Goal: Task Accomplishment & Management: Complete application form

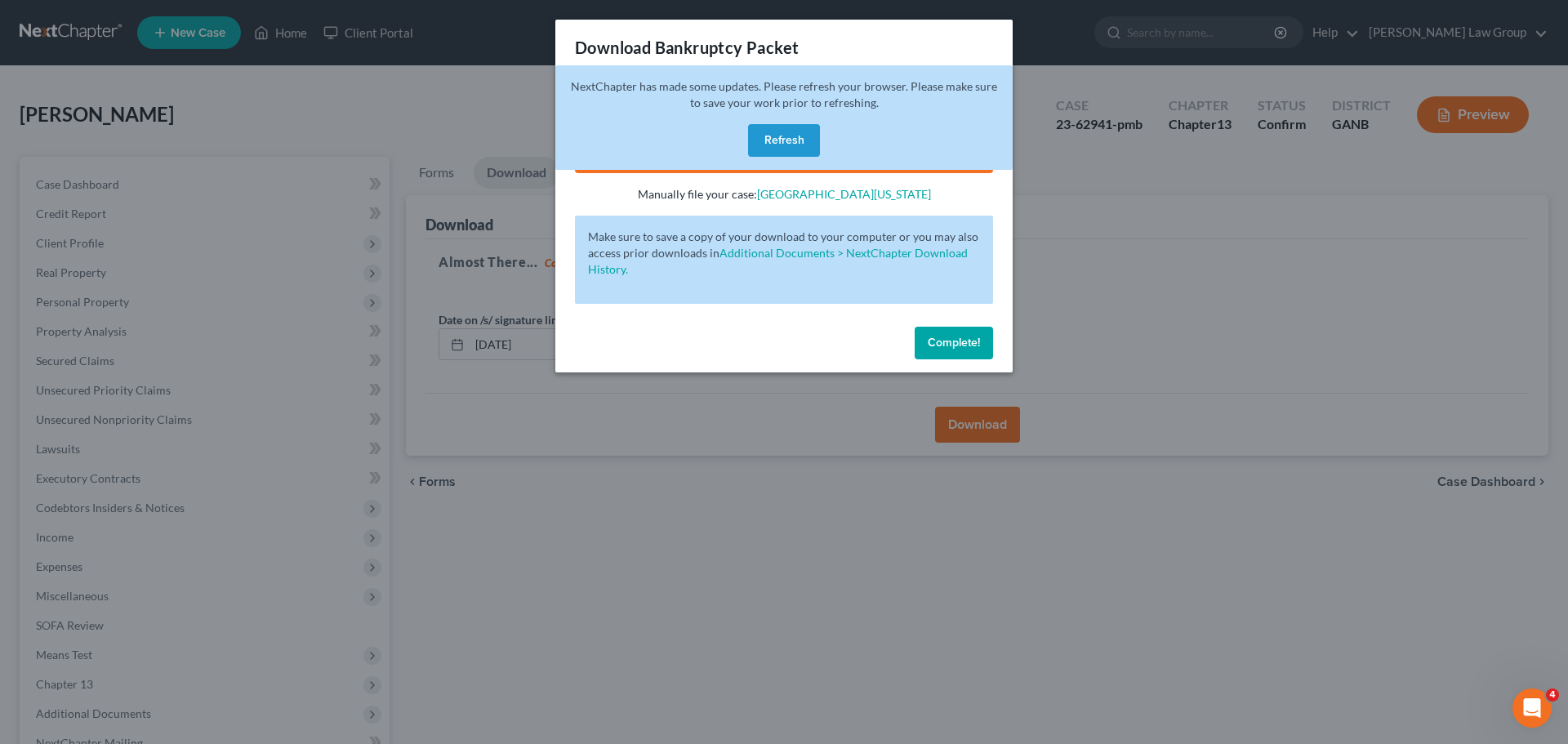
click at [783, 131] on button "Refresh" at bounding box center [783, 140] width 71 height 32
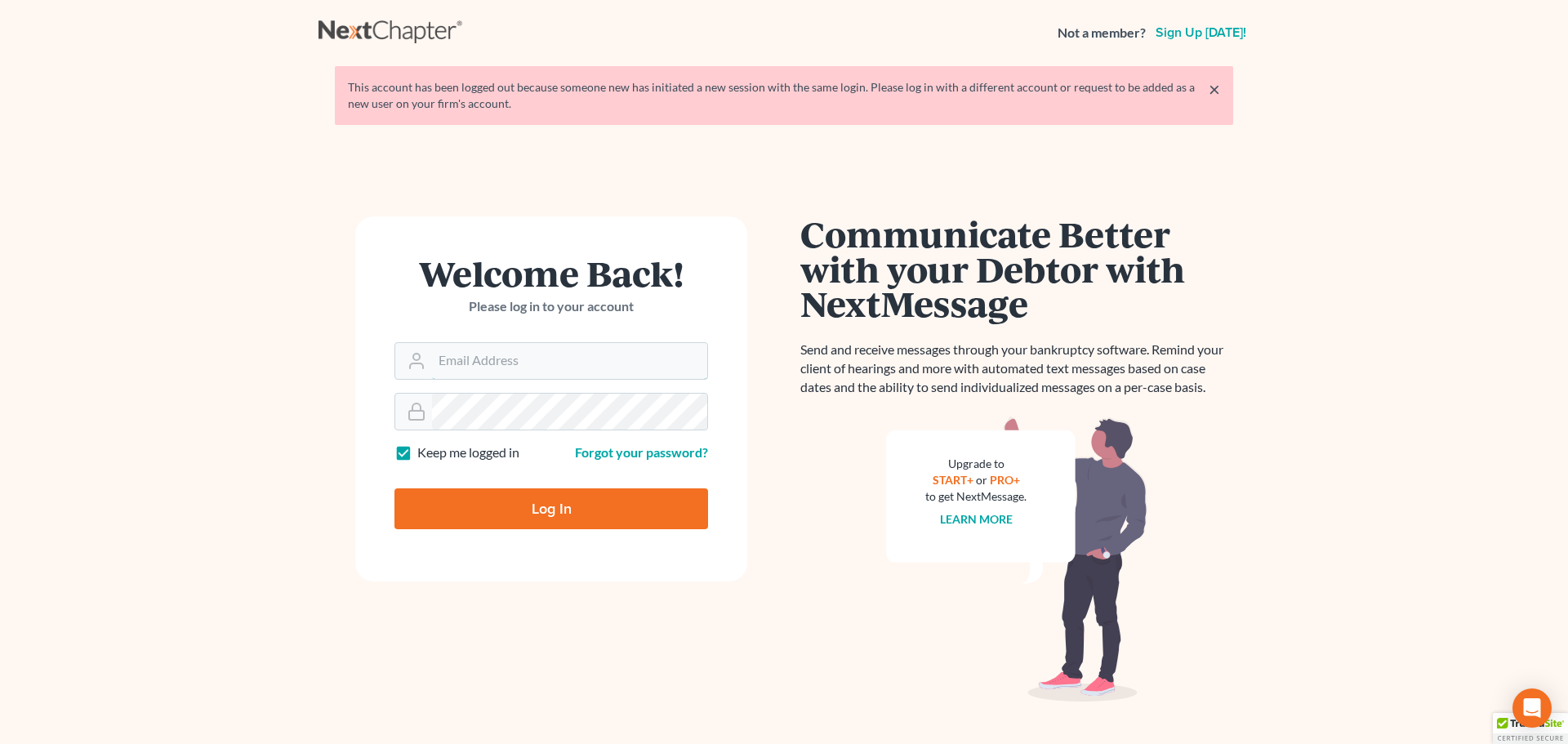
type input "lsaedi@saedilawgroup.com"
click at [547, 507] on input "Log In" at bounding box center [551, 509] width 313 height 41
type input "Thinking..."
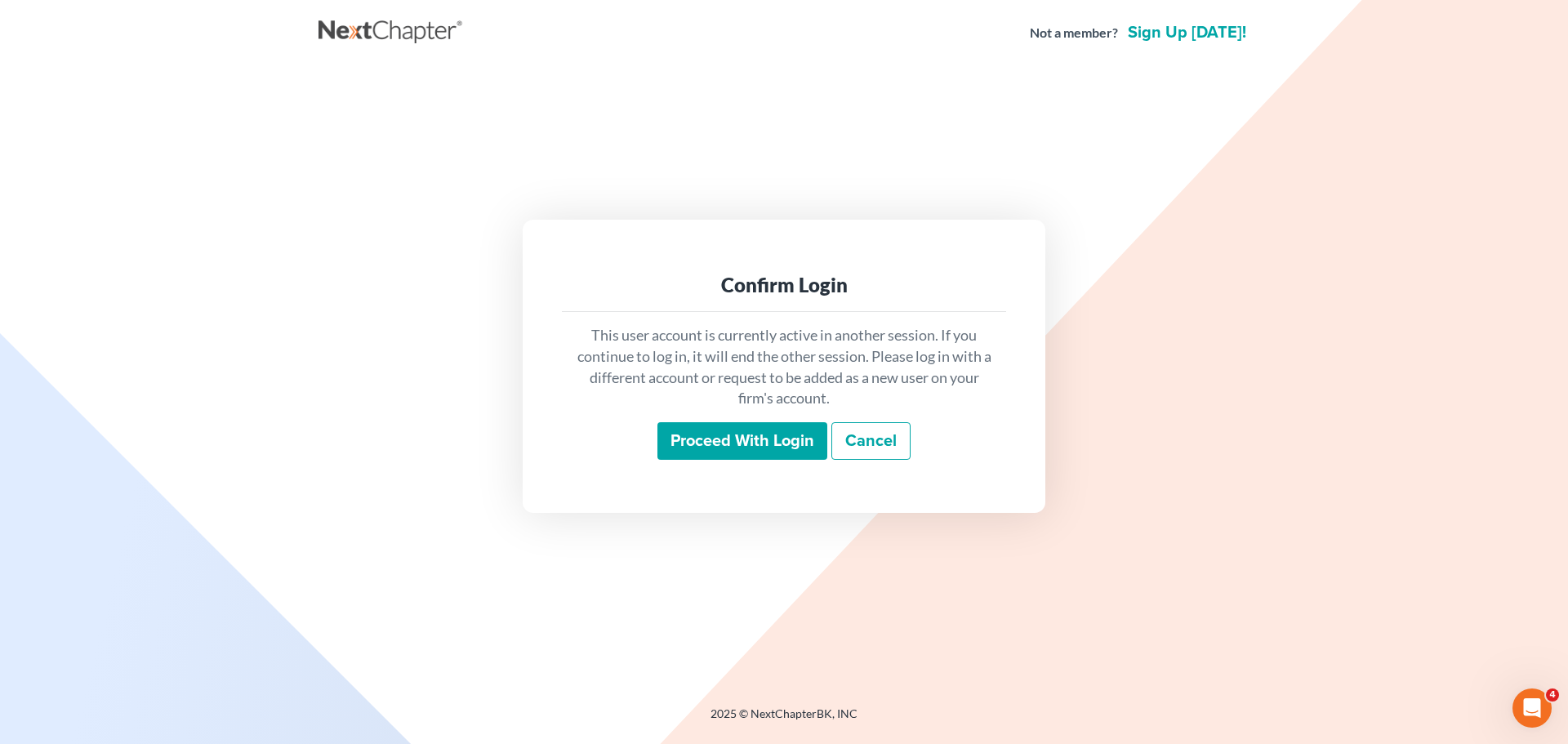
click at [775, 439] on input "Proceed with login" at bounding box center [743, 441] width 170 height 37
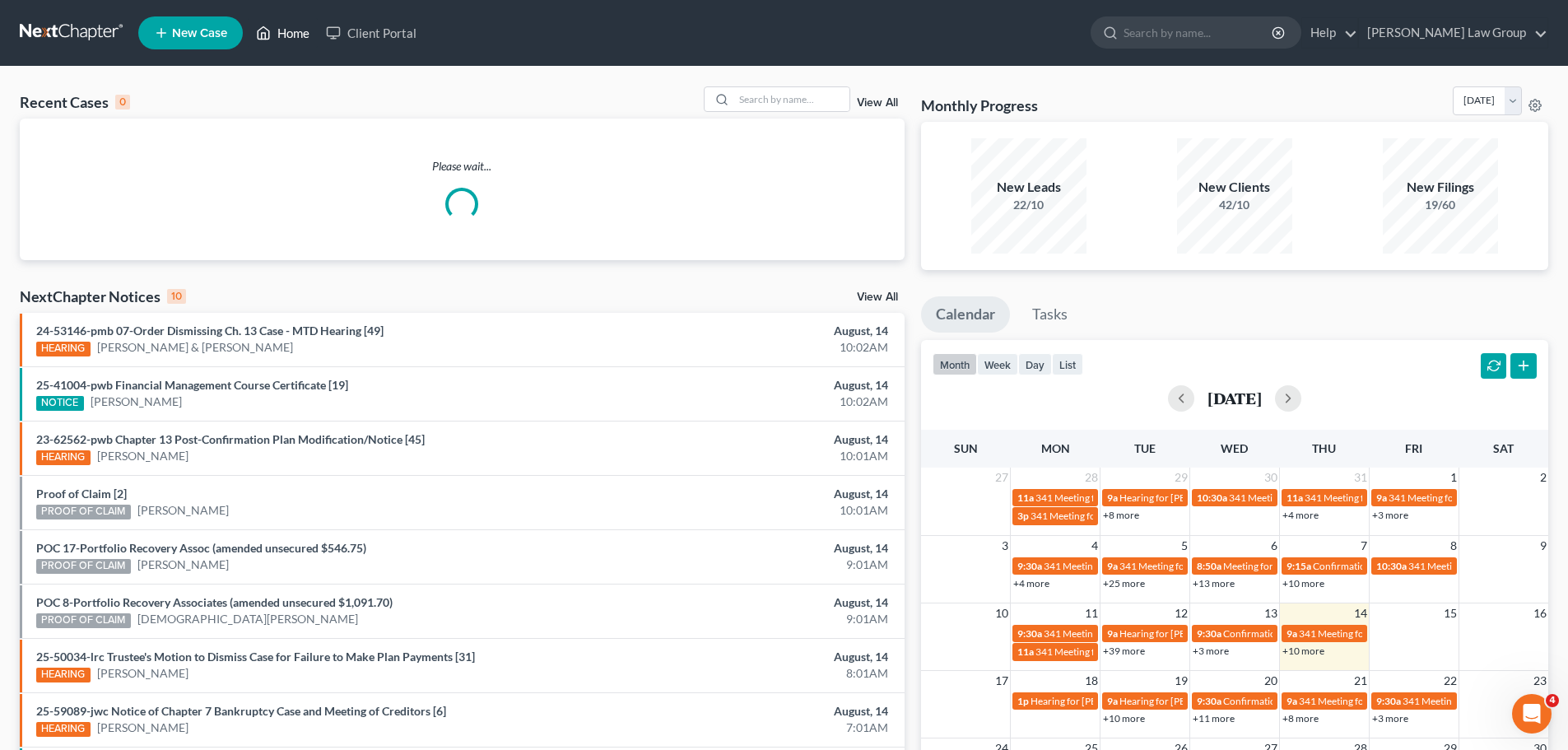
click at [290, 42] on link "Home" at bounding box center [282, 33] width 70 height 30
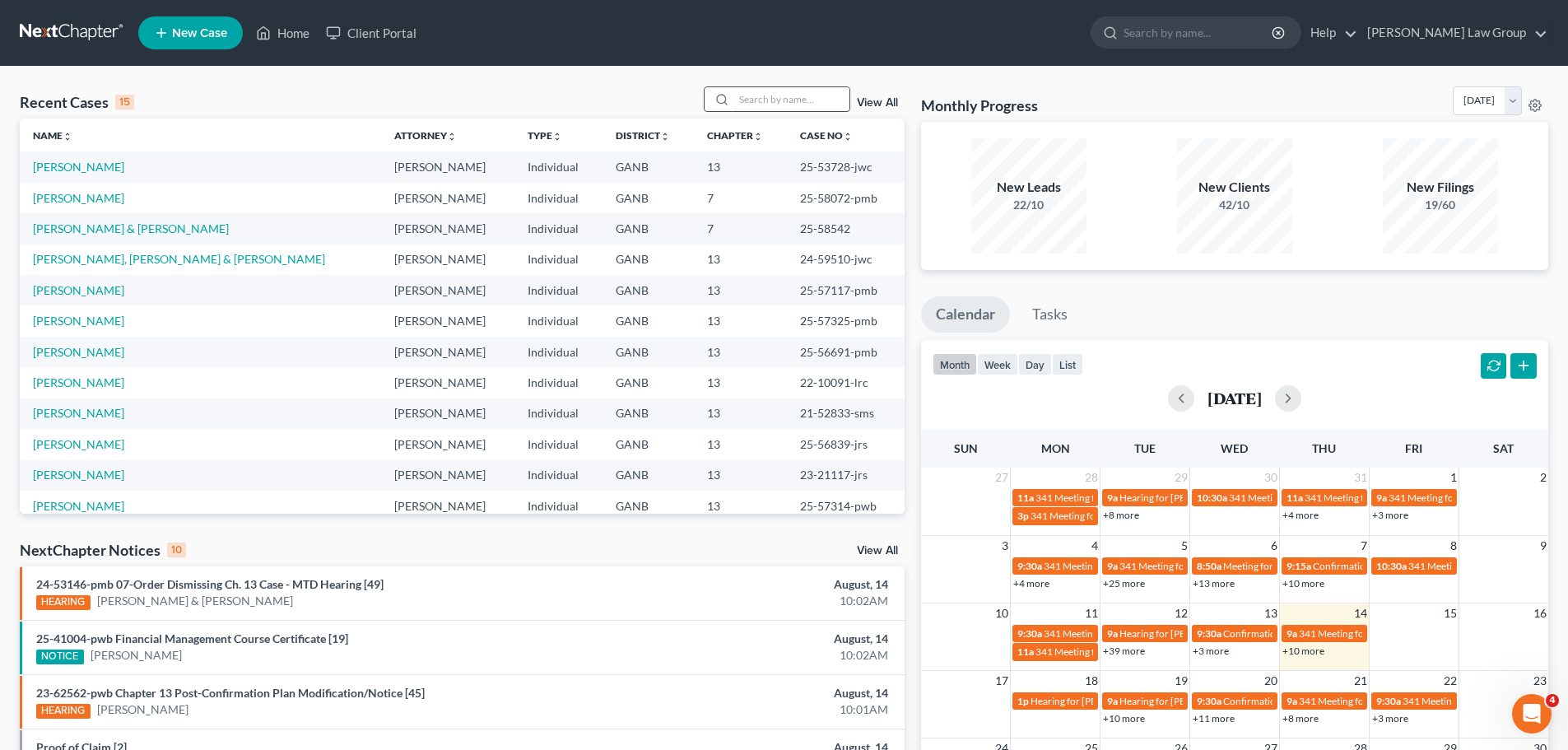
click at [786, 94] on input "search" at bounding box center [791, 99] width 115 height 24
type input "[PERSON_NAME]"
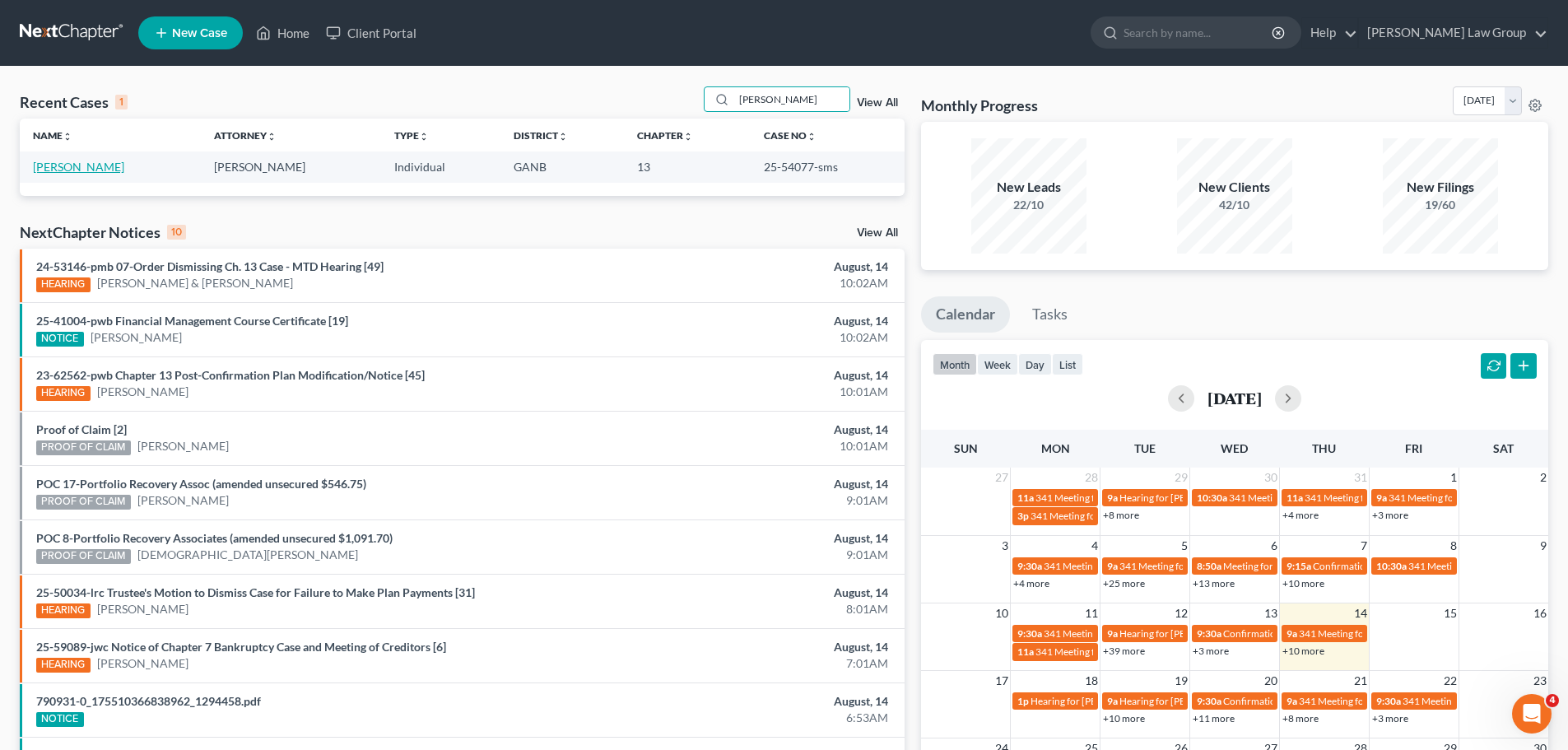
click at [92, 172] on link "[PERSON_NAME]" at bounding box center [78, 167] width 92 height 14
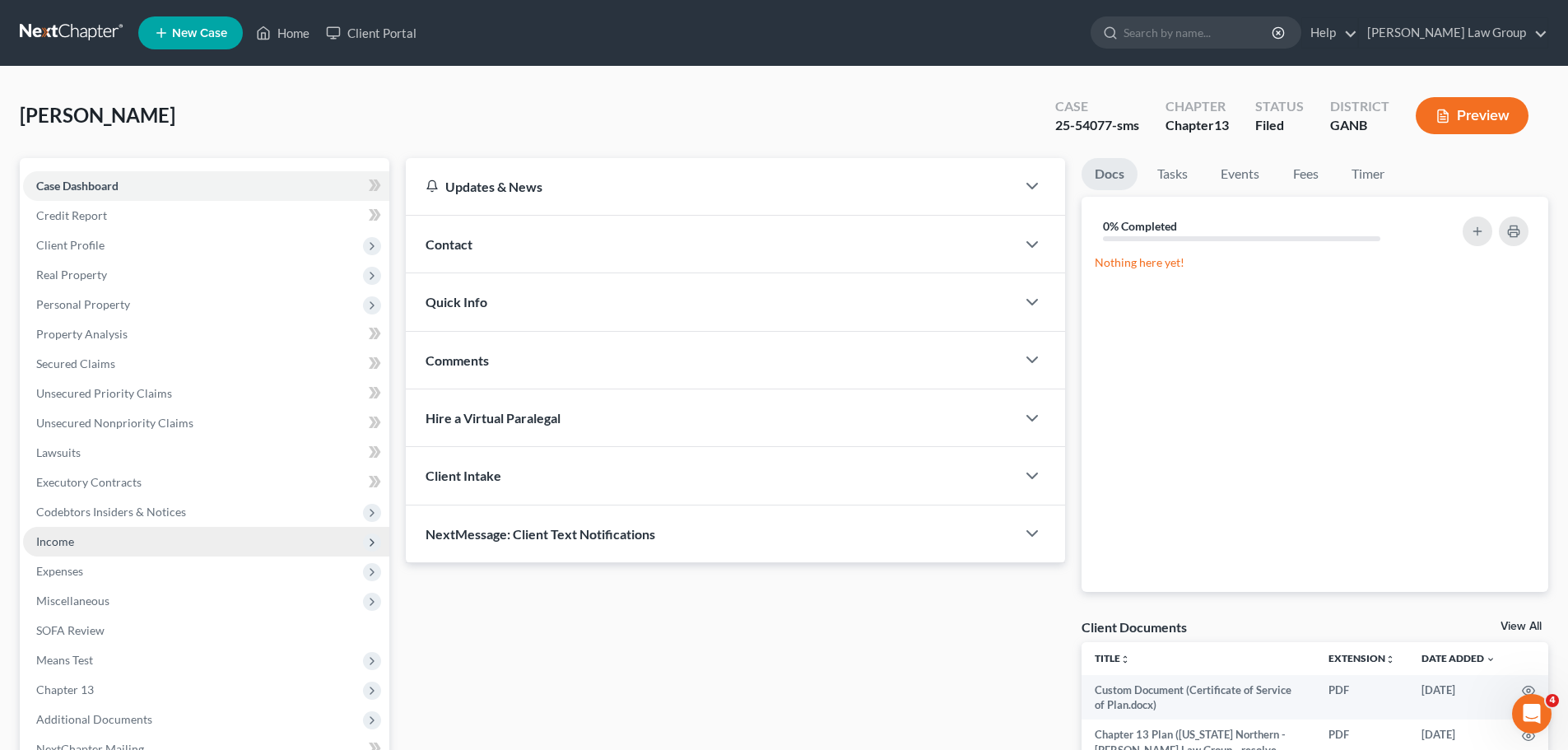
click at [157, 529] on span "Income" at bounding box center [205, 542] width 366 height 30
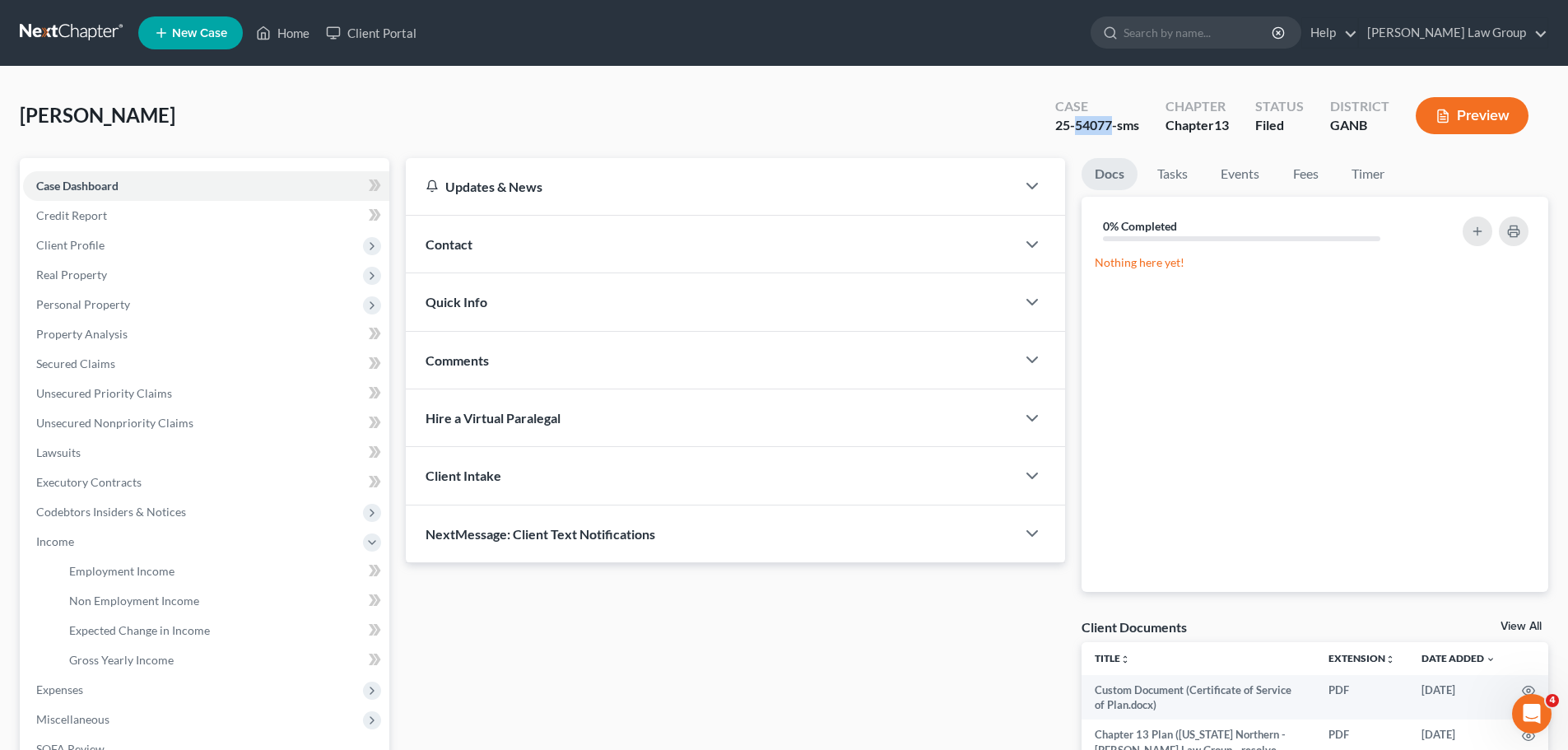
drag, startPoint x: 1112, startPoint y: 122, endPoint x: 1078, endPoint y: 124, distance: 34.1
click at [1078, 124] on div "25-54077-sms" at bounding box center [1097, 125] width 84 height 19
copy div "54077"
click at [117, 352] on link "Secured Claims" at bounding box center [205, 364] width 366 height 30
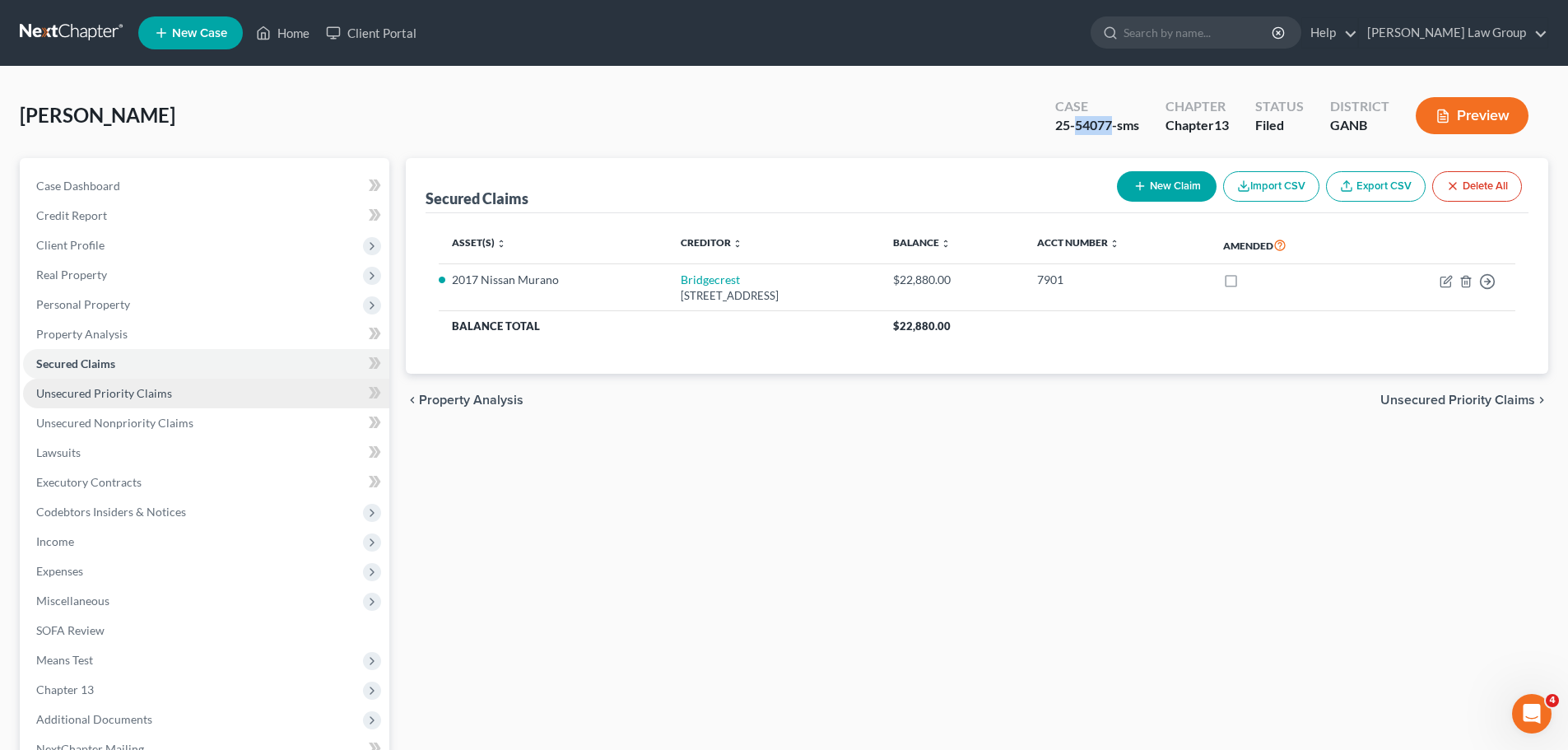
click at [192, 395] on link "Unsecured Priority Claims" at bounding box center [205, 394] width 366 height 30
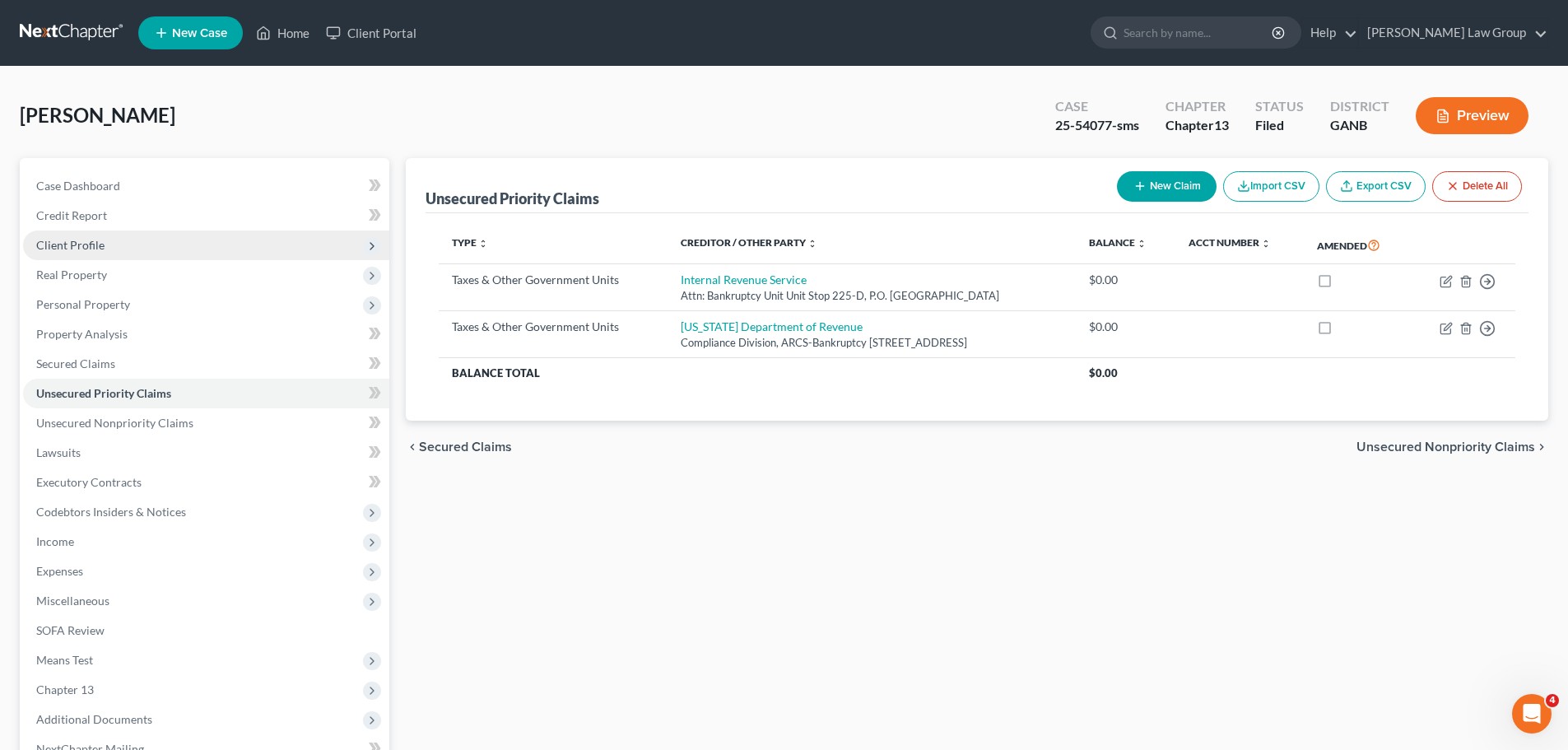
click at [112, 256] on span "Client Profile" at bounding box center [205, 246] width 366 height 30
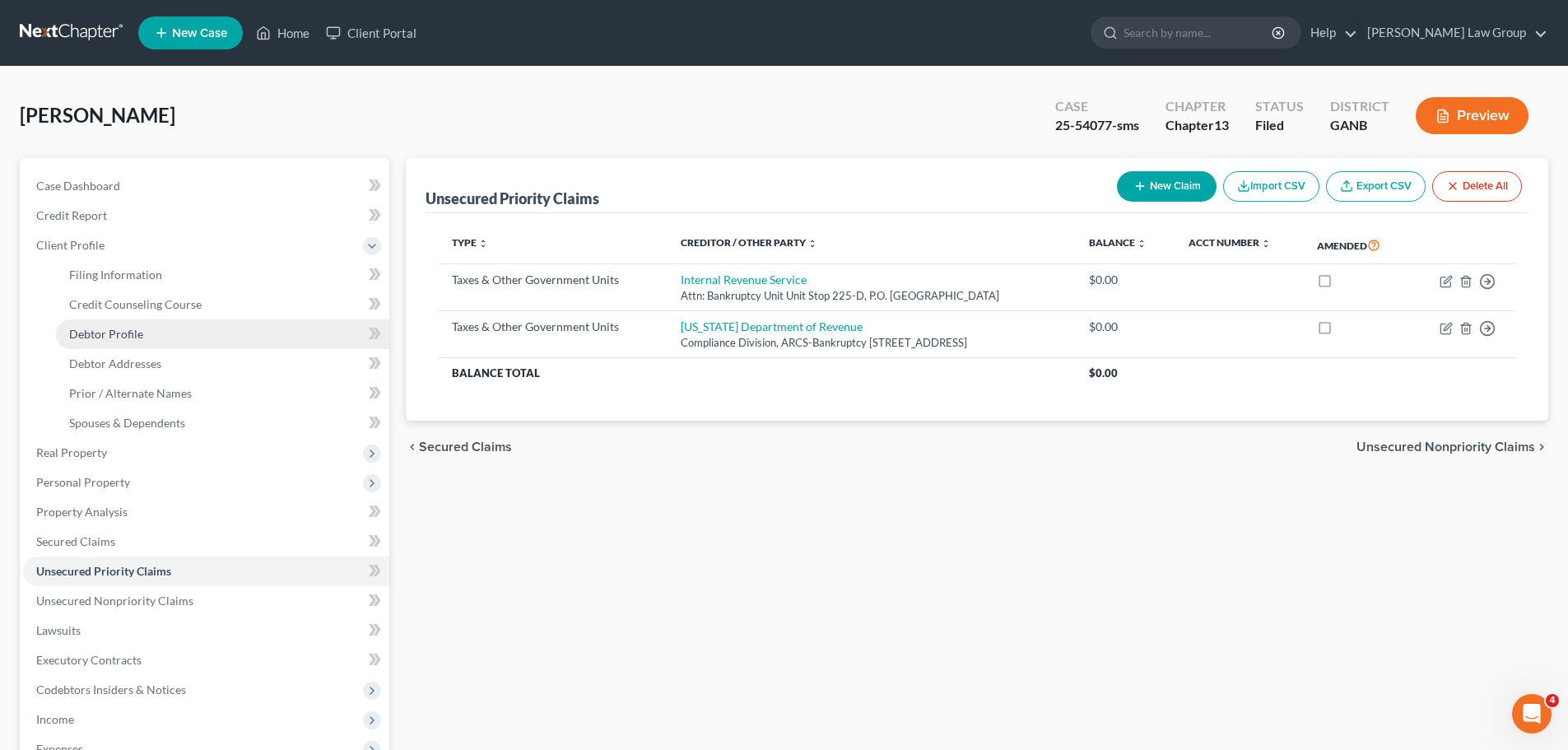
click at [148, 342] on link "Debtor Profile" at bounding box center [223, 335] width 334 height 30
select select "0"
select select "3"
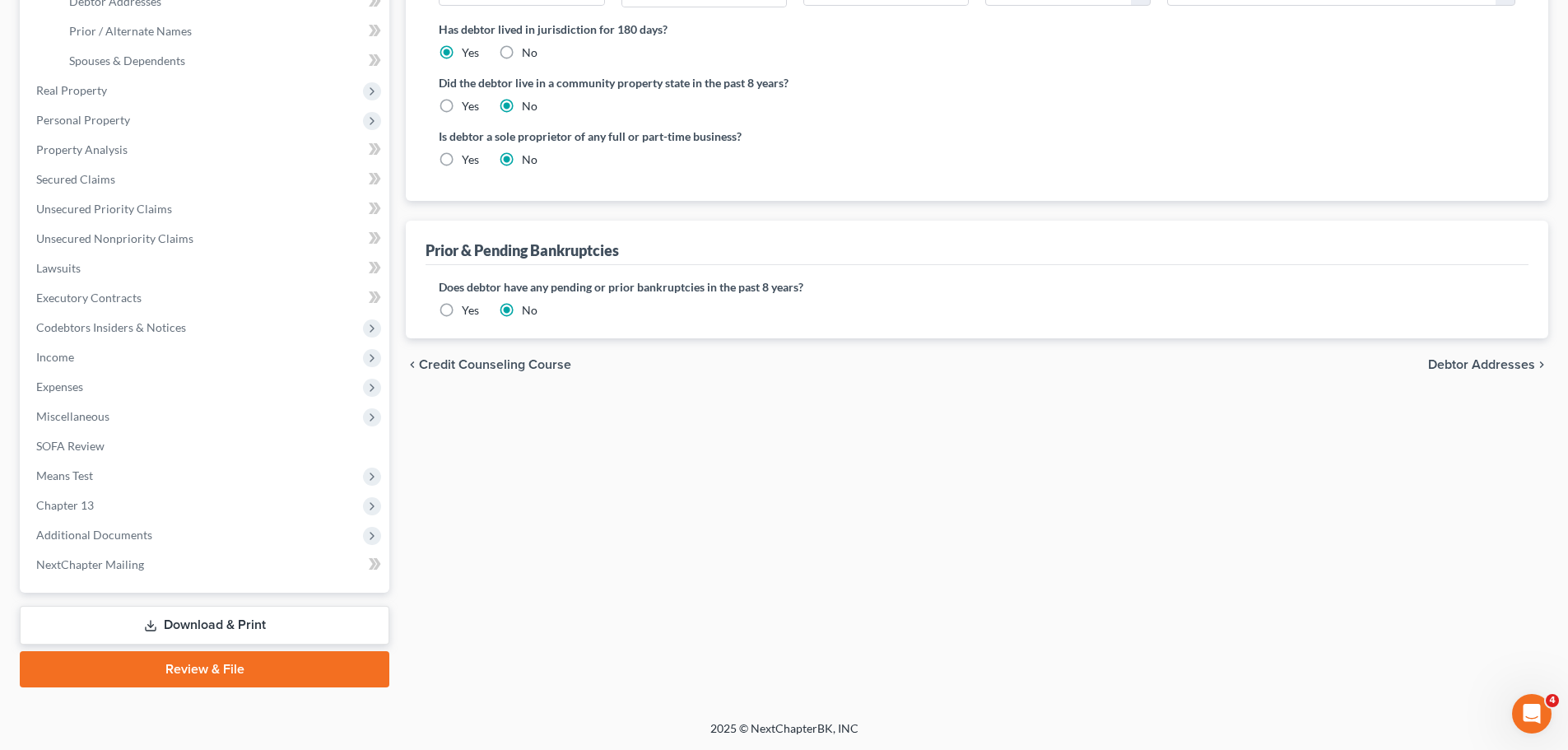
scroll to position [33, 0]
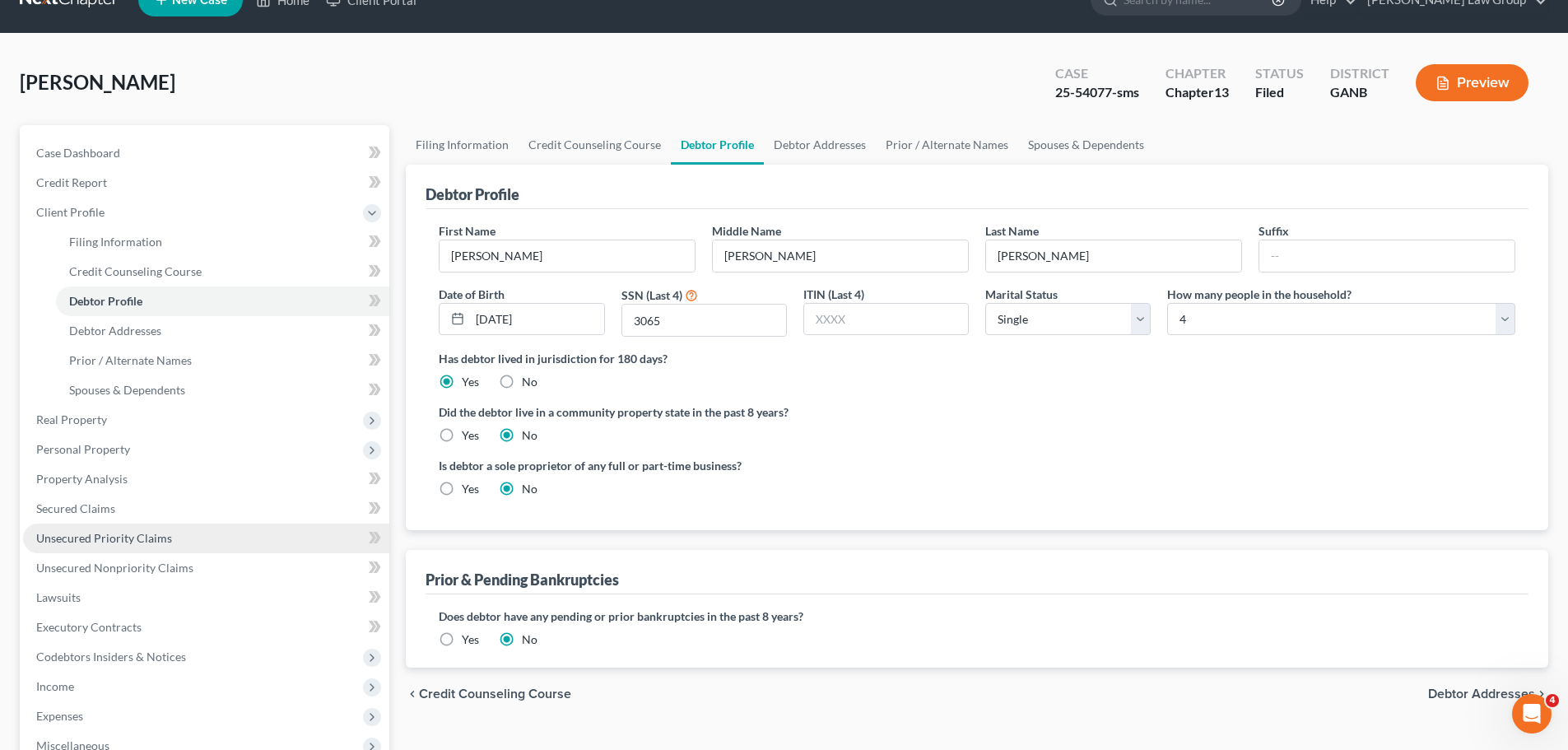
click at [189, 538] on link "Unsecured Priority Claims" at bounding box center [205, 539] width 366 height 30
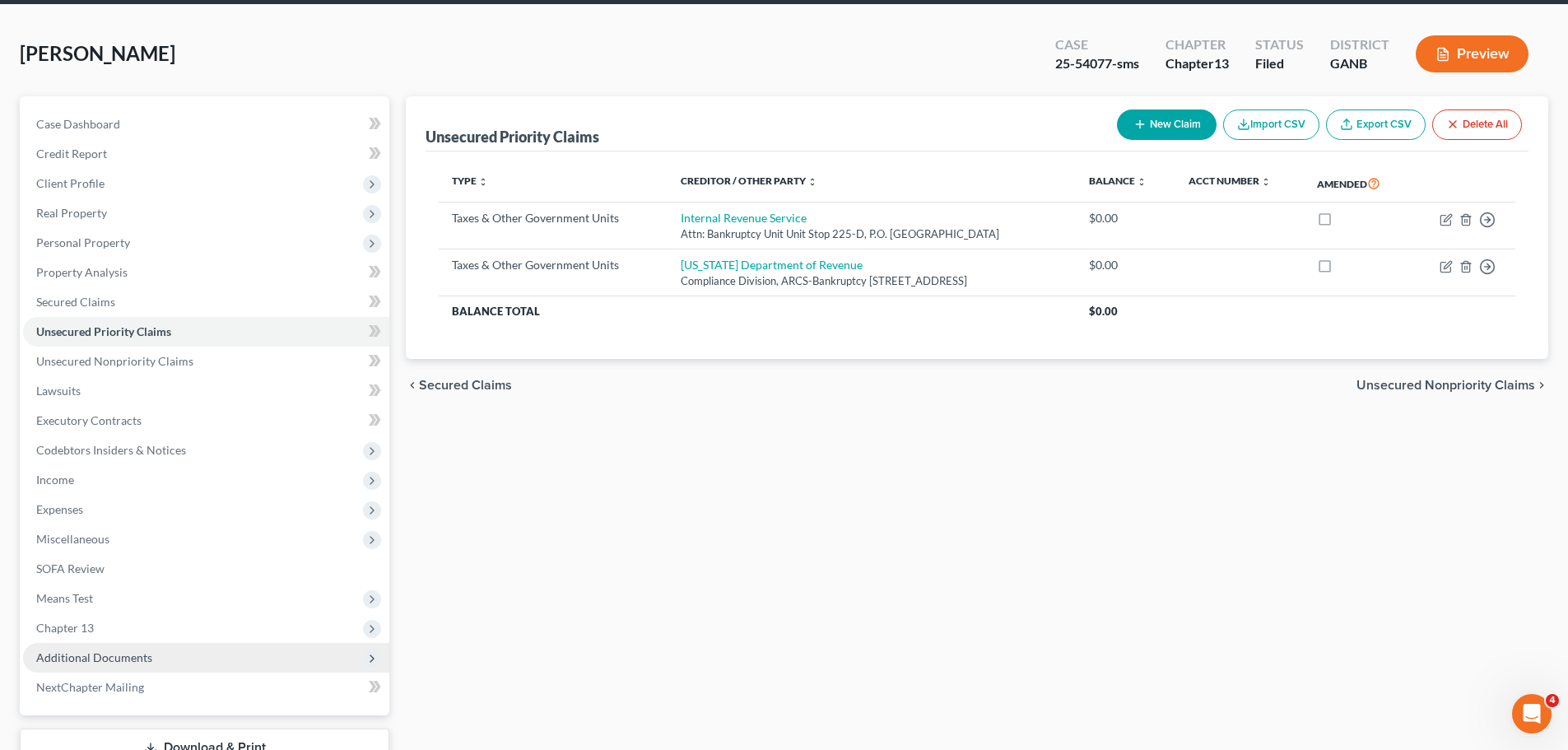
scroll to position [165, 0]
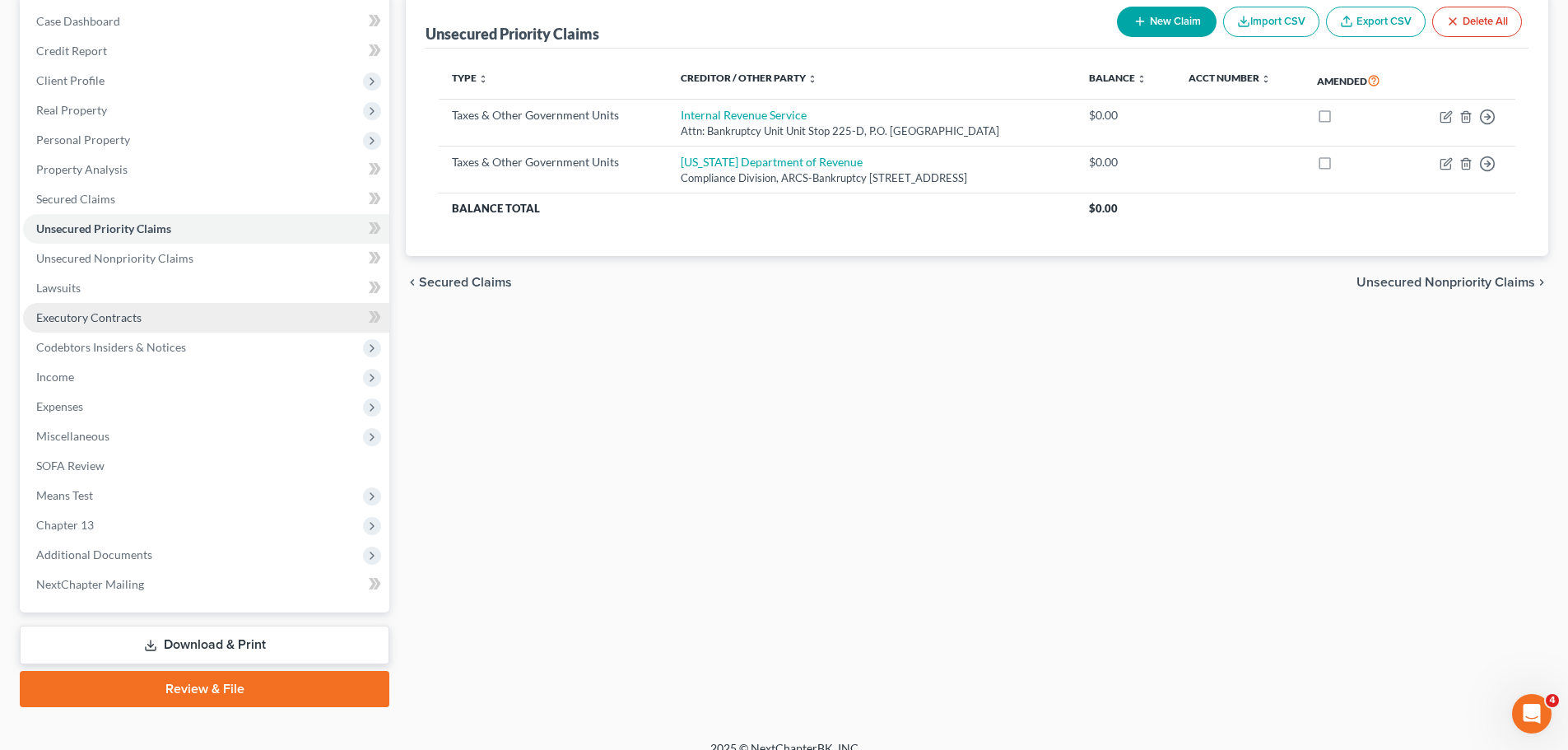
click at [161, 322] on link "Executory Contracts" at bounding box center [205, 318] width 366 height 30
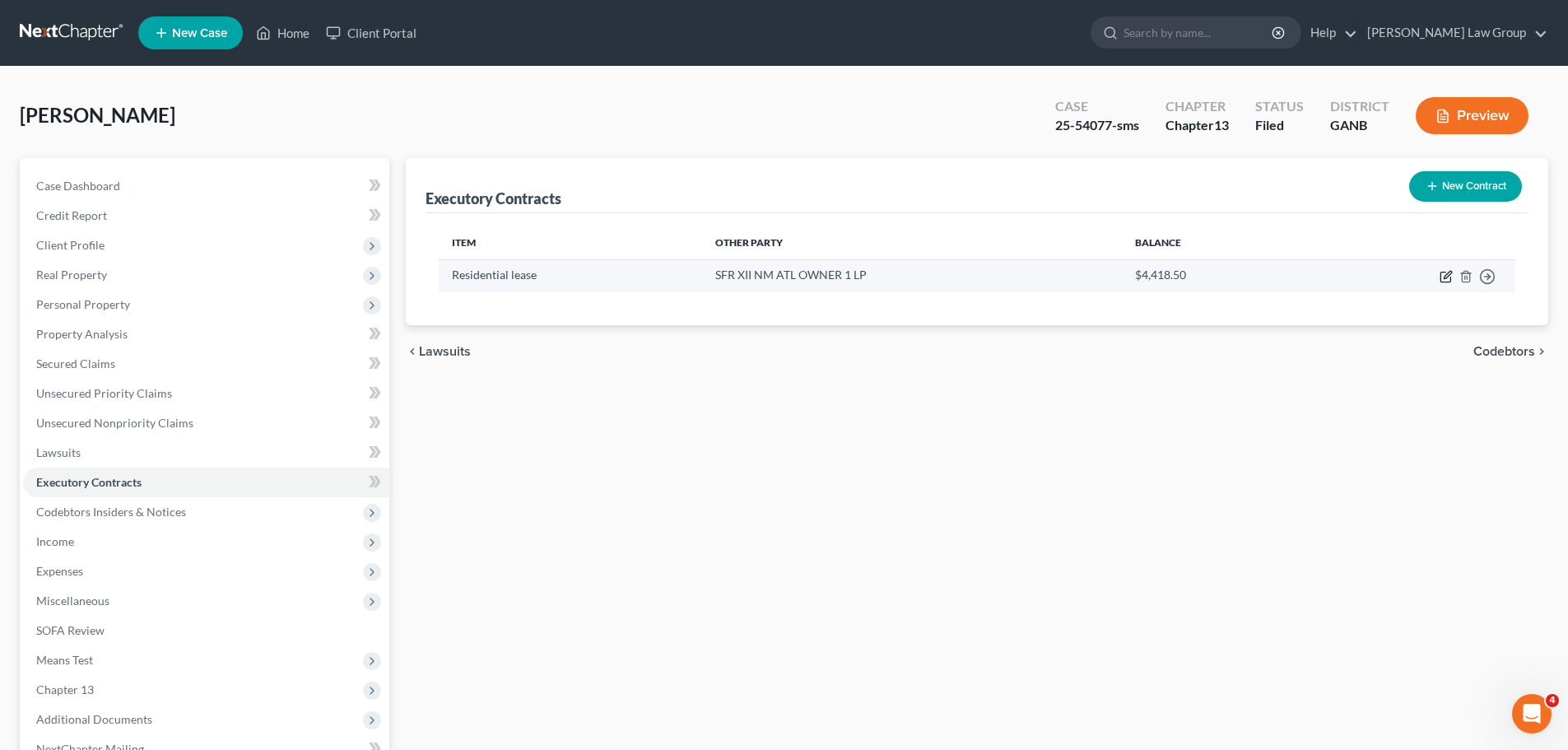
click at [1447, 279] on icon "button" at bounding box center [1446, 276] width 13 height 13
select select "3"
select select "10"
select select "0"
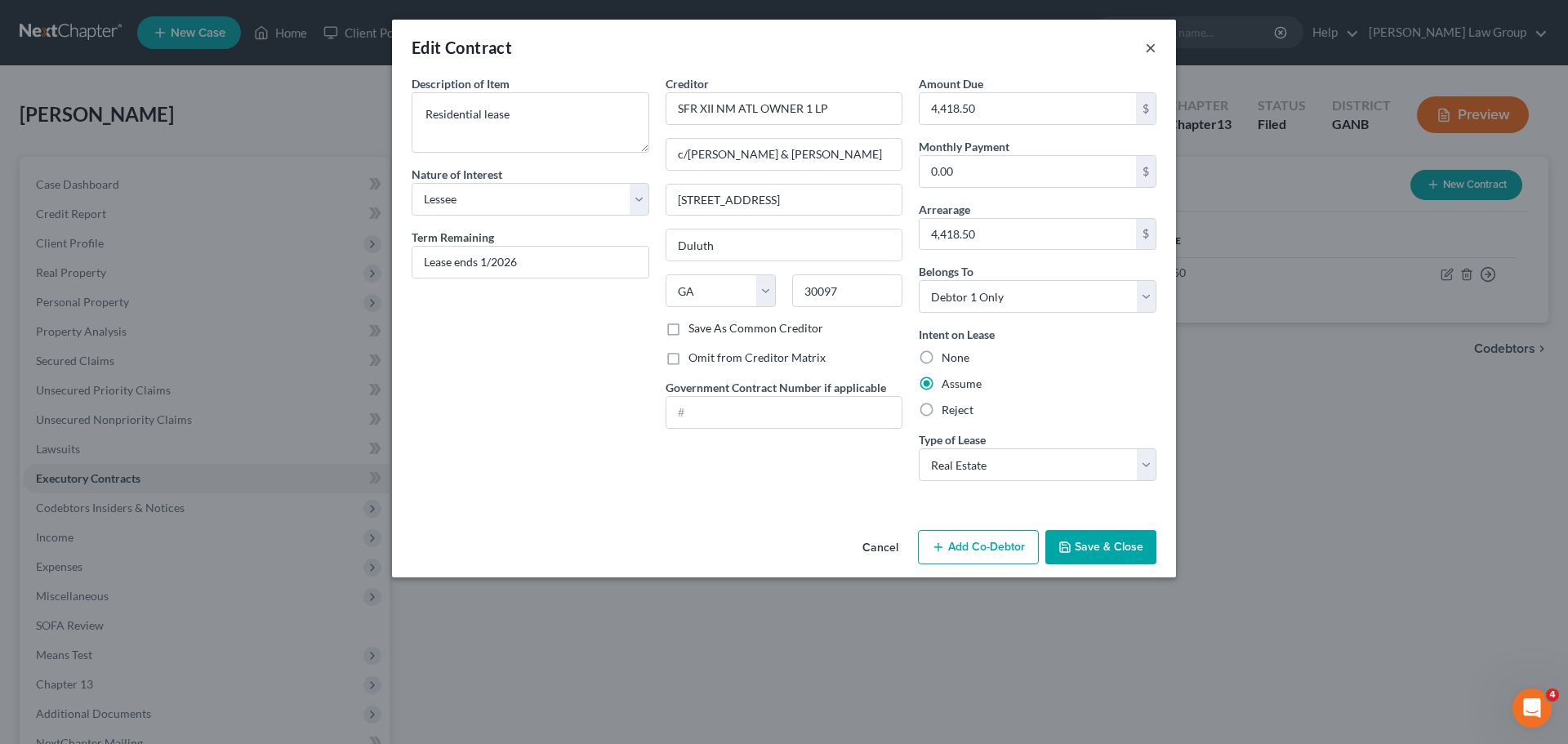
click at [1149, 52] on button "×" at bounding box center [1151, 47] width 12 height 20
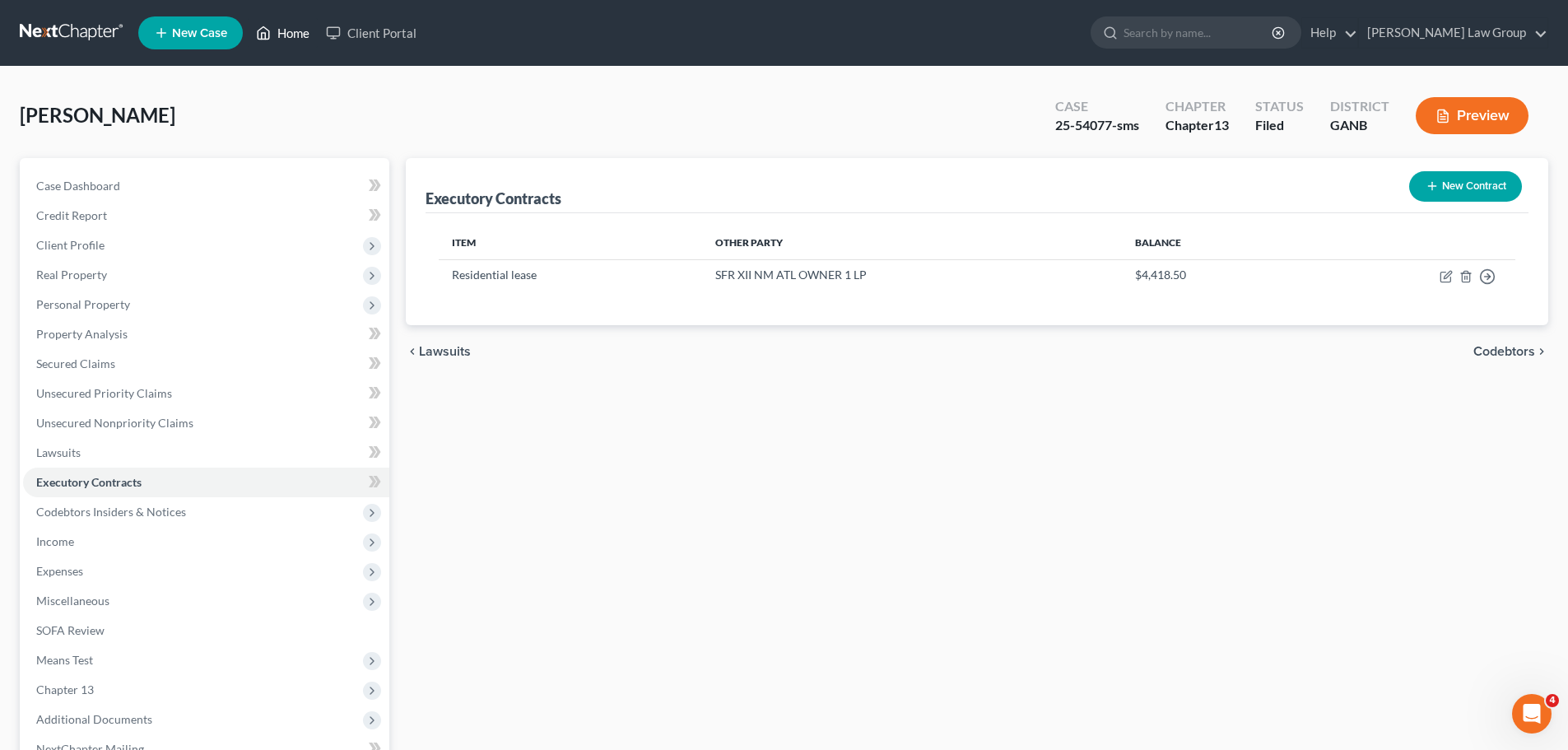
click at [272, 35] on link "Home" at bounding box center [282, 33] width 70 height 30
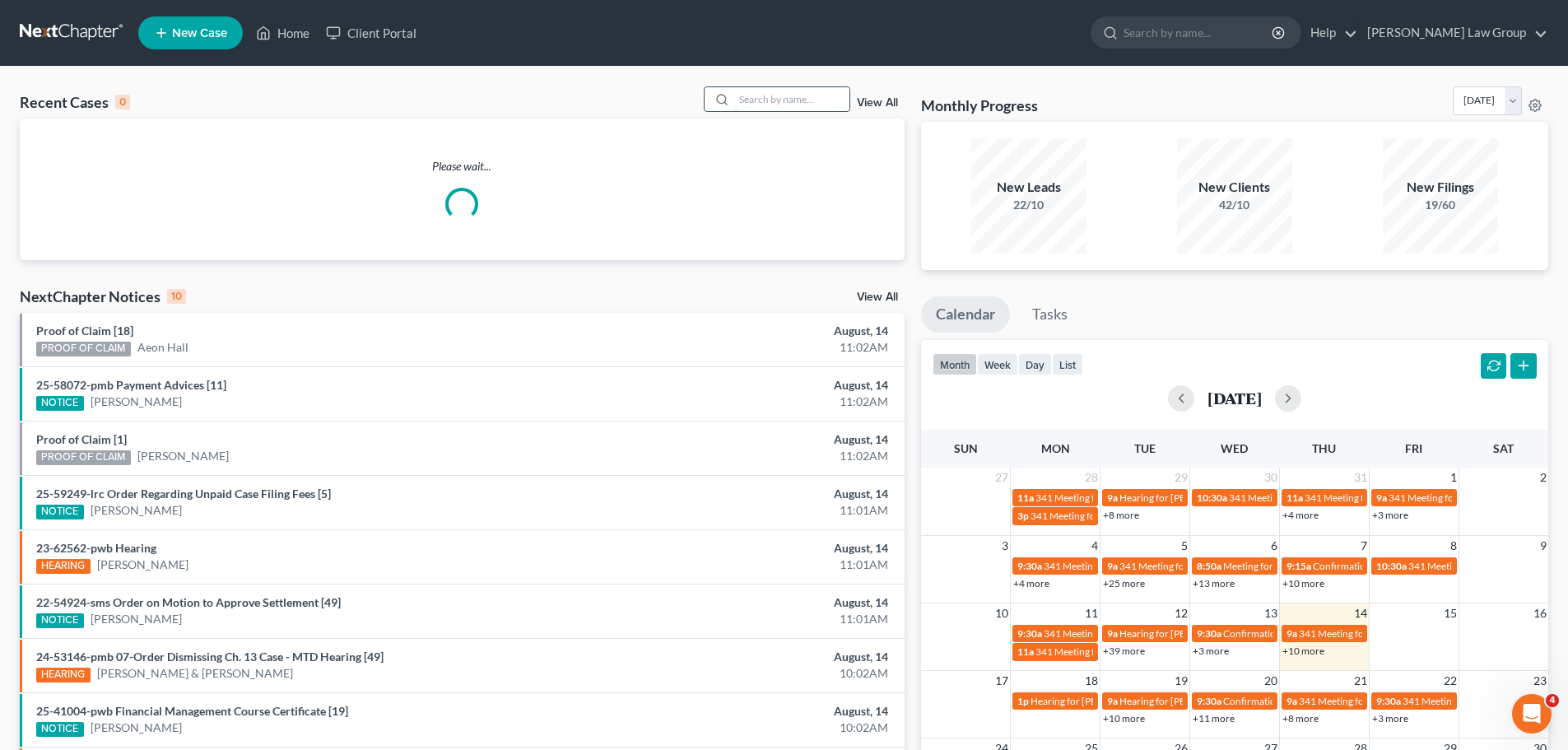
click at [780, 95] on input "search" at bounding box center [791, 99] width 115 height 24
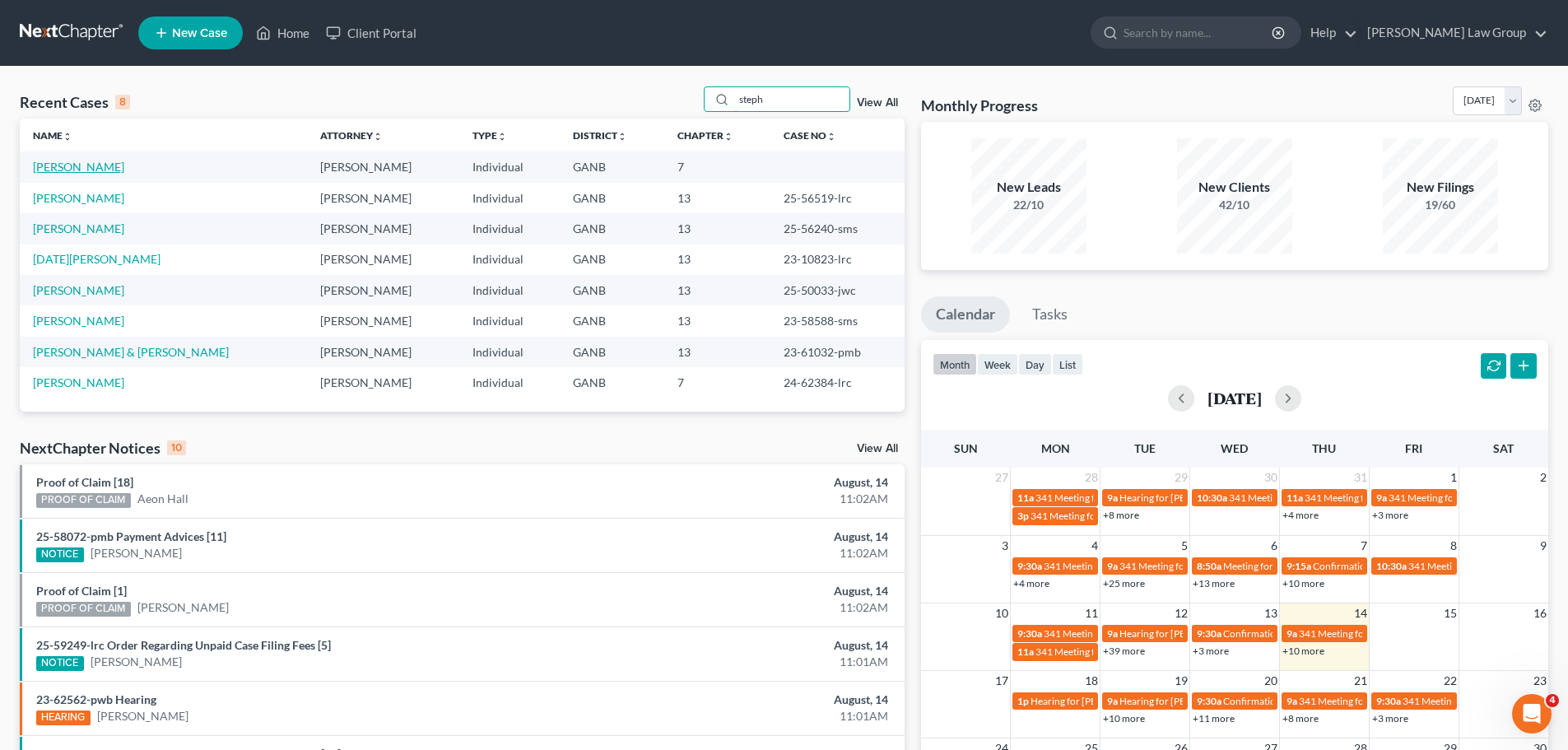
type input "steph"
click at [62, 167] on link "[PERSON_NAME]" at bounding box center [78, 167] width 92 height 14
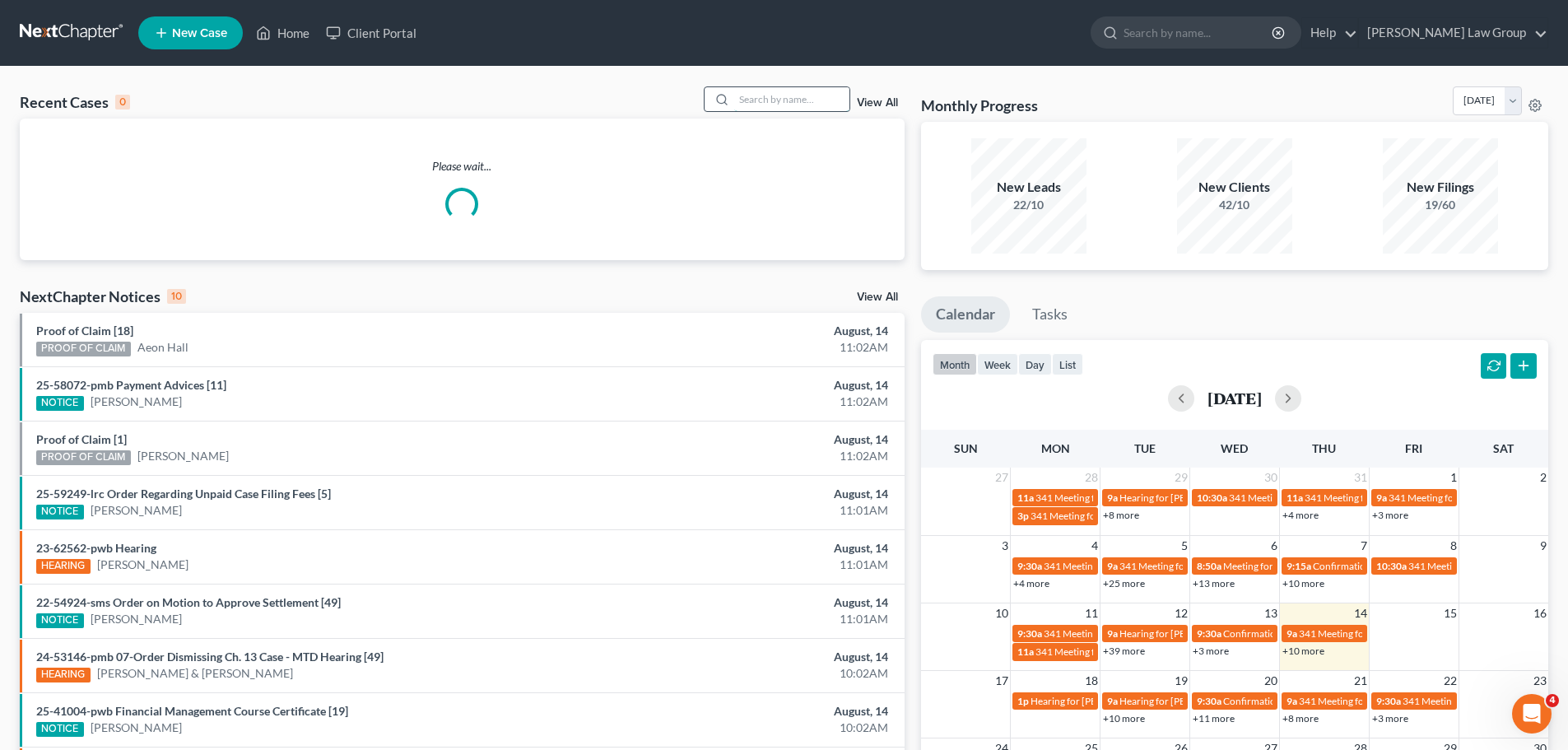
click at [773, 102] on input "search" at bounding box center [791, 99] width 115 height 24
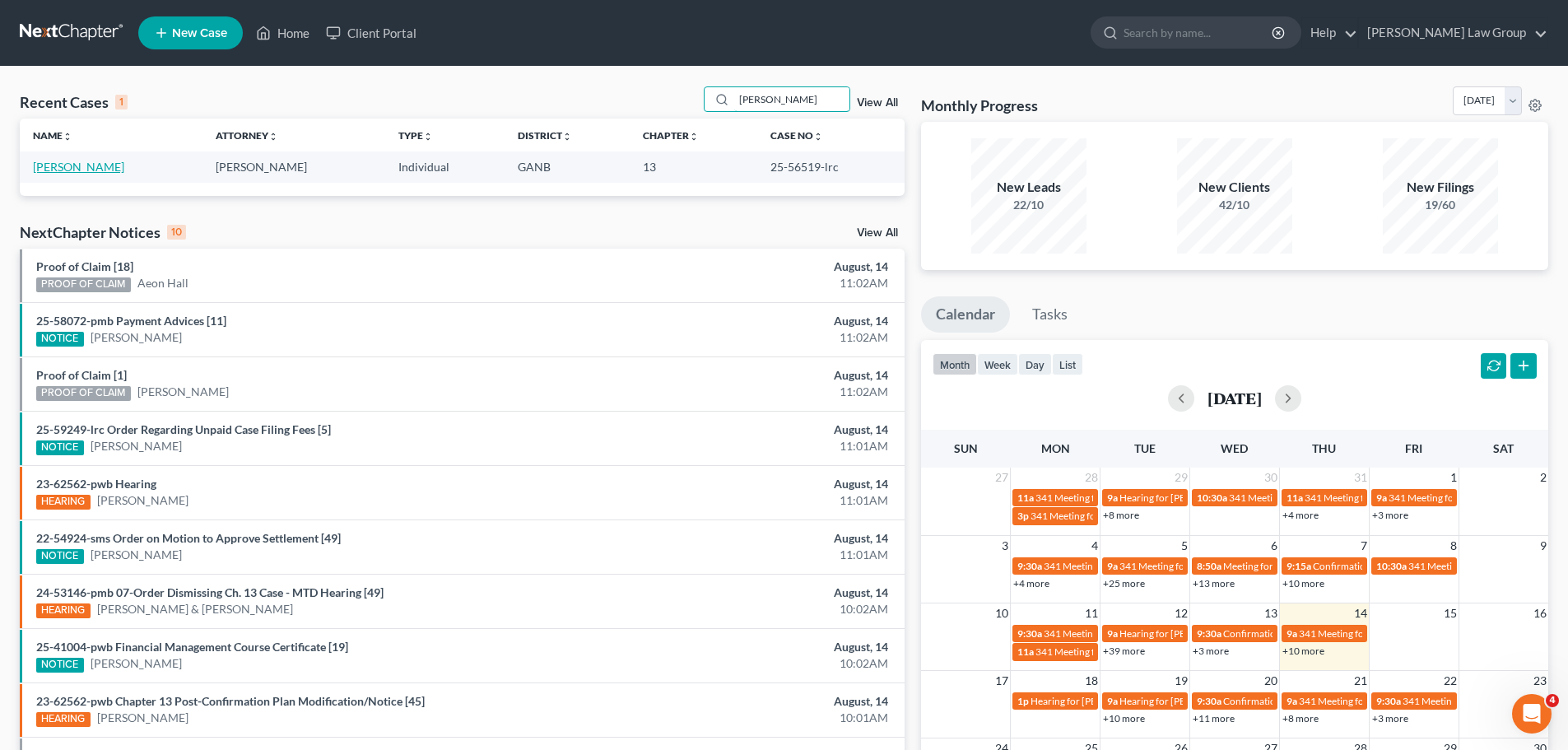
type input "[PERSON_NAME]"
click at [89, 169] on link "[PERSON_NAME]" at bounding box center [78, 167] width 92 height 14
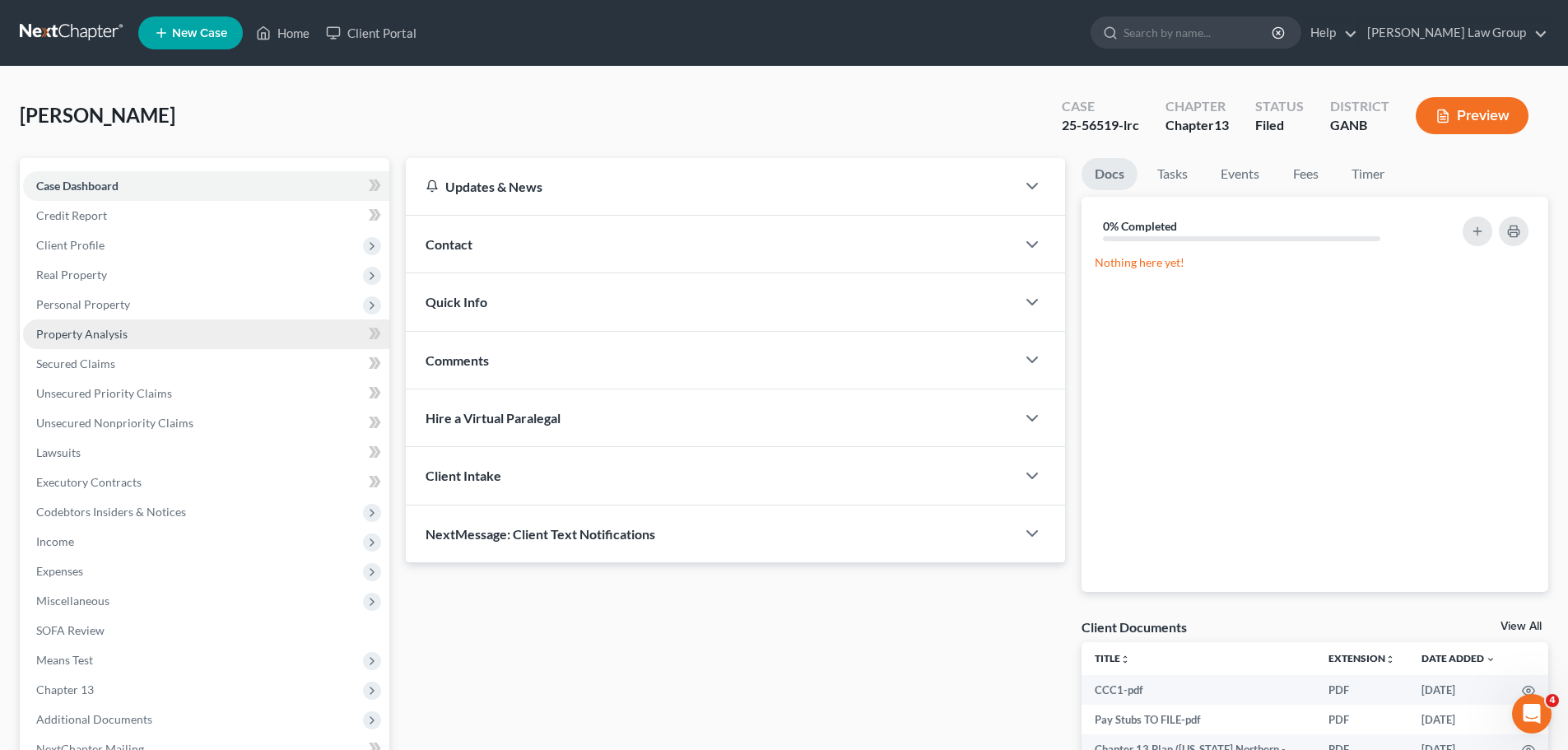
scroll to position [165, 0]
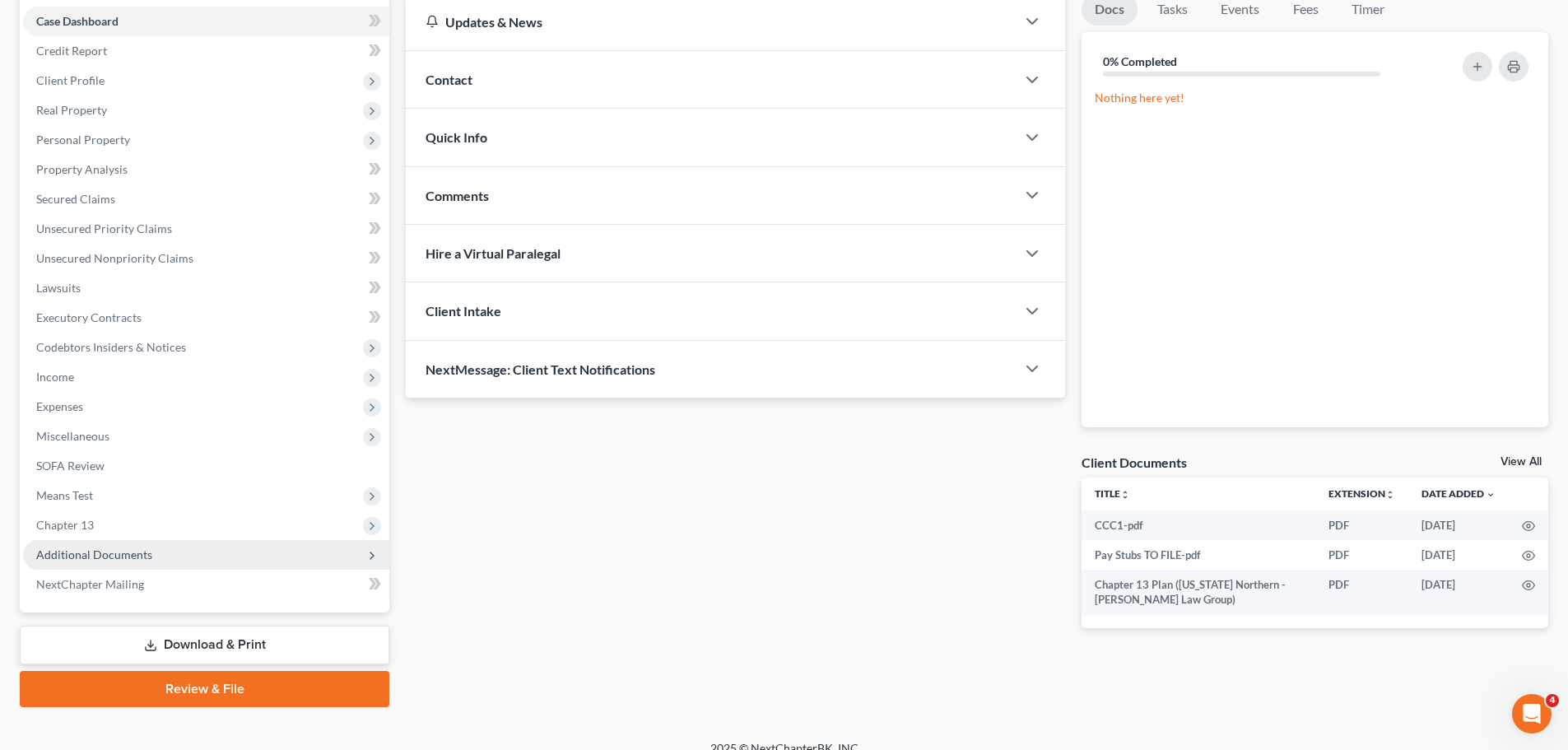
click at [155, 562] on span "Additional Documents" at bounding box center [205, 555] width 366 height 30
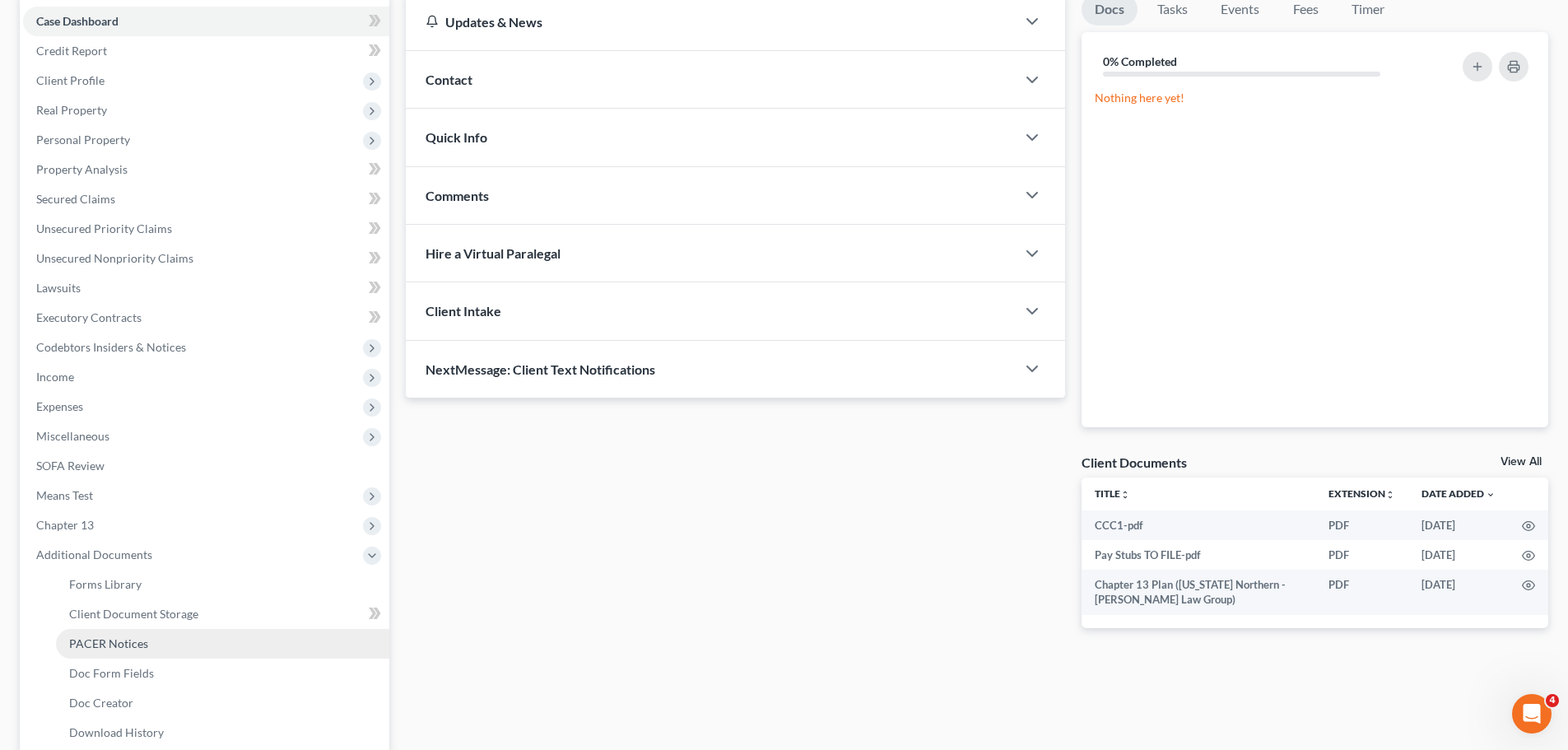
click at [162, 646] on link "PACER Notices" at bounding box center [223, 643] width 334 height 30
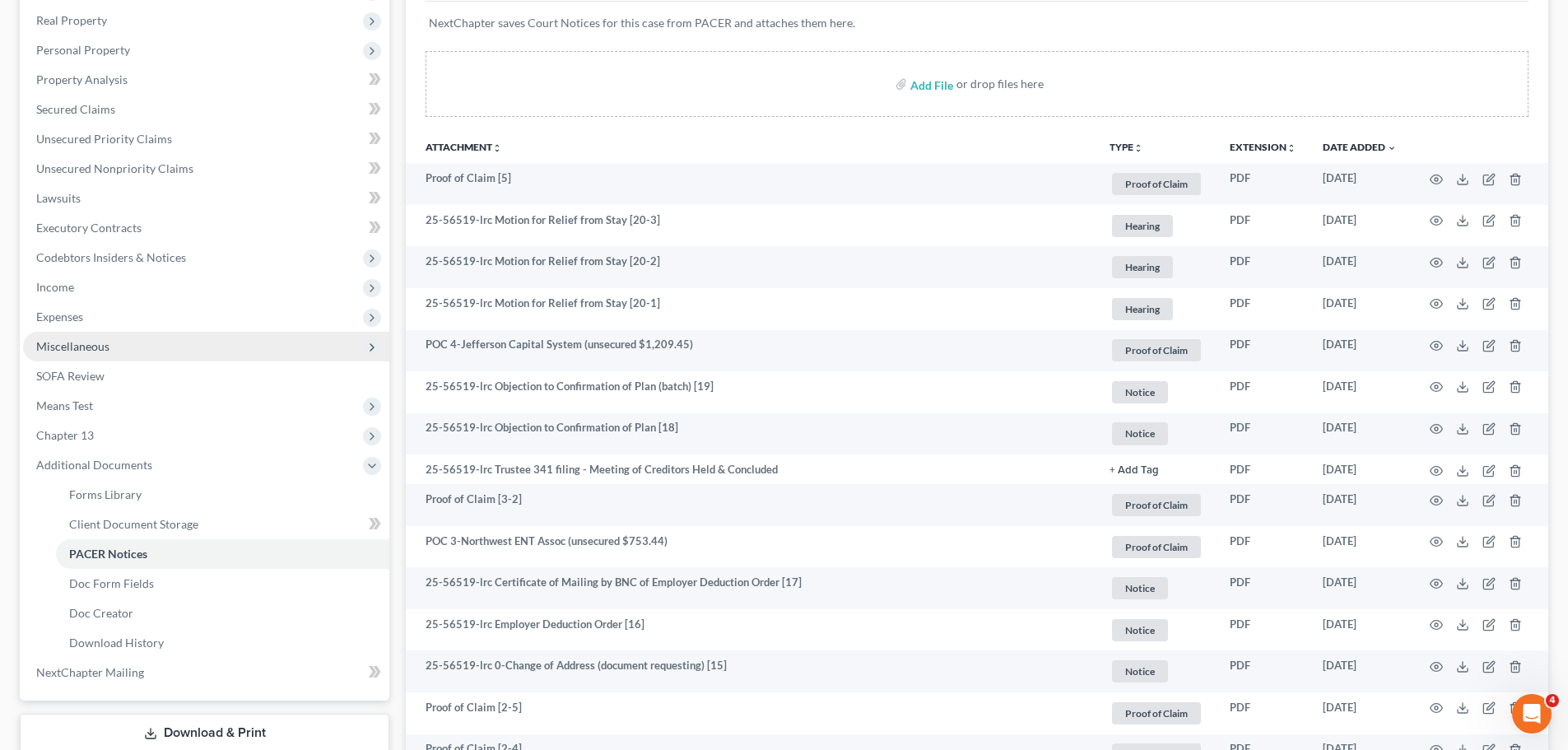
scroll to position [165, 0]
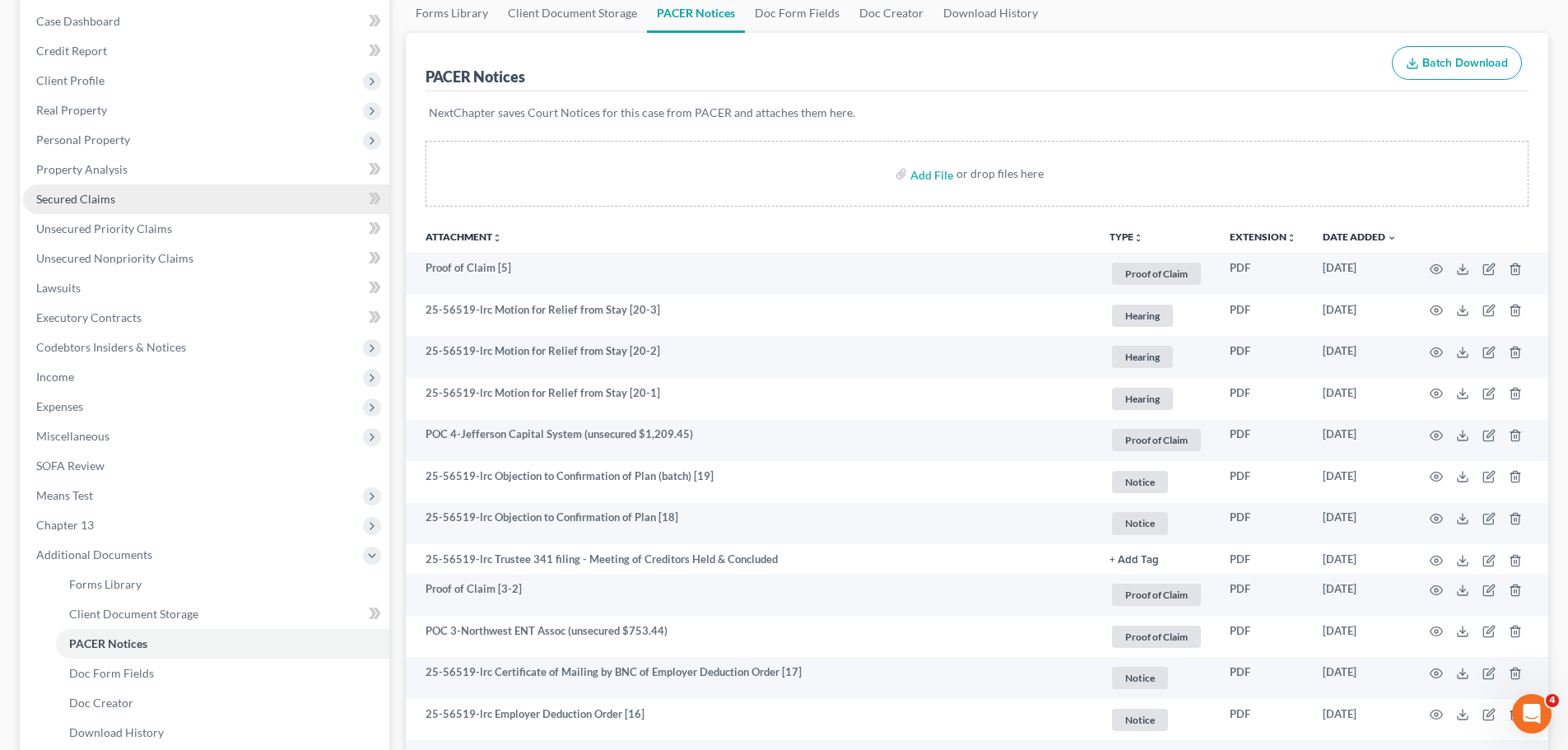
click at [94, 191] on span "Secured Claims" at bounding box center [76, 198] width 79 height 14
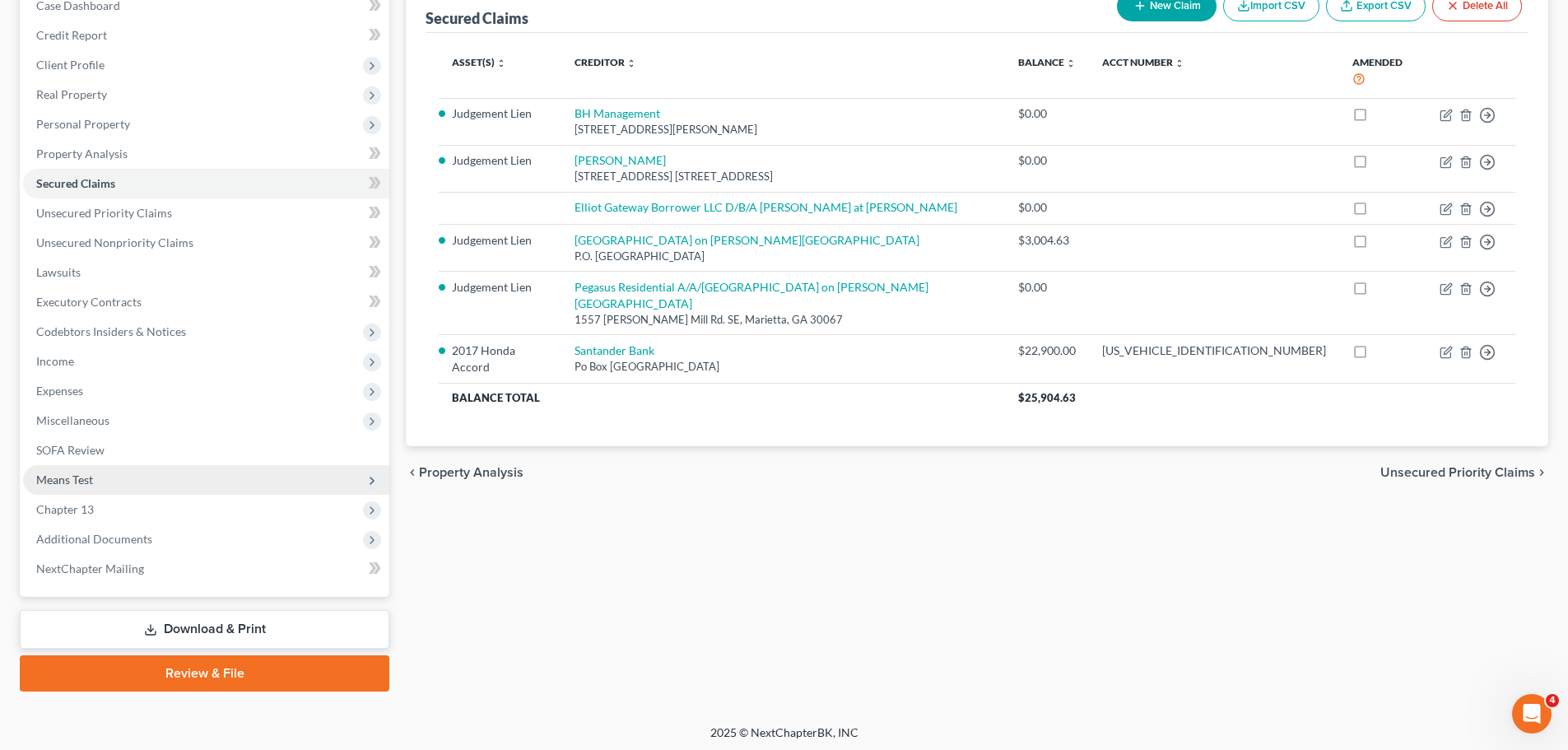
scroll to position [185, 0]
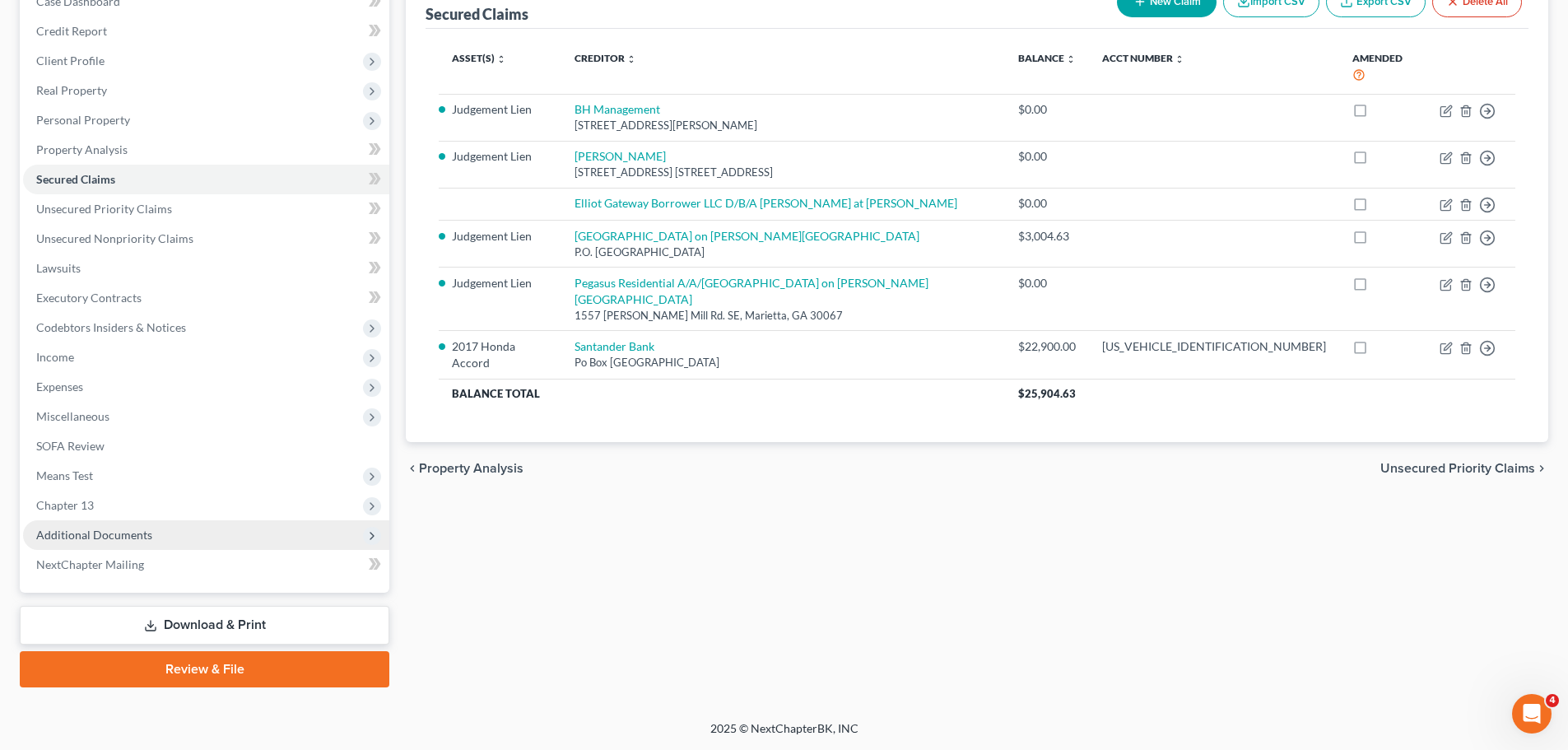
click at [137, 529] on span "Additional Documents" at bounding box center [95, 535] width 116 height 14
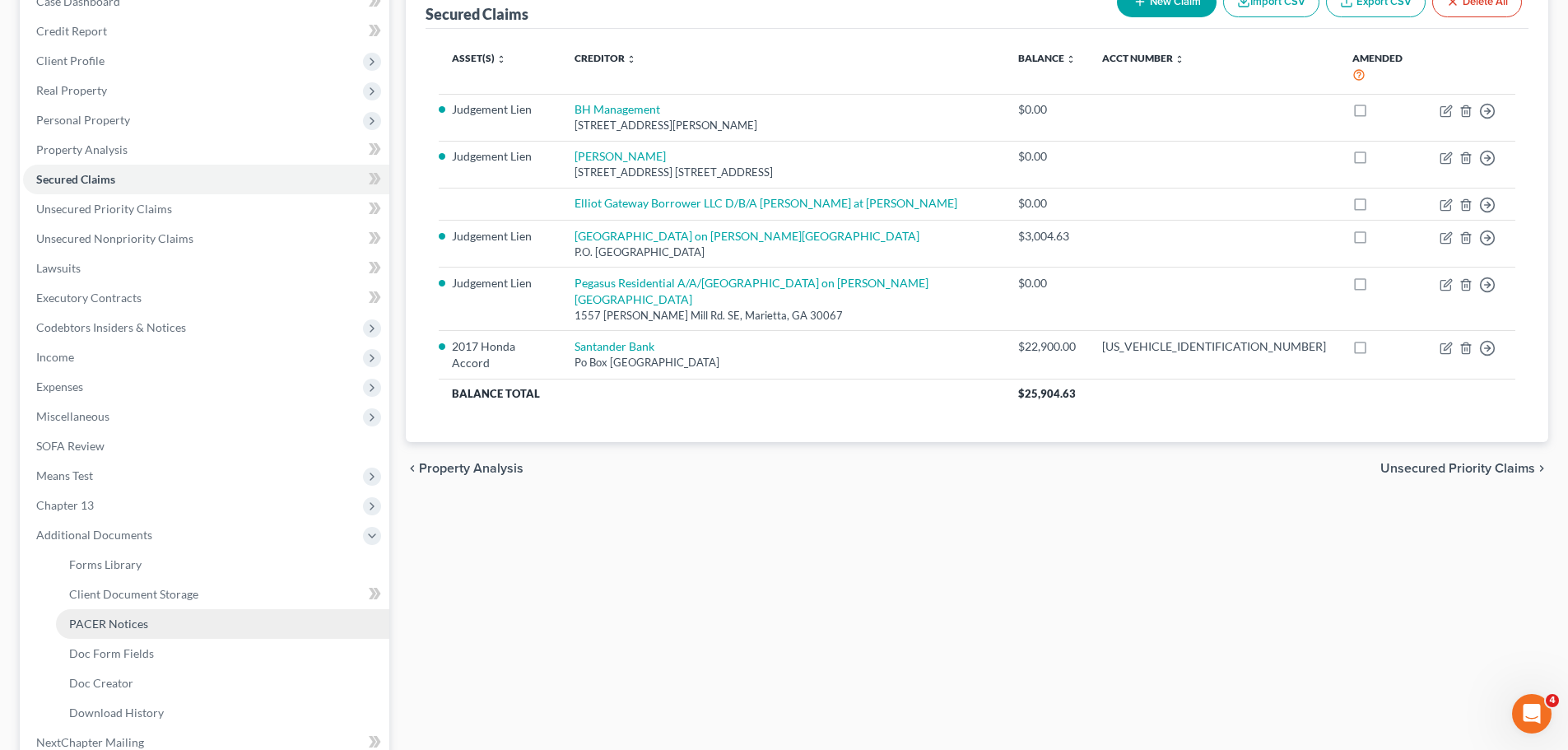
click at [128, 624] on span "PACER Notices" at bounding box center [109, 624] width 79 height 14
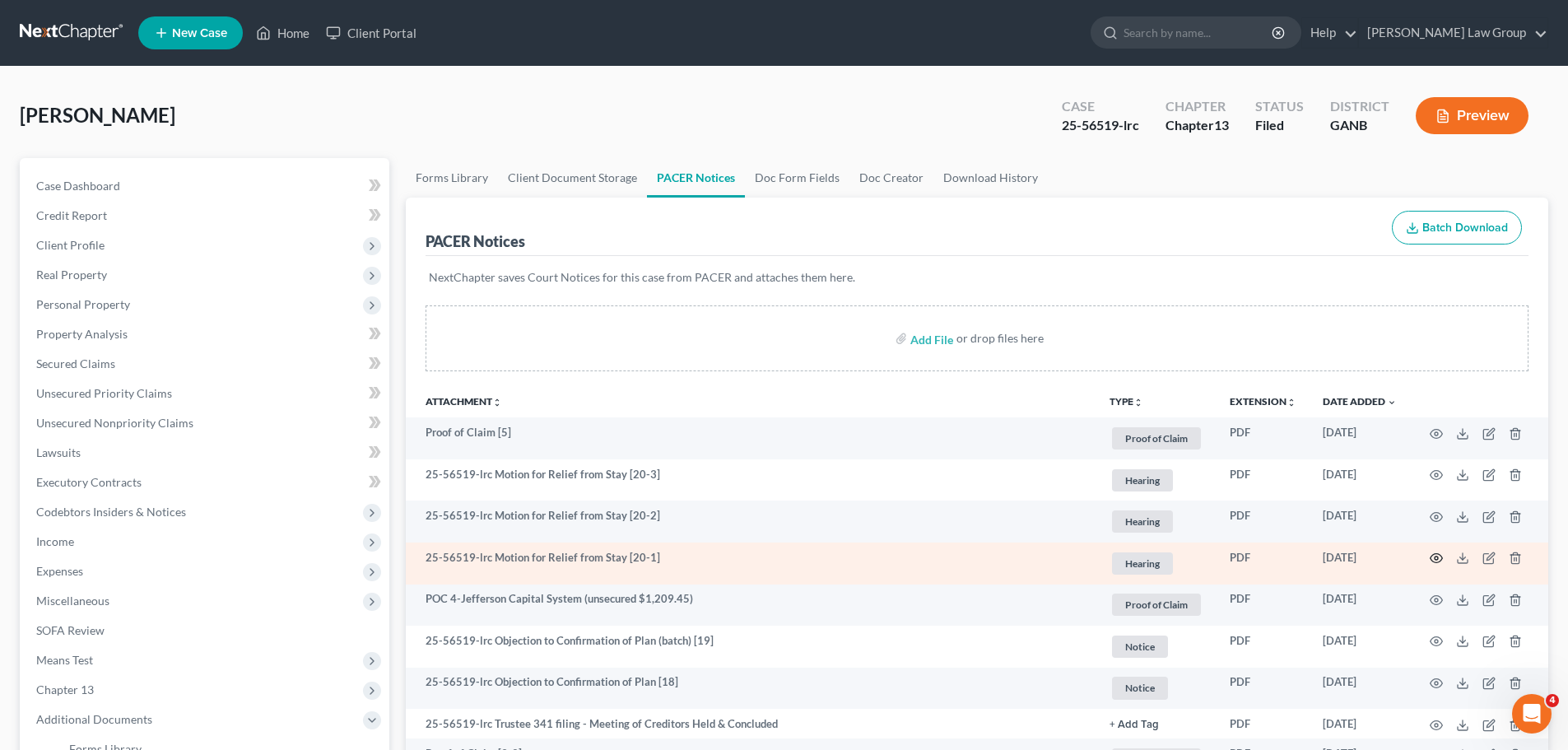
click at [1436, 555] on icon "button" at bounding box center [1436, 558] width 13 height 13
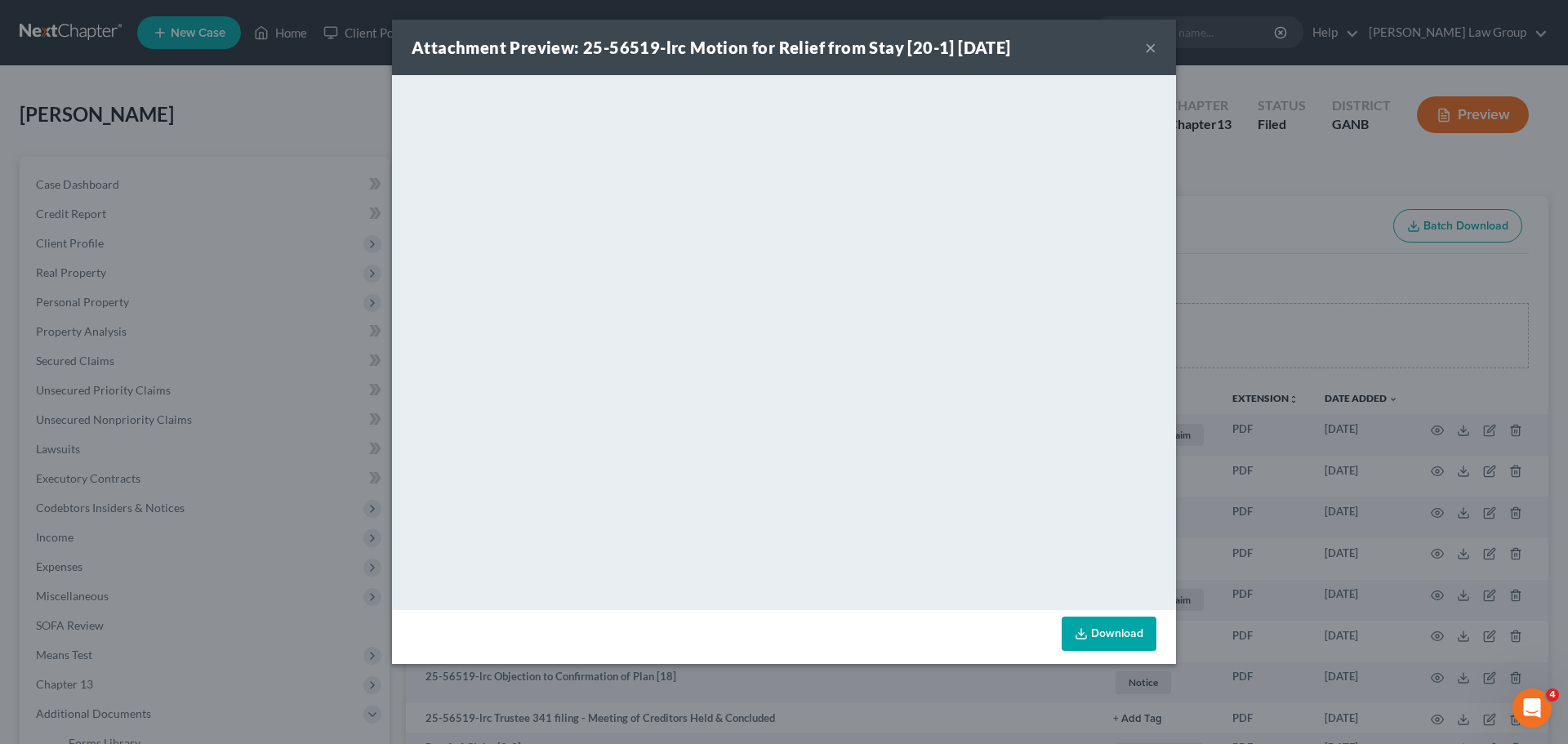
click at [1144, 52] on div "Attachment Preview: 25-56519-lrc Motion for Relief from Stay [20-1] [DATE] ×" at bounding box center [783, 47] width 784 height 56
click at [1146, 52] on button "×" at bounding box center [1151, 47] width 12 height 20
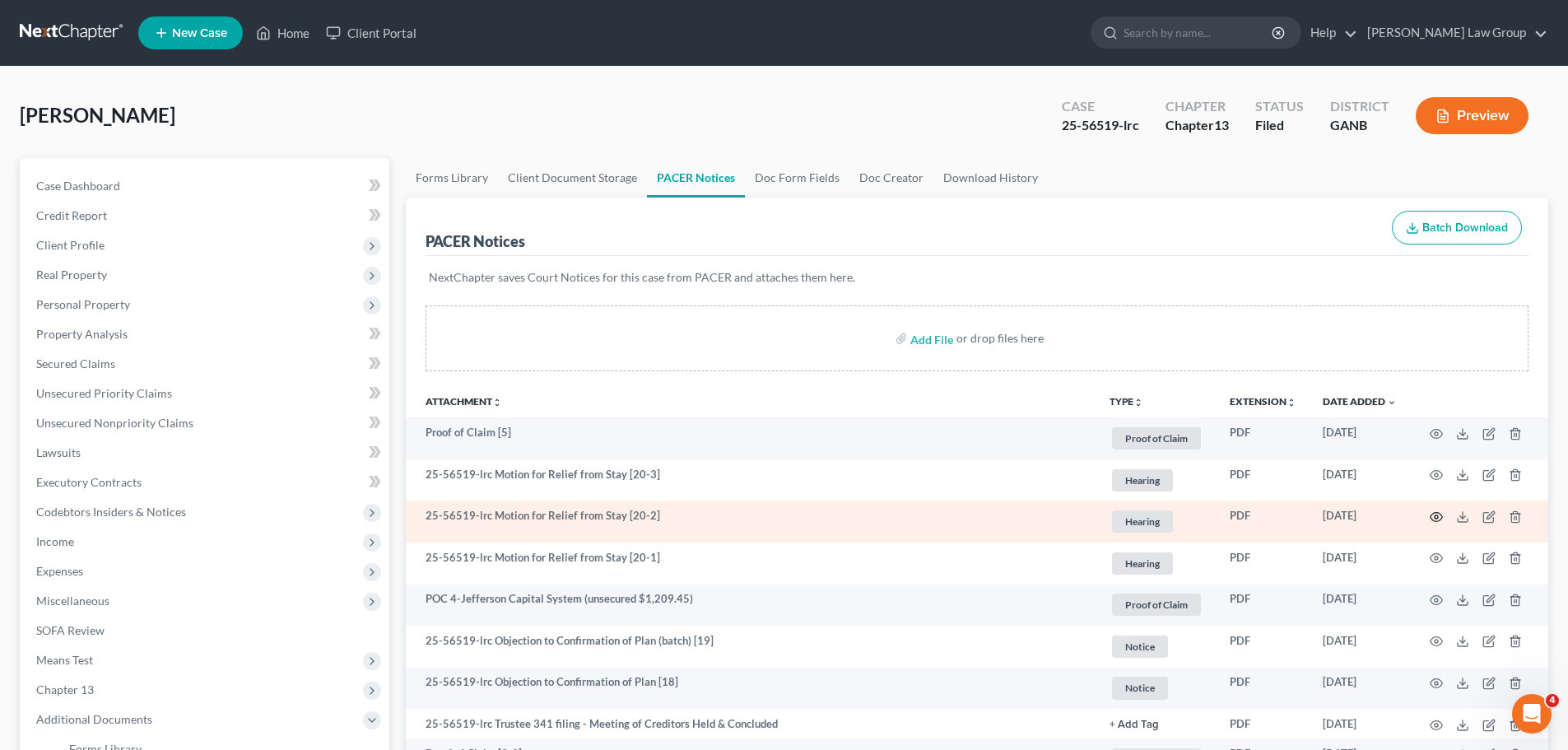
click at [1433, 516] on icon "button" at bounding box center [1436, 516] width 13 height 13
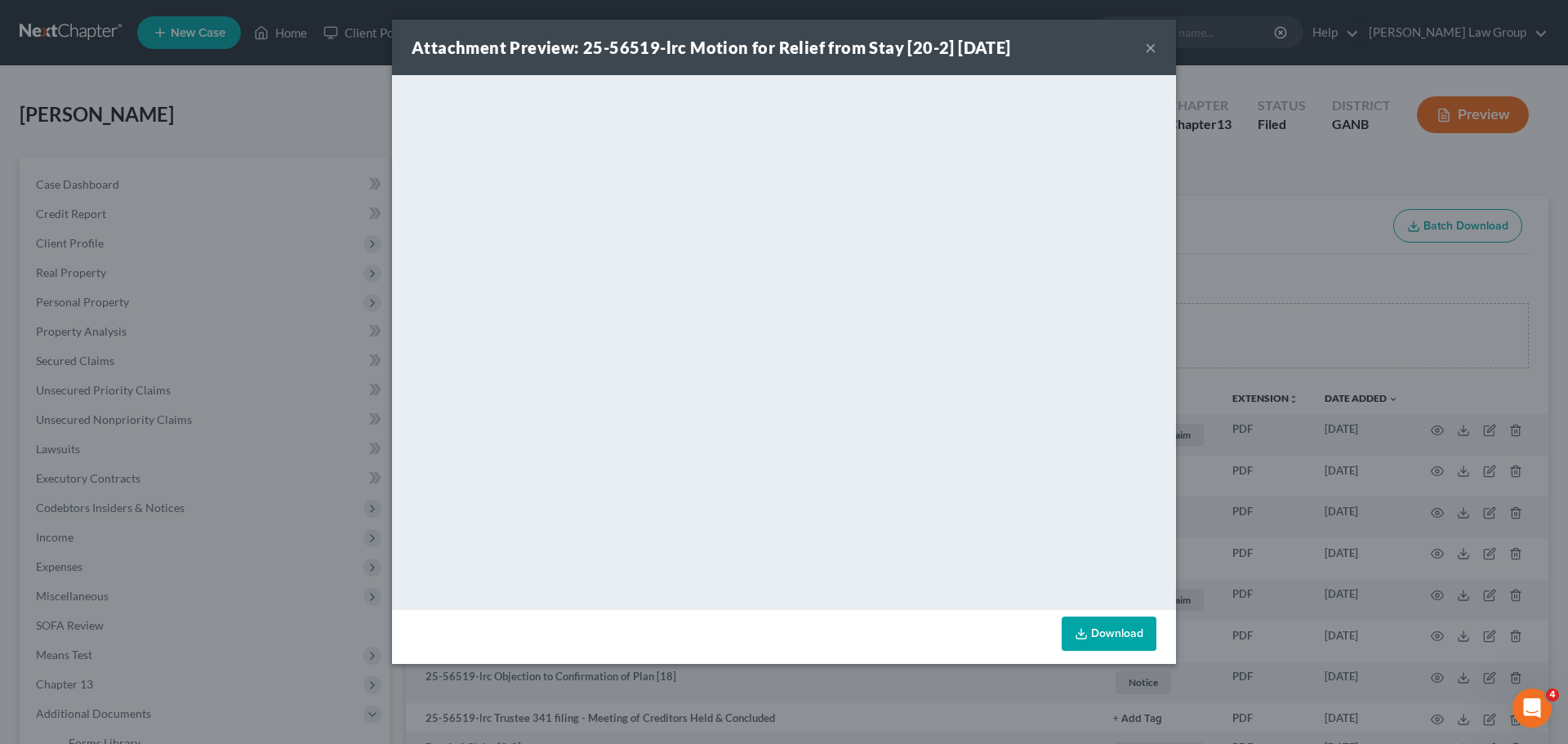
click at [1154, 47] on button "×" at bounding box center [1151, 47] width 12 height 20
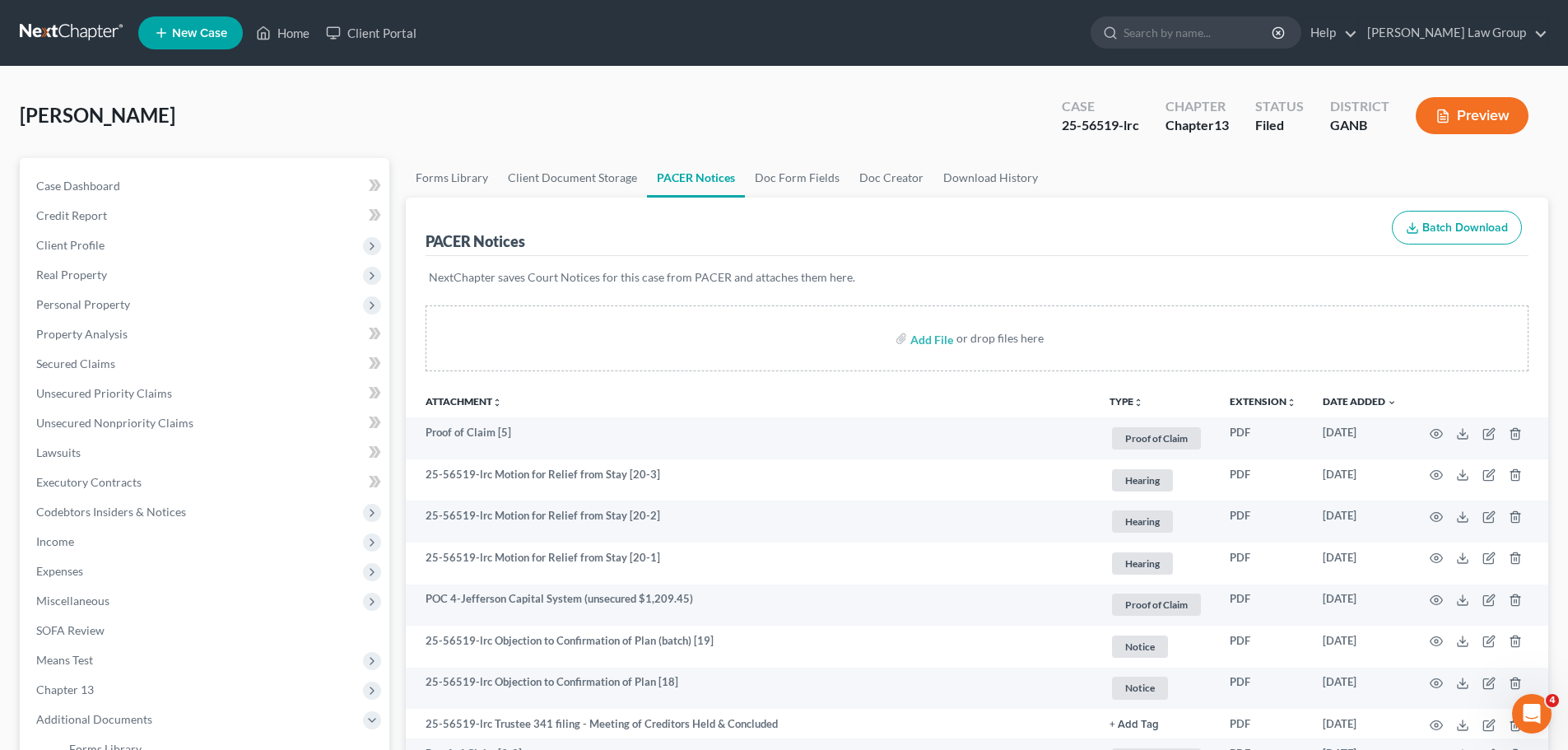
scroll to position [494, 0]
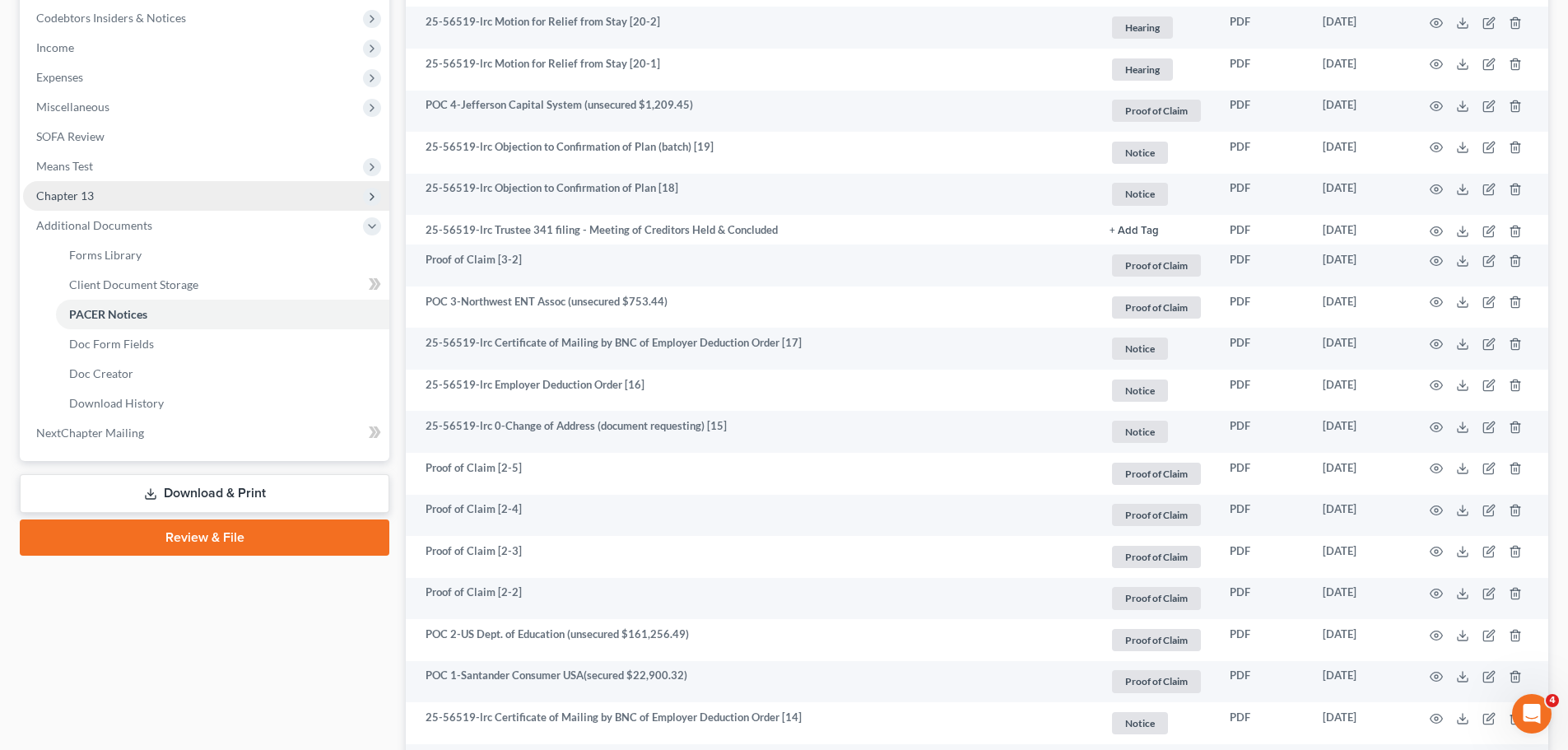
click at [130, 201] on span "Chapter 13" at bounding box center [205, 196] width 366 height 30
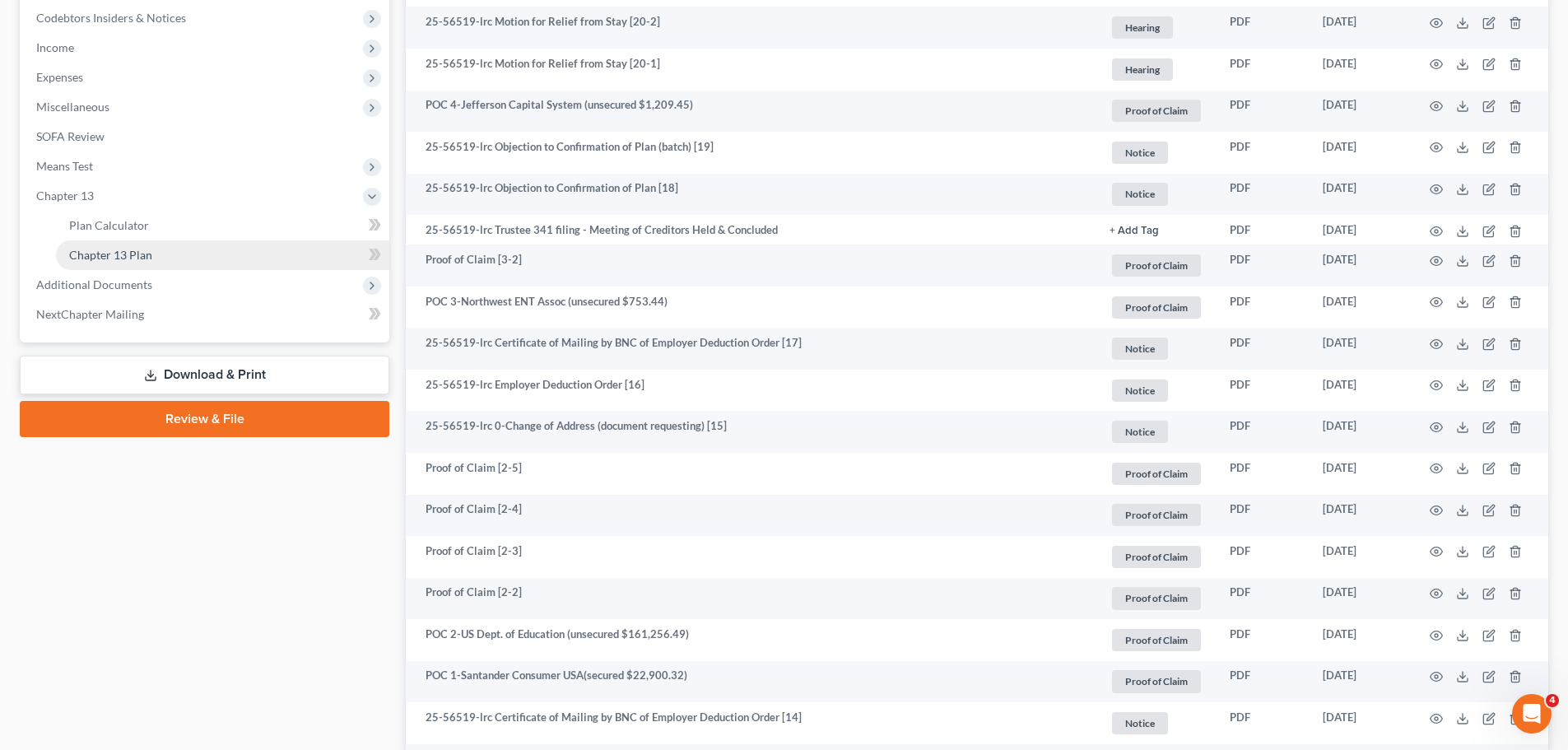
click at [196, 261] on link "Chapter 13 Plan" at bounding box center [223, 256] width 334 height 30
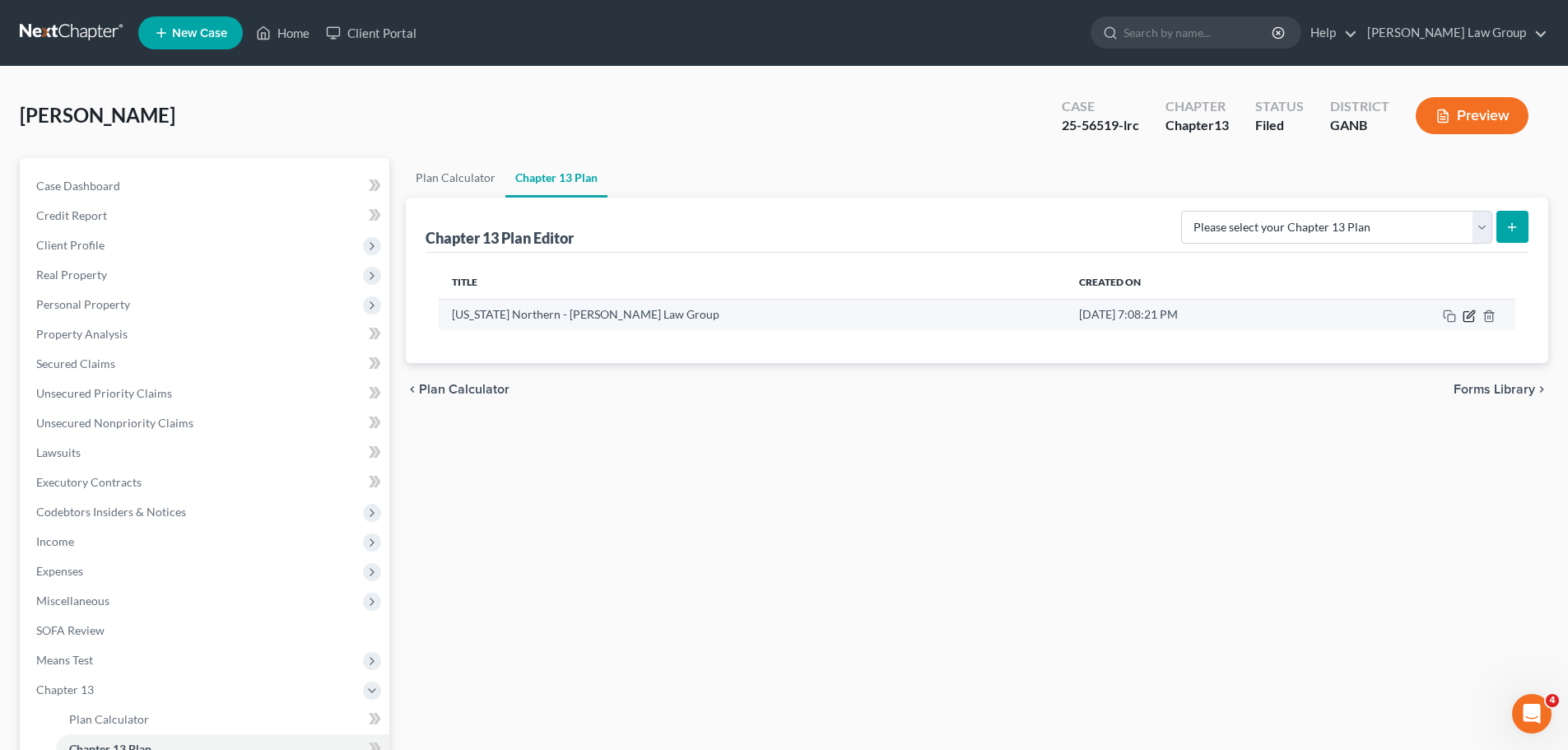
click at [1464, 313] on icon "button" at bounding box center [1468, 316] width 10 height 10
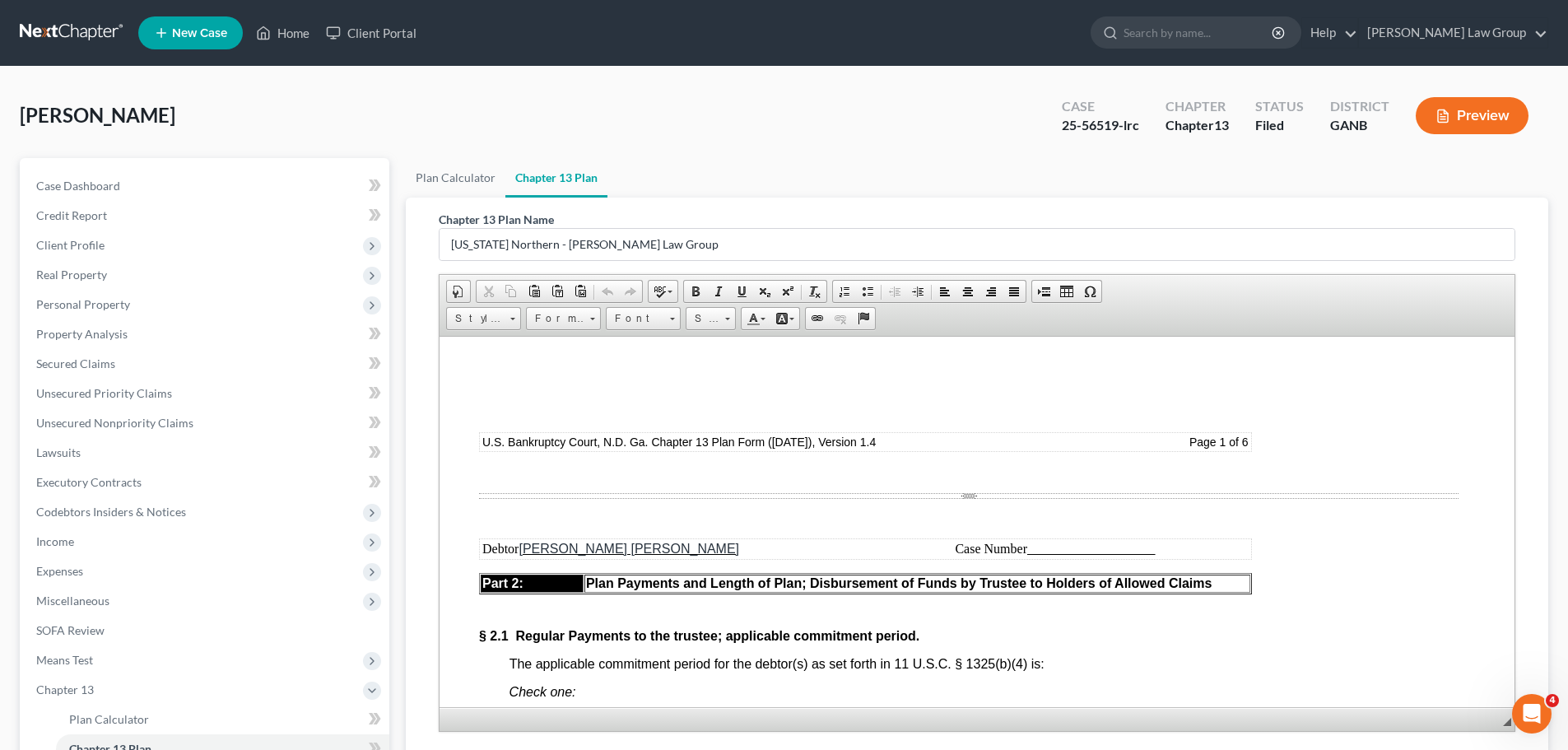
scroll to position [1153, 0]
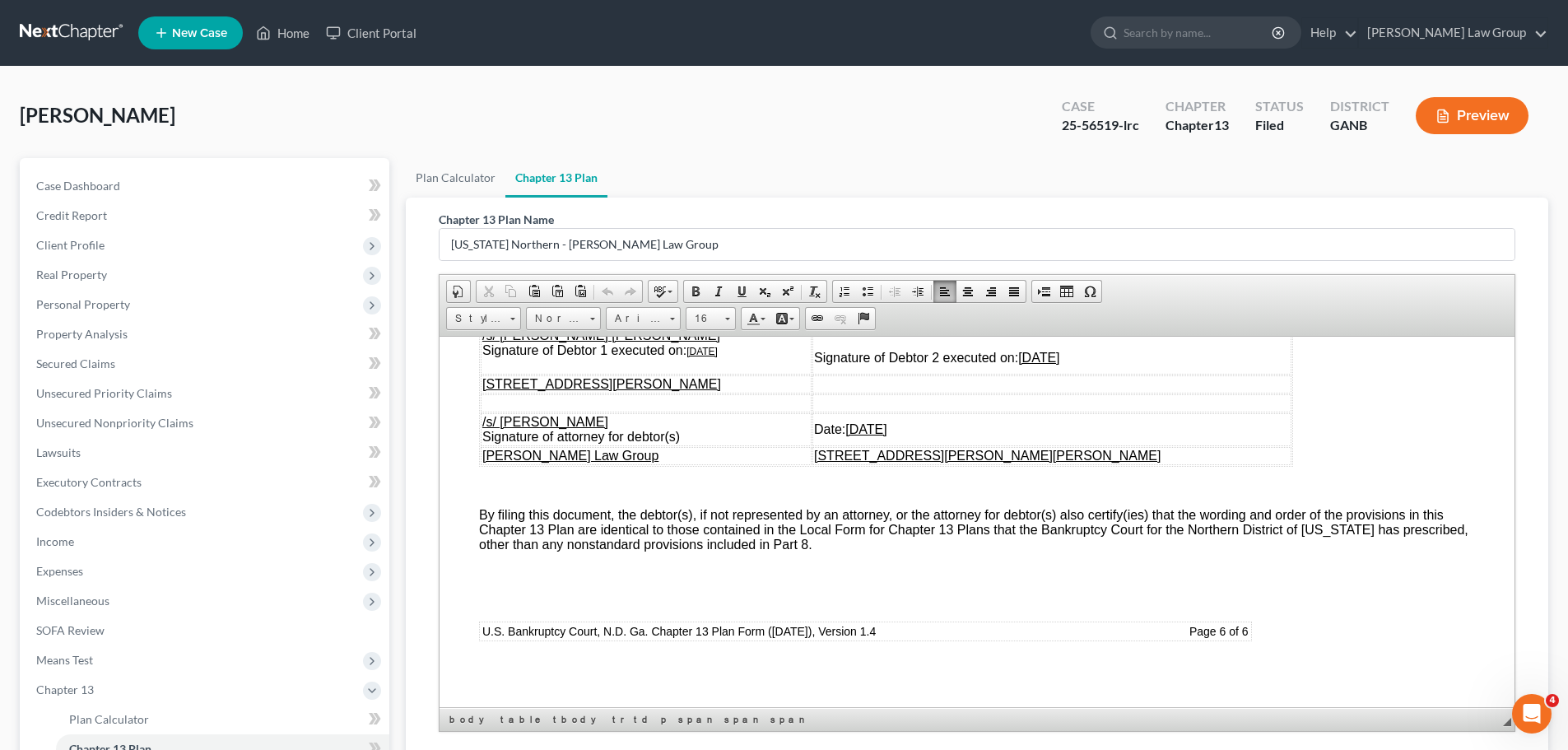
drag, startPoint x: 1507, startPoint y: 405, endPoint x: 1900, endPoint y: 1046, distance: 751.9
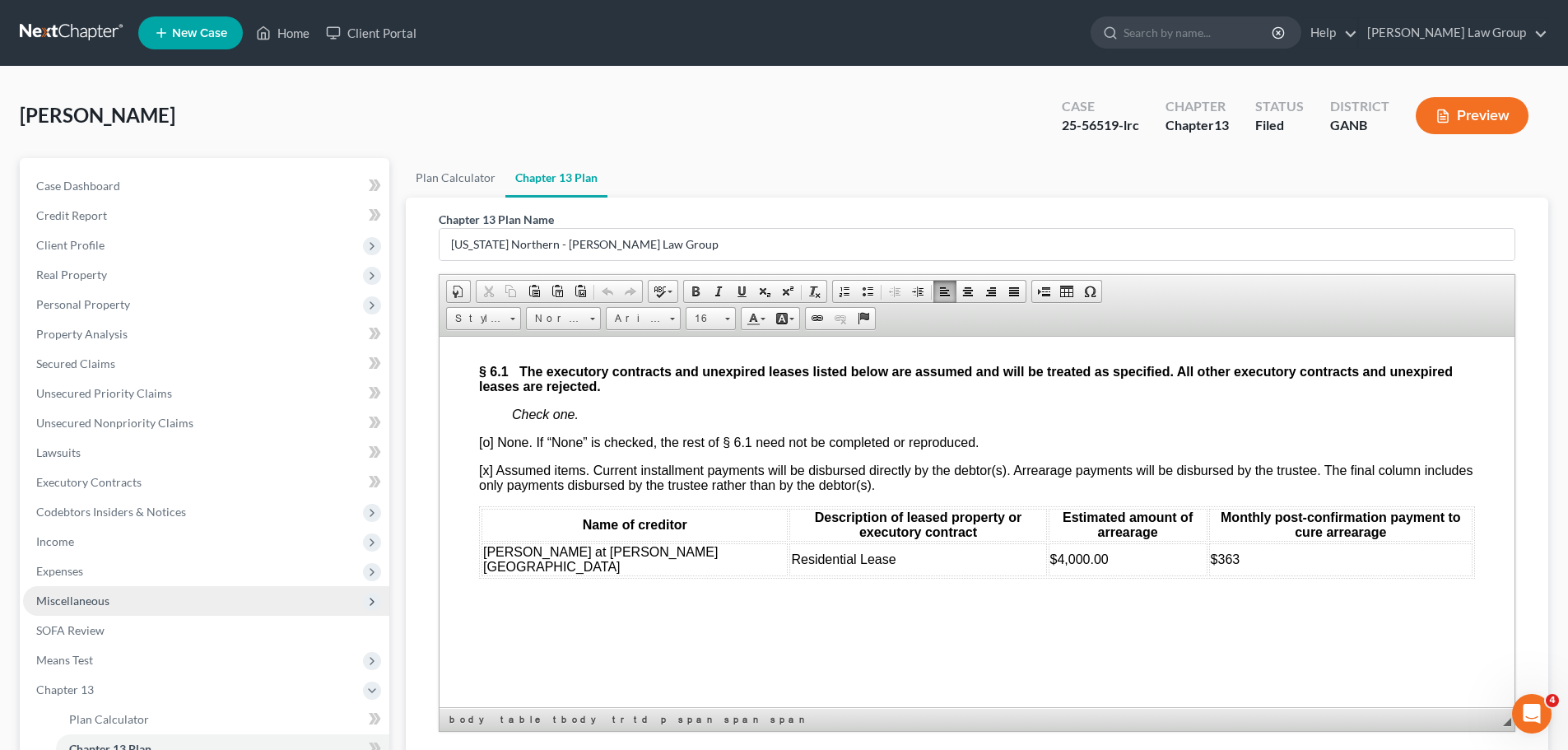
scroll to position [244, 0]
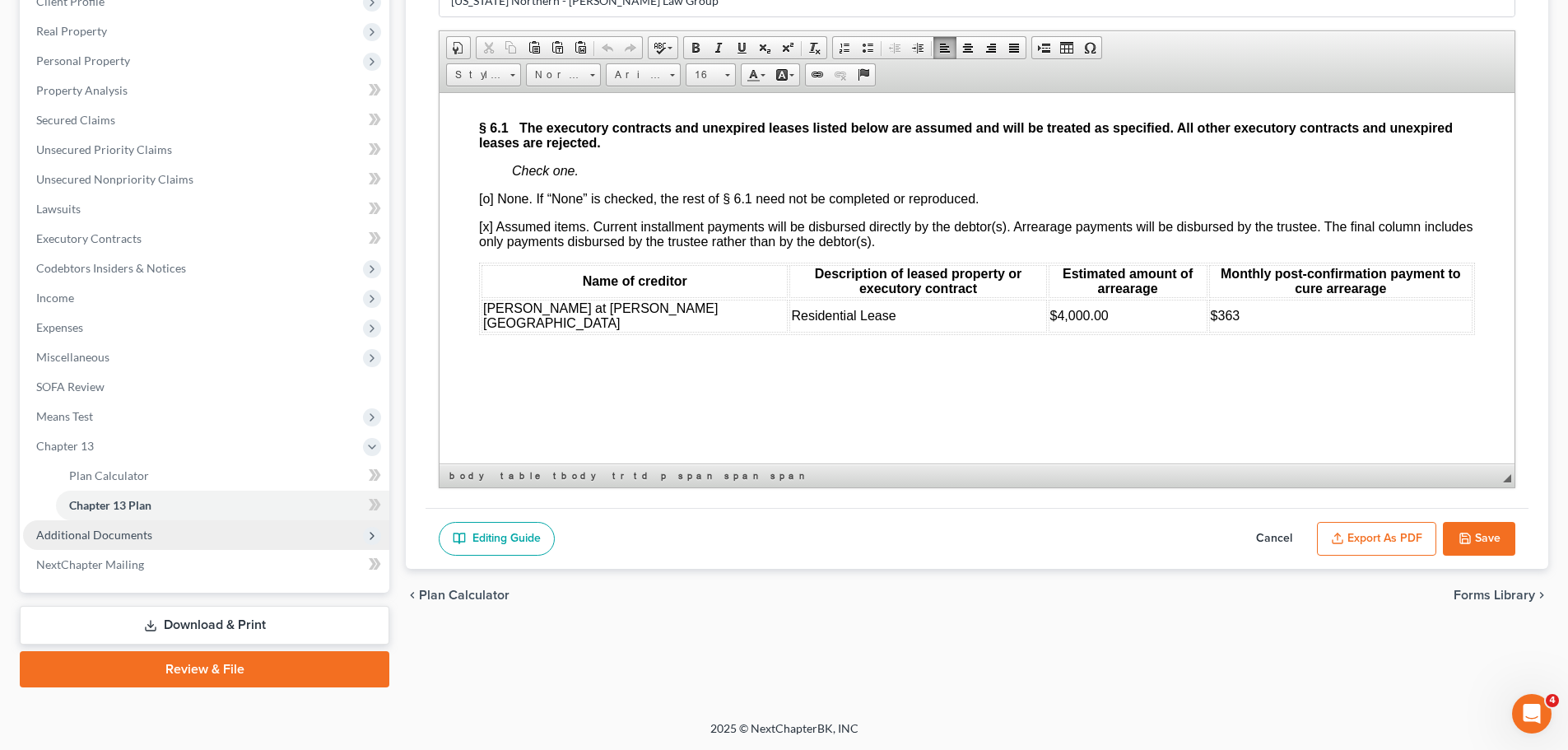
click at [145, 535] on span "Additional Documents" at bounding box center [95, 535] width 116 height 14
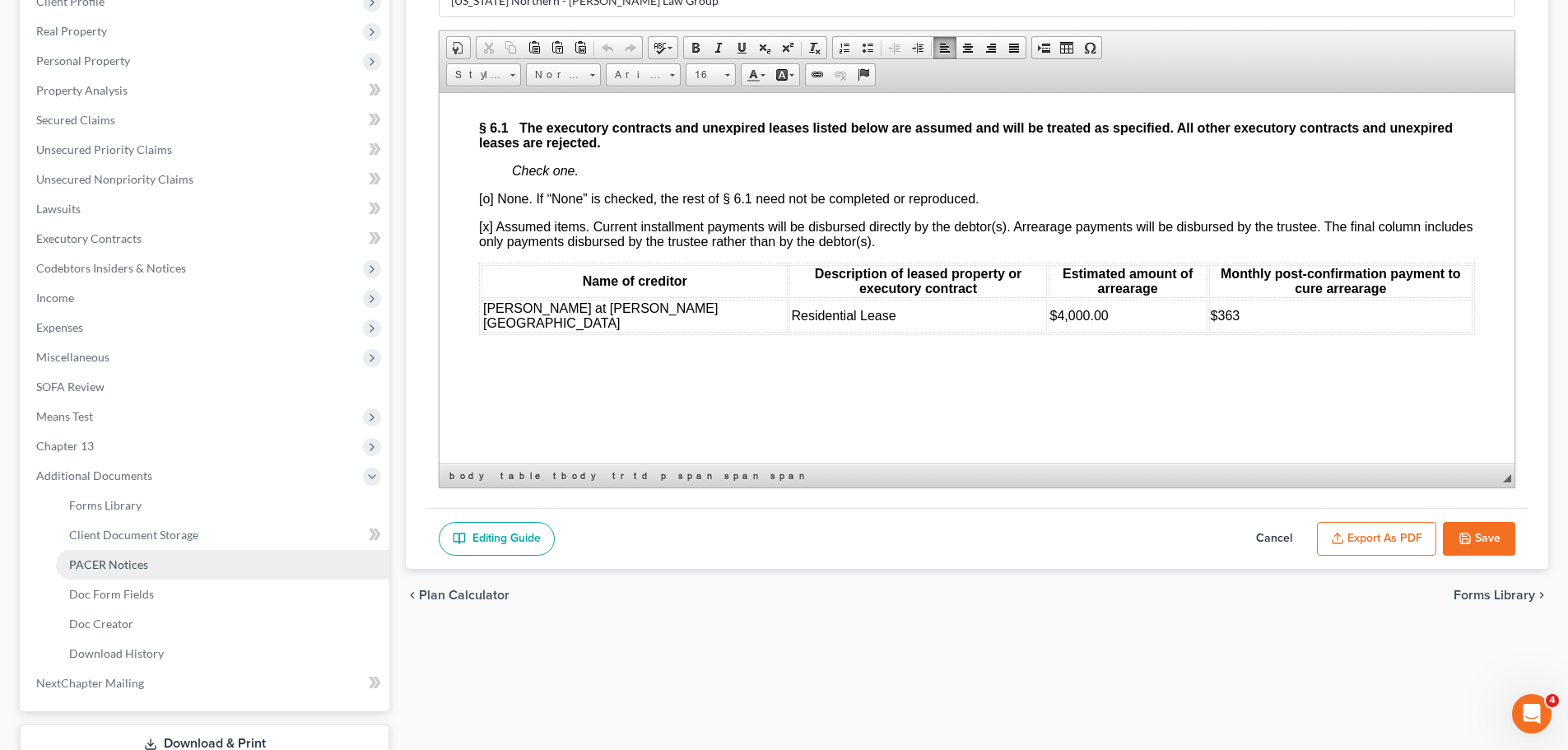
click at [140, 559] on span "PACER Notices" at bounding box center [109, 564] width 79 height 14
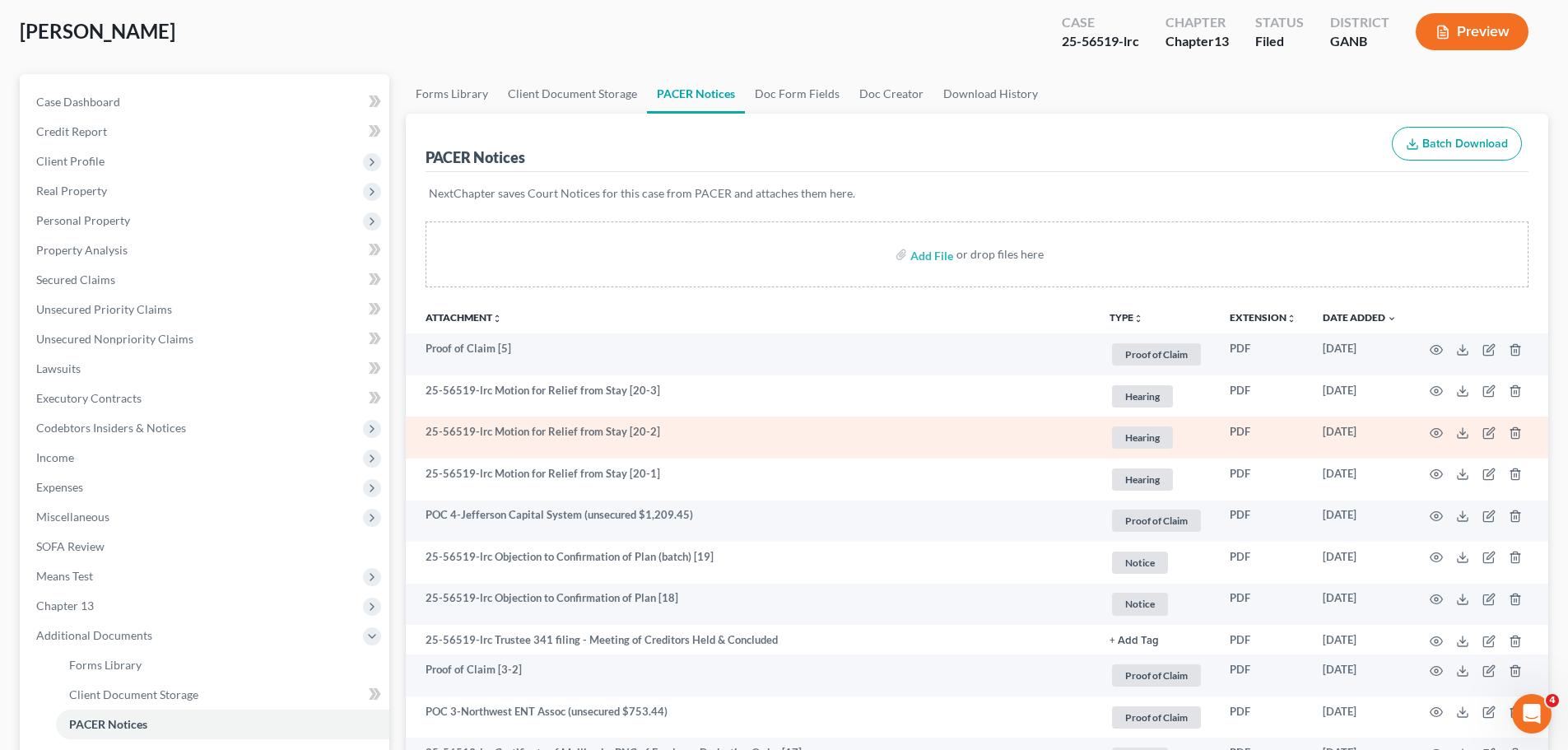
scroll to position [165, 0]
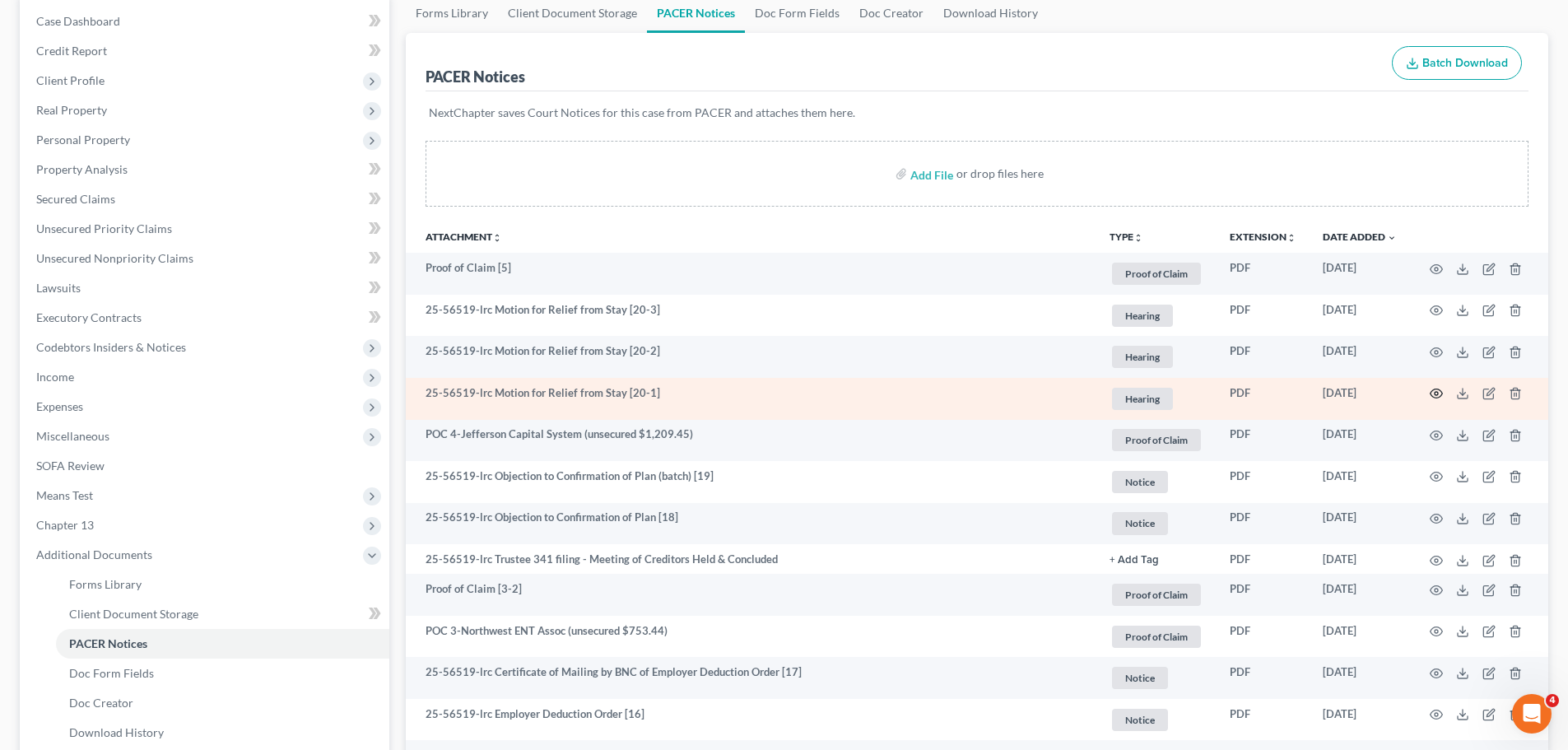
click at [1430, 387] on icon "button" at bounding box center [1436, 393] width 13 height 13
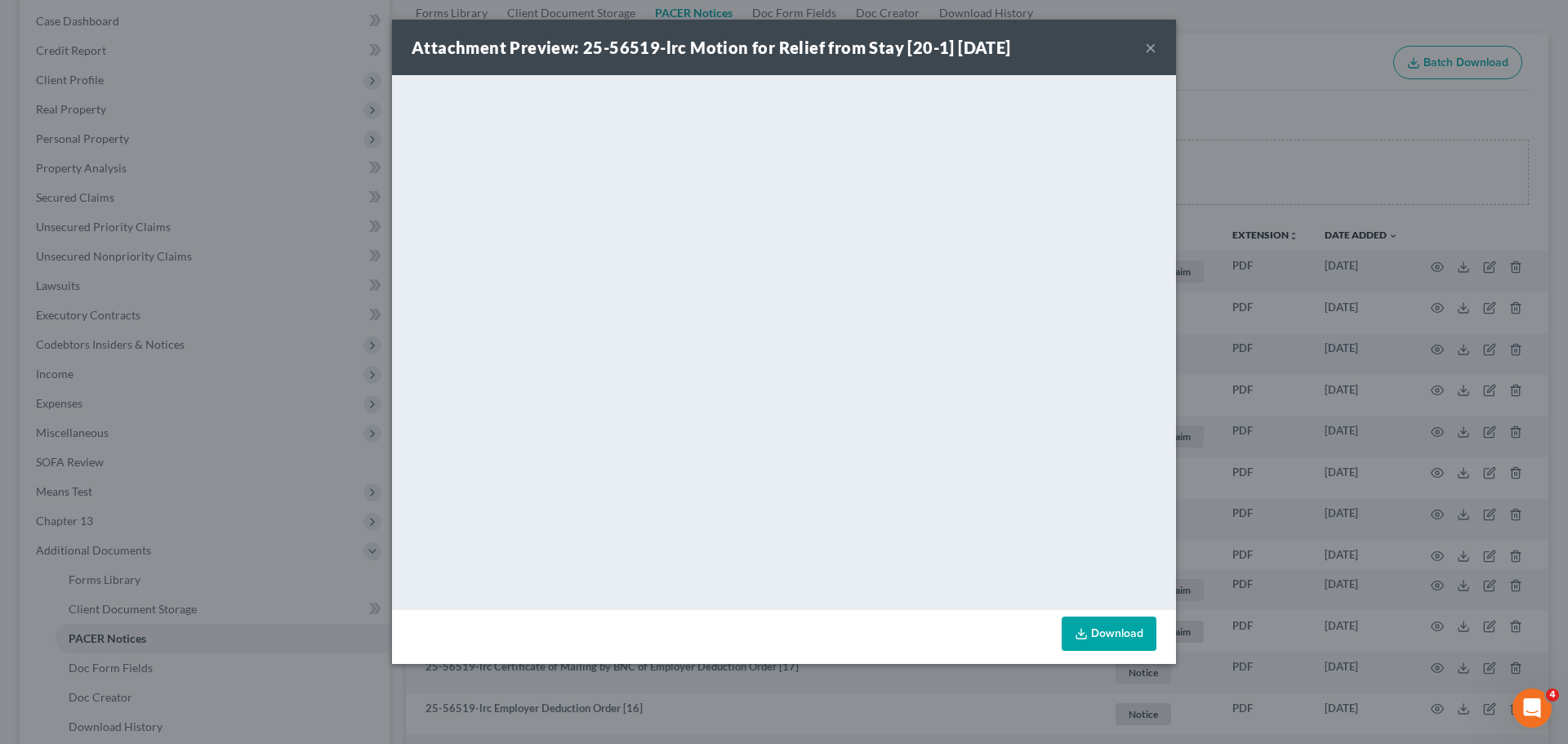
click at [1151, 42] on button "×" at bounding box center [1151, 47] width 12 height 20
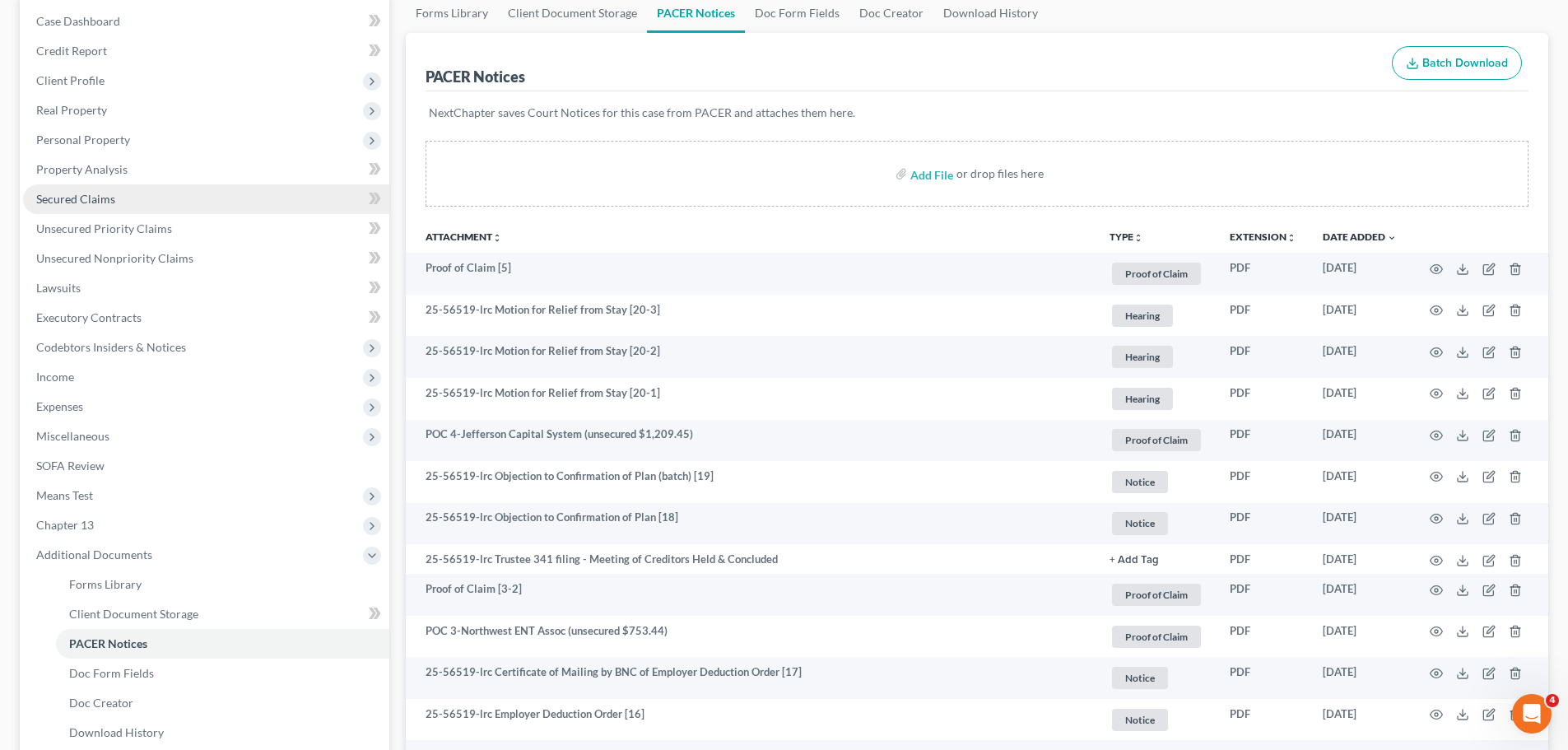
click at [107, 209] on link "Secured Claims" at bounding box center [205, 199] width 366 height 30
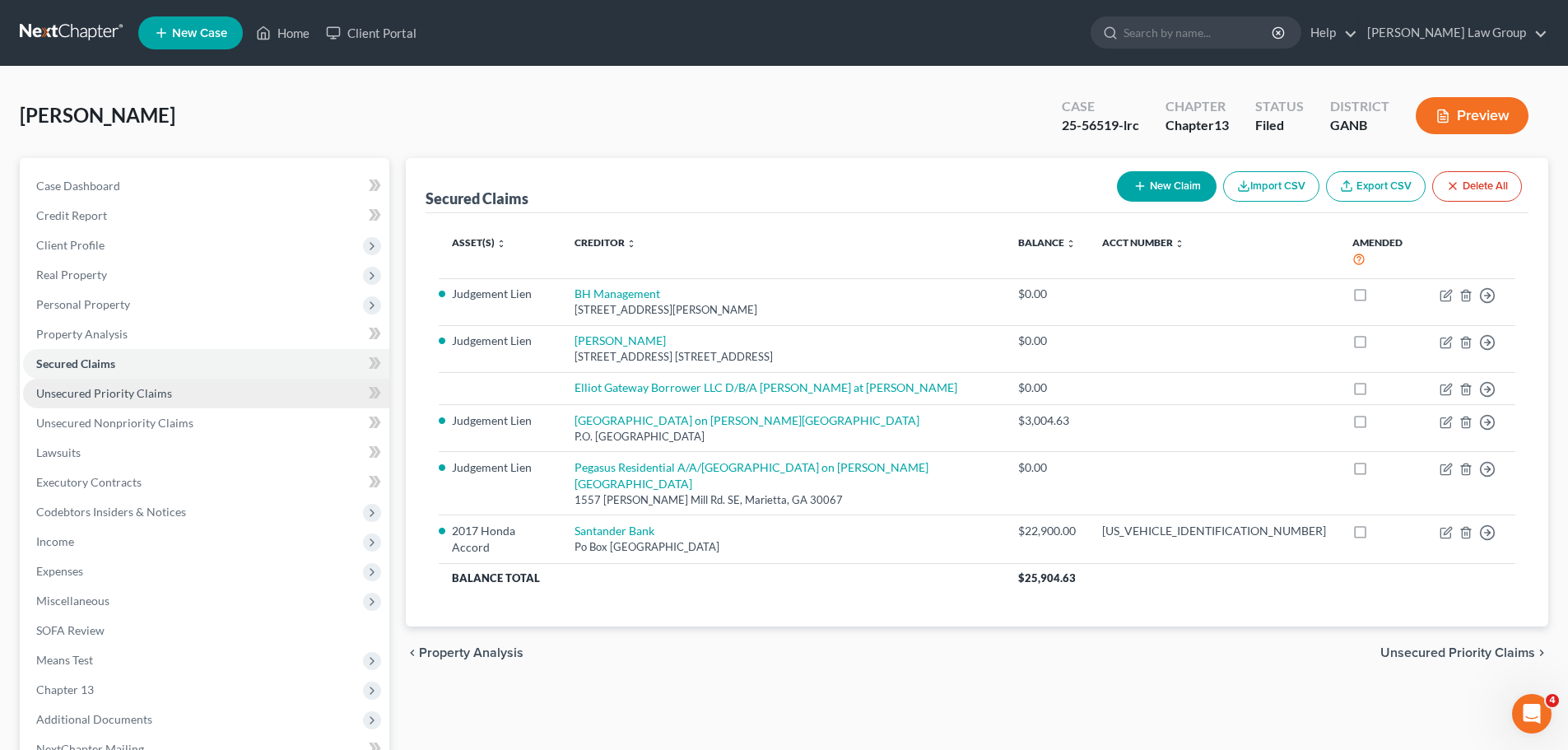
click at [114, 400] on link "Unsecured Priority Claims" at bounding box center [205, 394] width 366 height 30
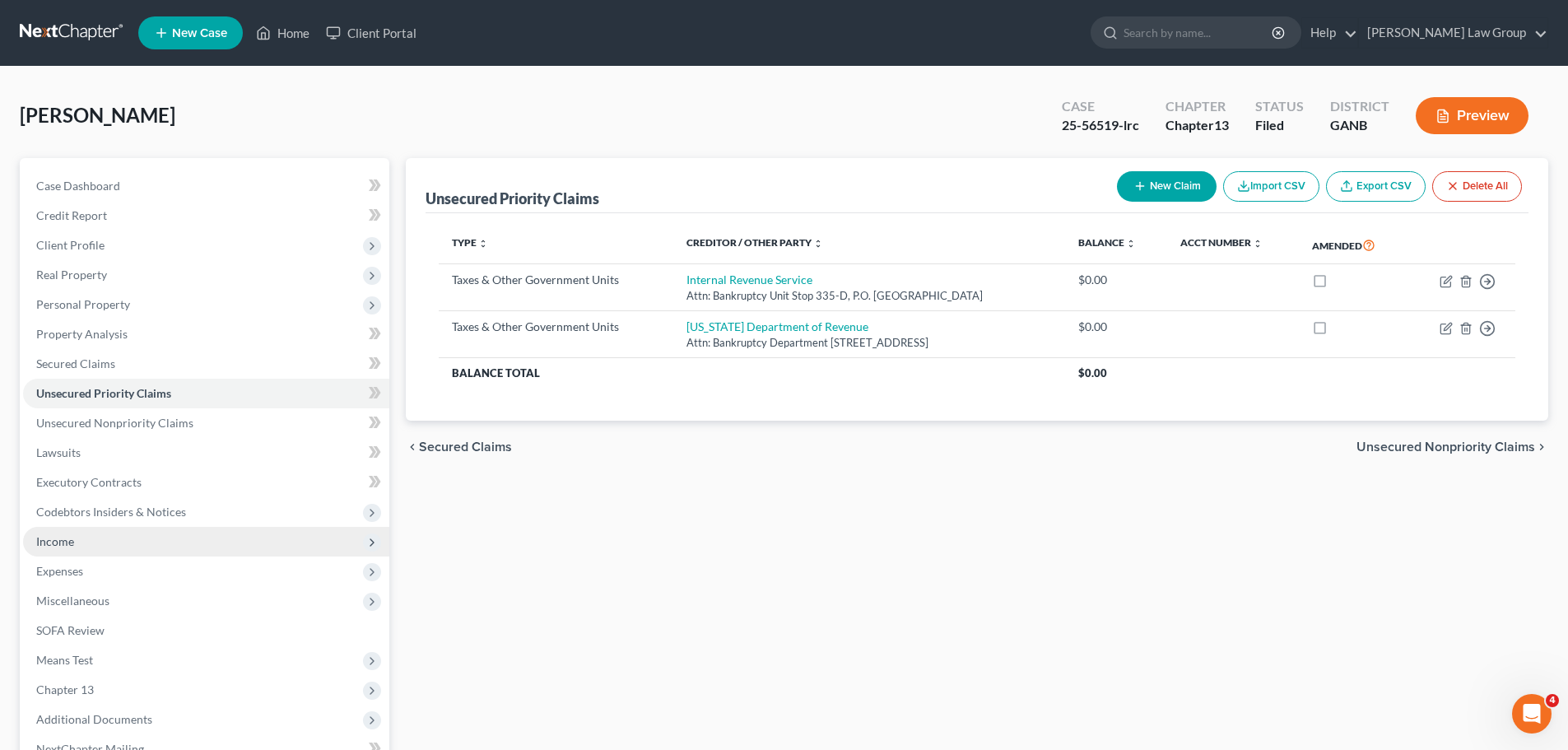
click at [125, 541] on span "Income" at bounding box center [205, 542] width 366 height 30
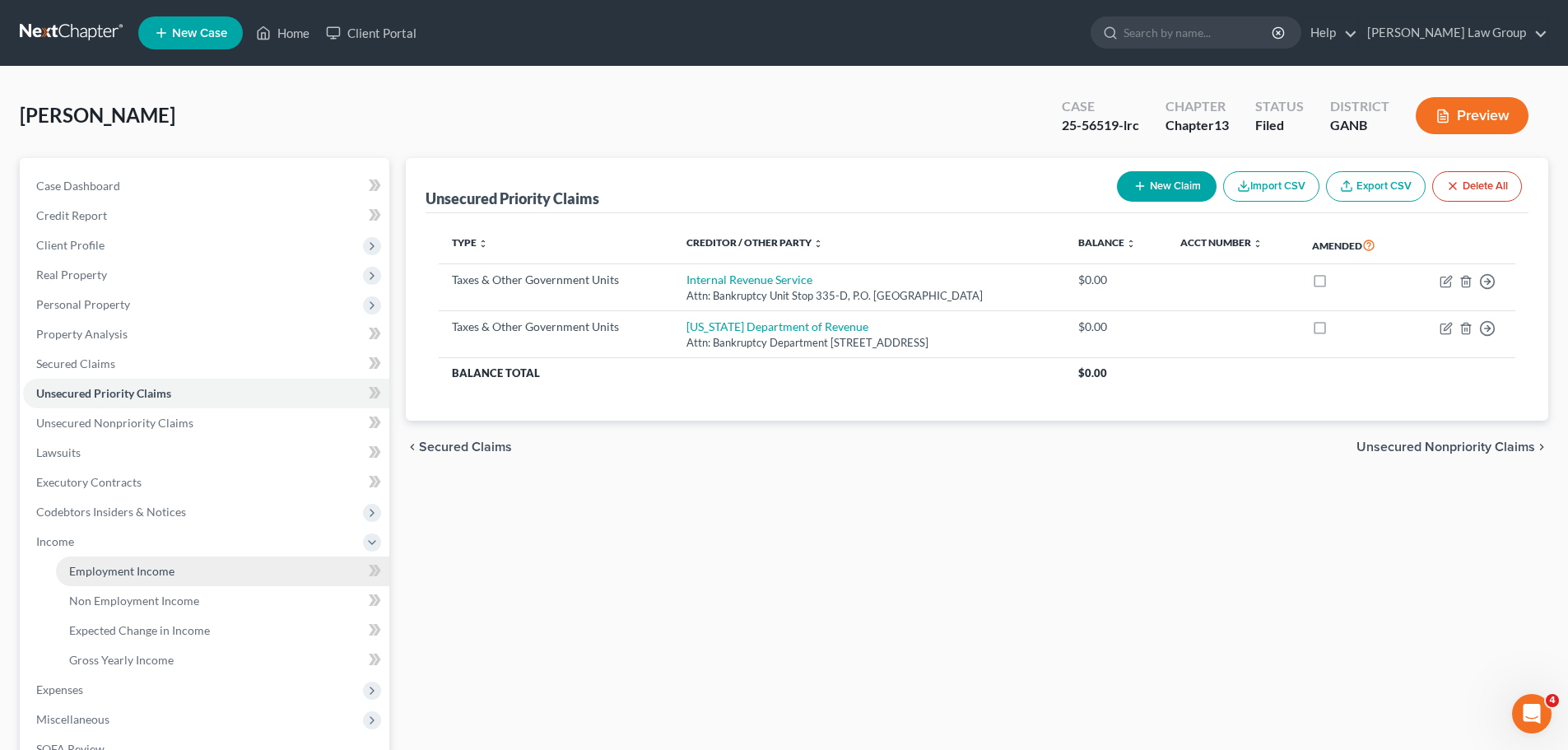
click at [173, 574] on link "Employment Income" at bounding box center [223, 571] width 334 height 30
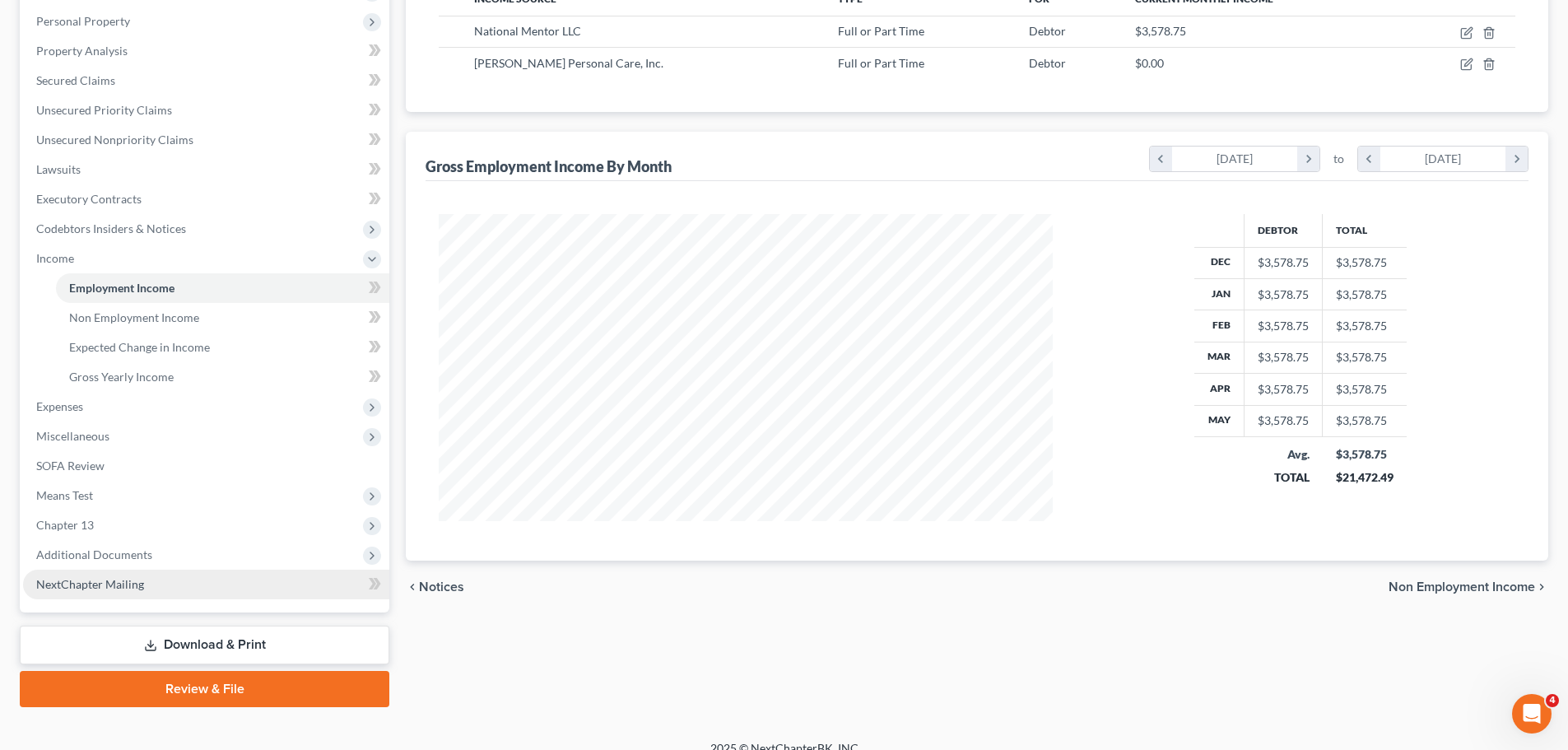
scroll to position [303, 0]
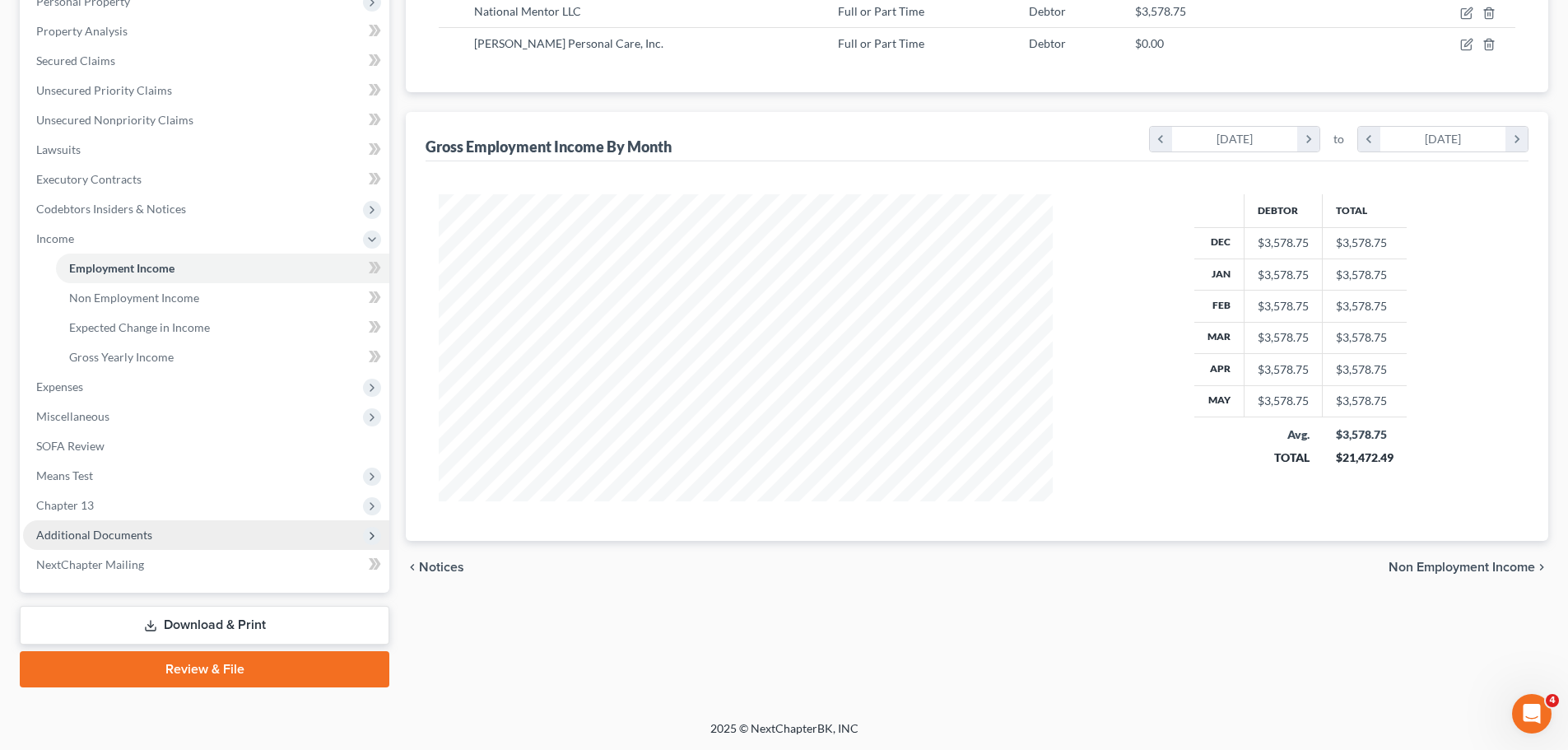
click at [169, 536] on span "Additional Documents" at bounding box center [205, 535] width 366 height 30
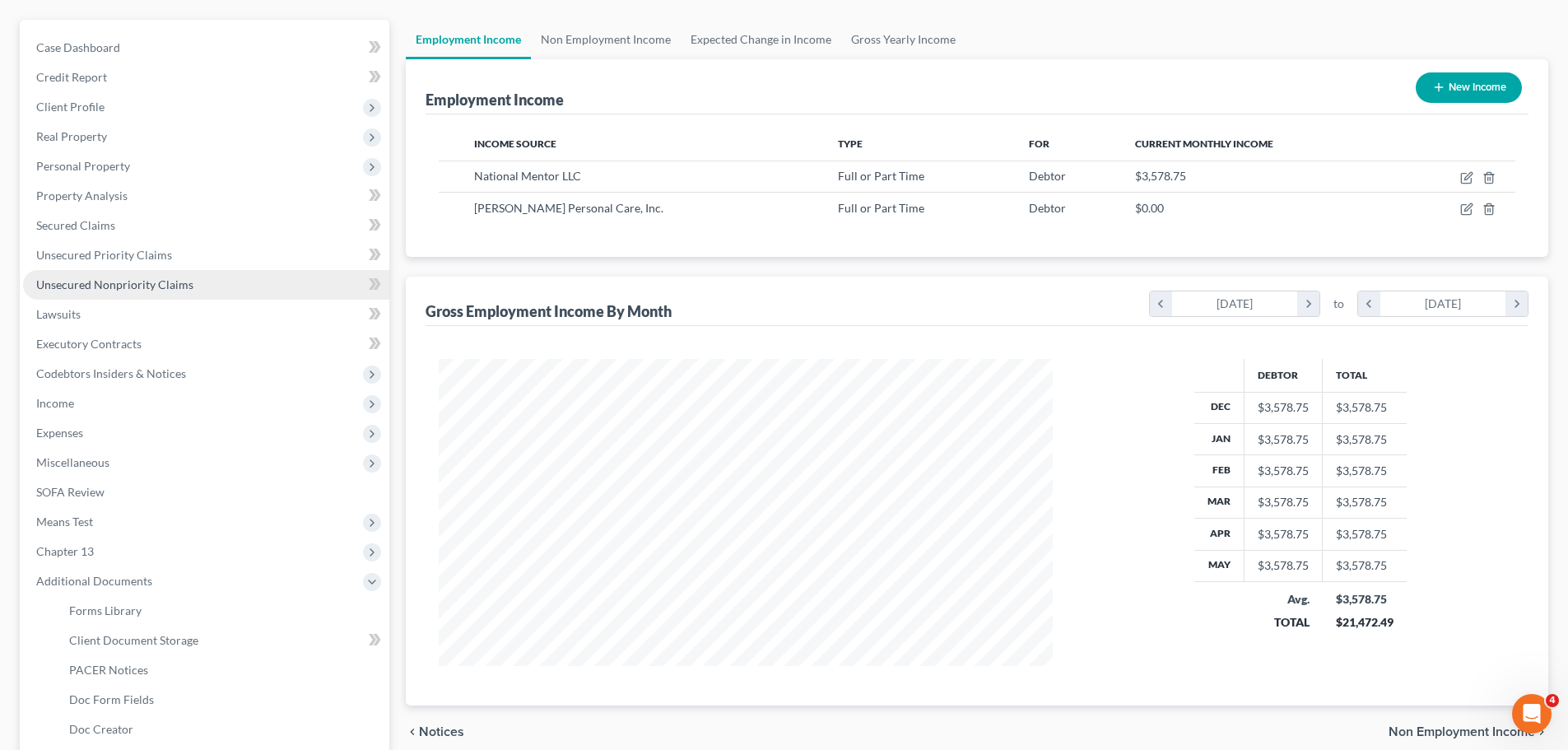
click at [152, 287] on span "Unsecured Nonpriority Claims" at bounding box center [114, 284] width 157 height 14
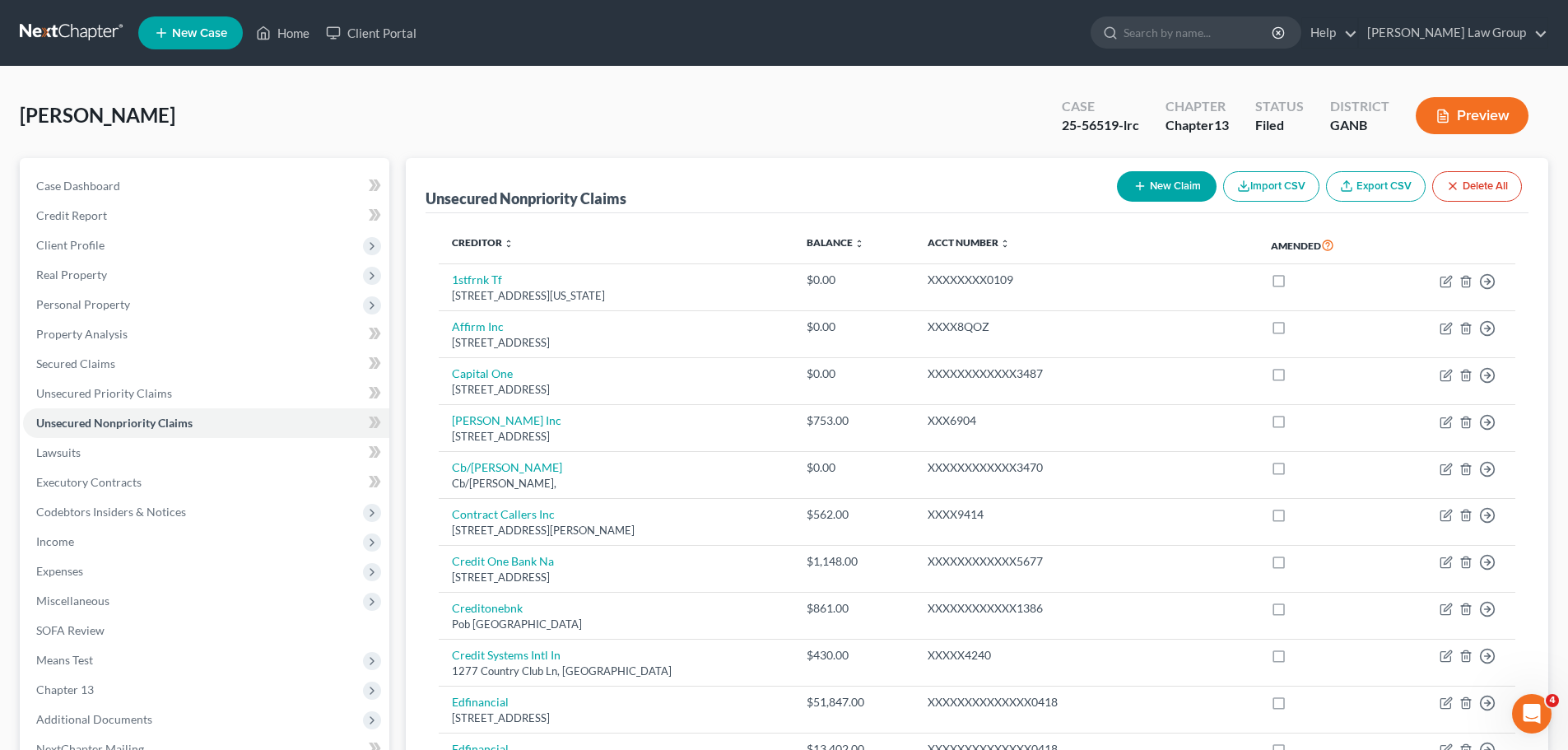
scroll to position [412, 0]
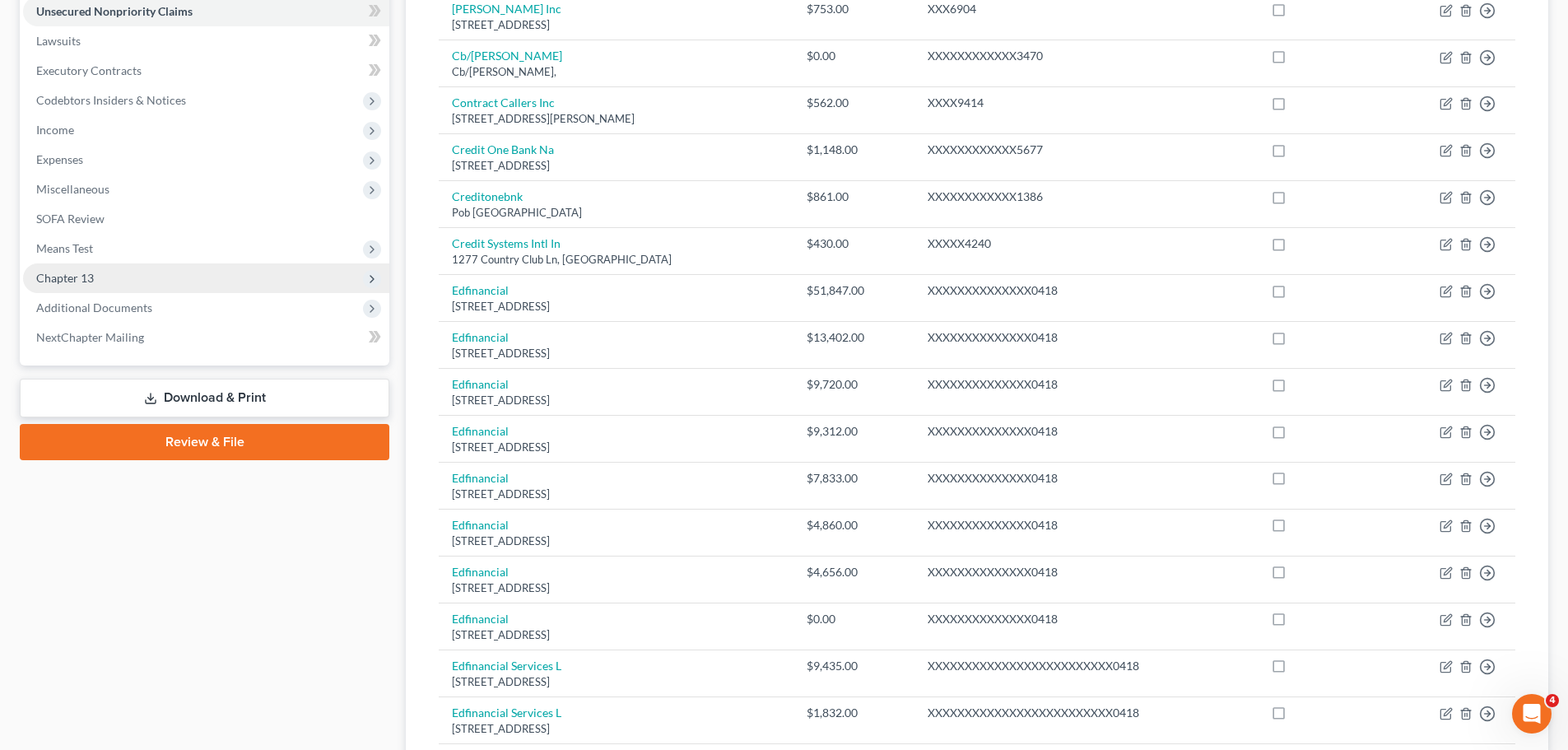
click at [151, 278] on span "Chapter 13" at bounding box center [205, 278] width 366 height 30
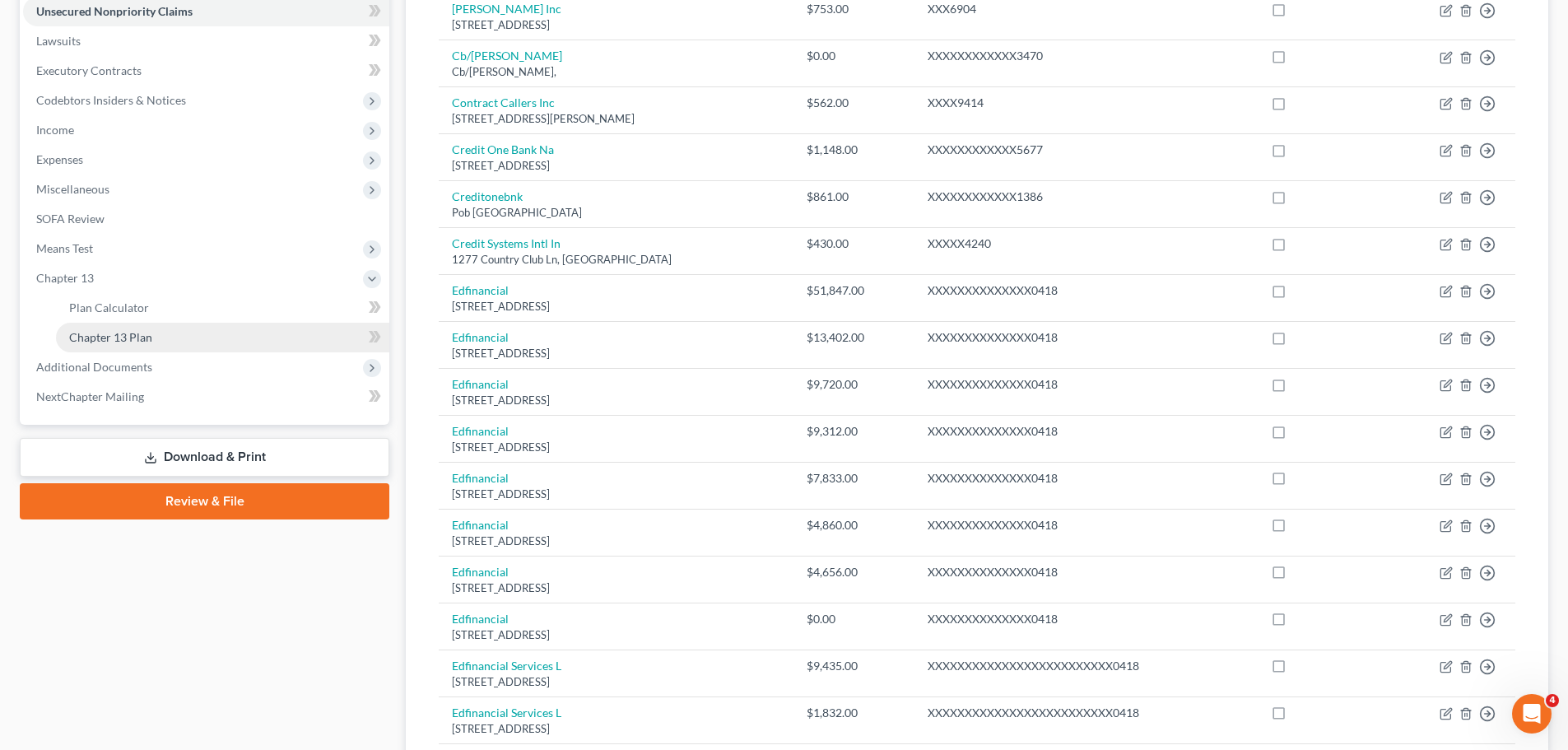
click at [177, 337] on link "Chapter 13 Plan" at bounding box center [223, 338] width 334 height 30
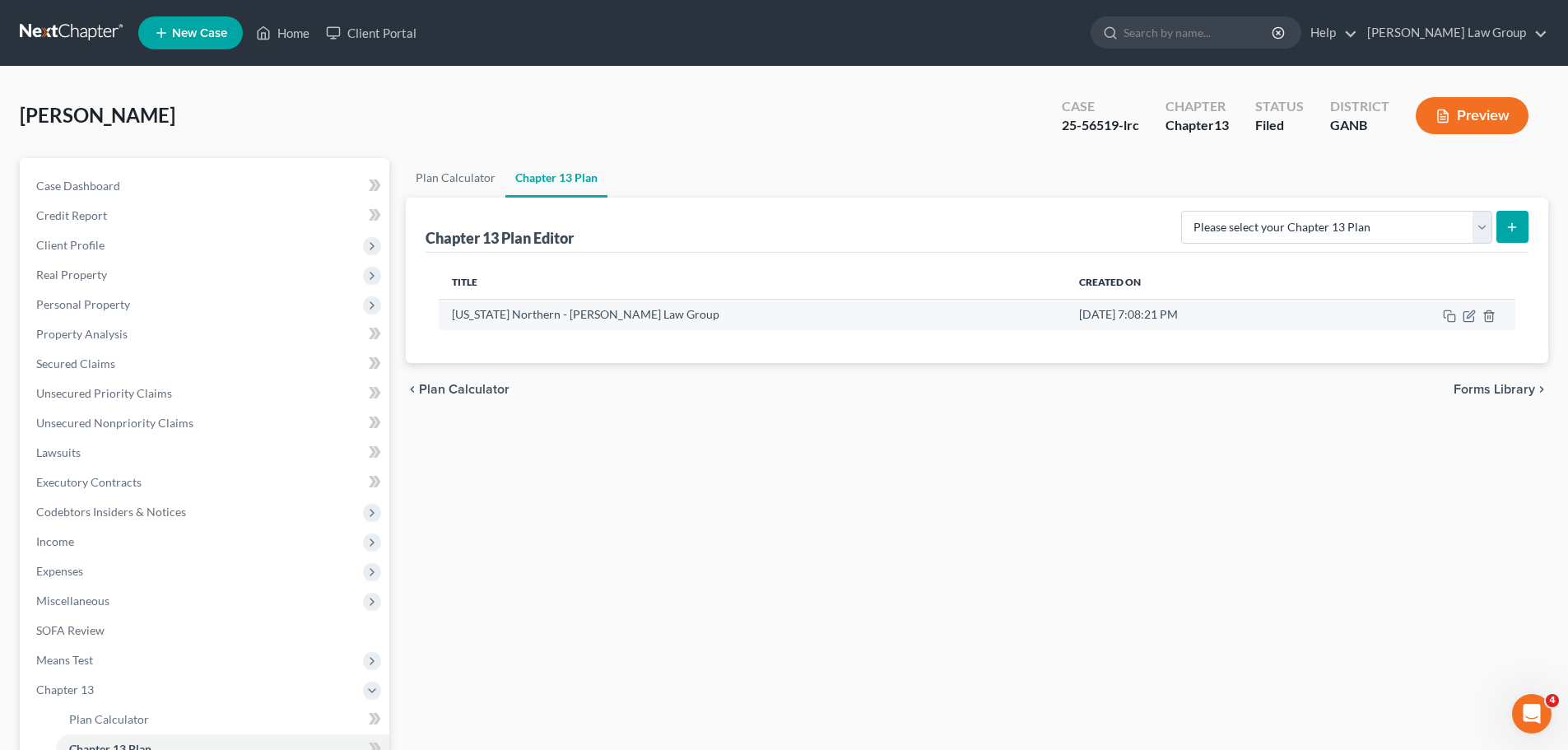
click at [1459, 321] on td at bounding box center [1424, 315] width 183 height 32
click at [1464, 316] on icon "button" at bounding box center [1468, 316] width 10 height 10
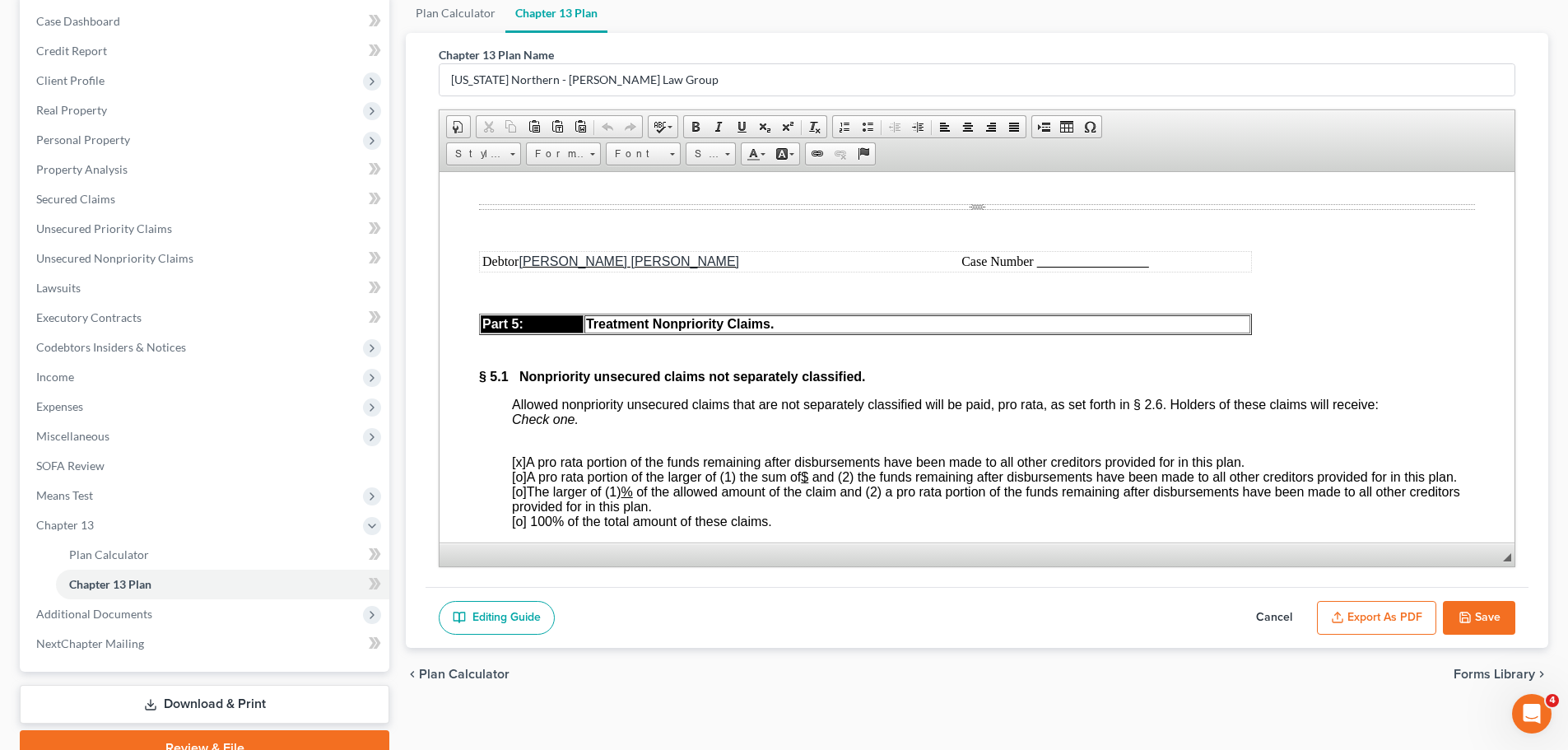
scroll to position [5763, 0]
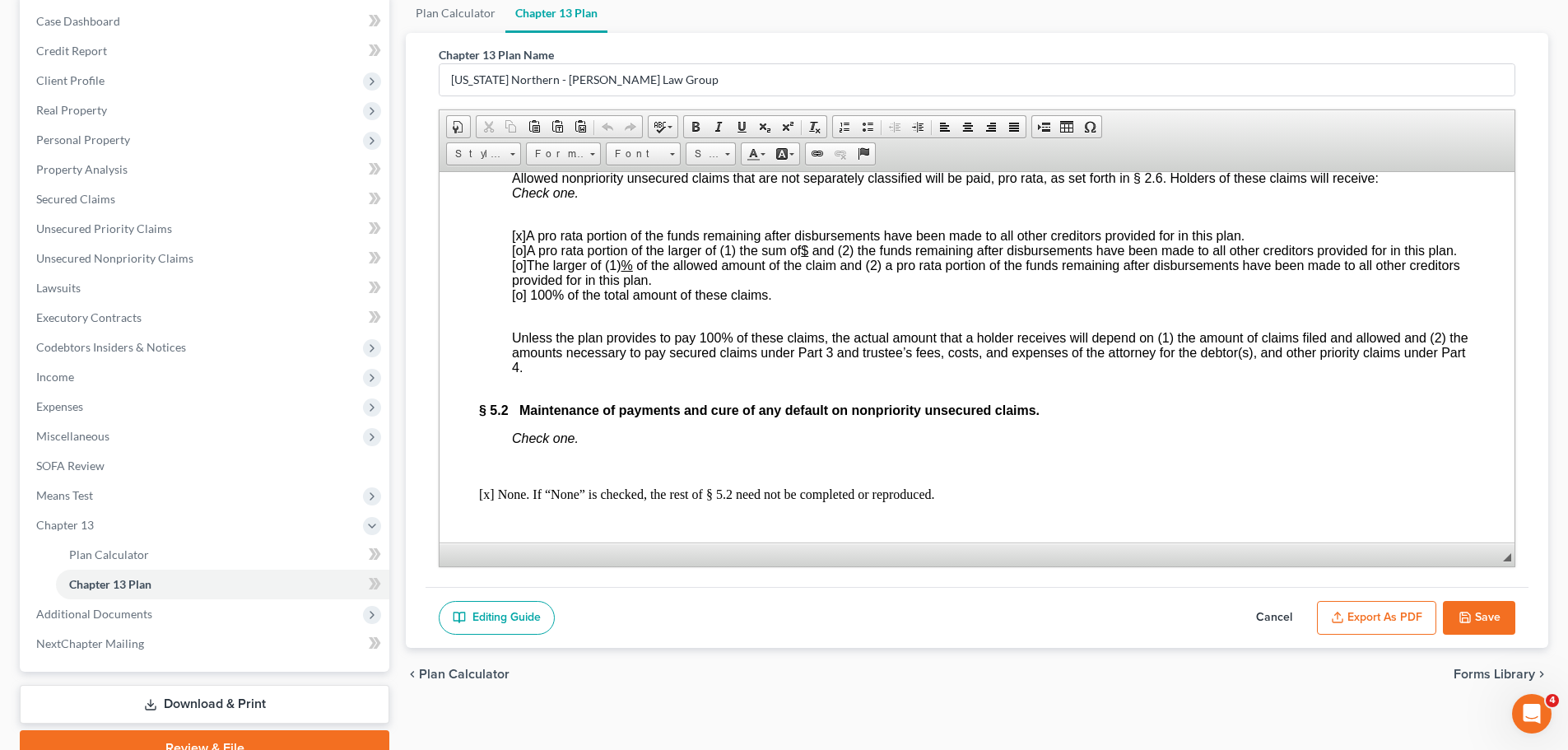
click at [1489, 635] on div "Editing Guide Cancel Export as PDF Save" at bounding box center [977, 618] width 1103 height 62
click at [1489, 626] on button "Save" at bounding box center [1479, 618] width 72 height 35
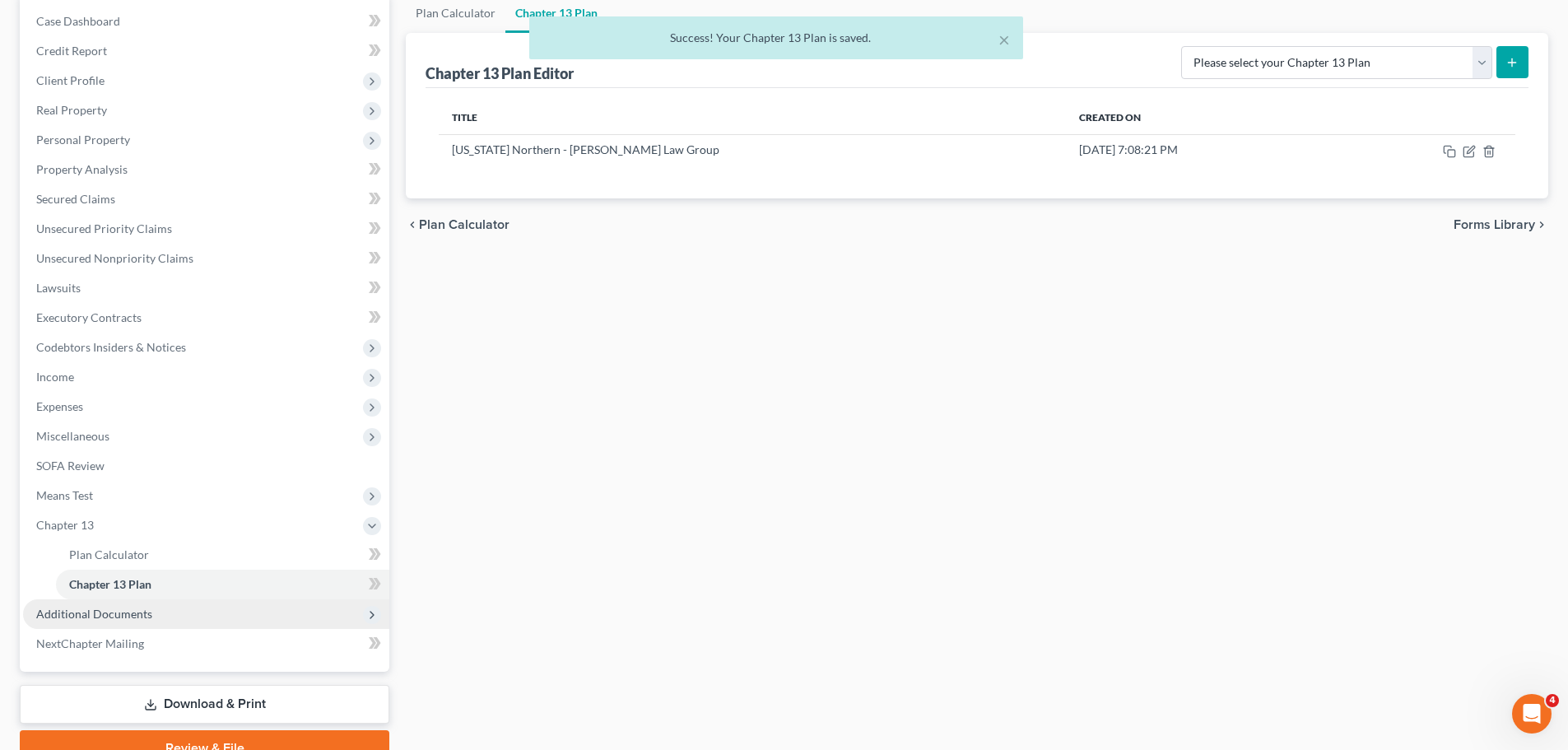
click at [213, 616] on span "Additional Documents" at bounding box center [205, 614] width 366 height 30
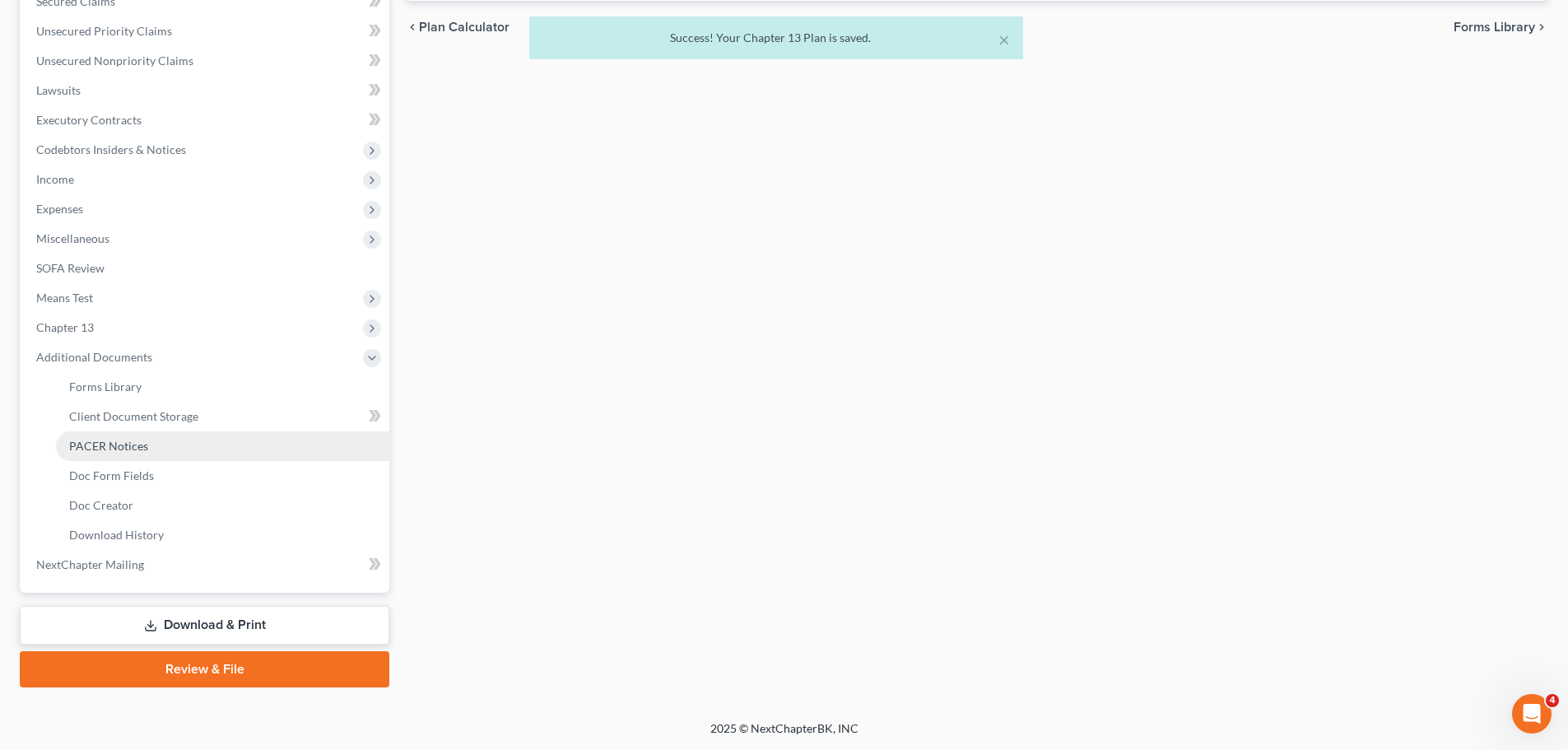
click at [186, 448] on link "PACER Notices" at bounding box center [223, 446] width 334 height 30
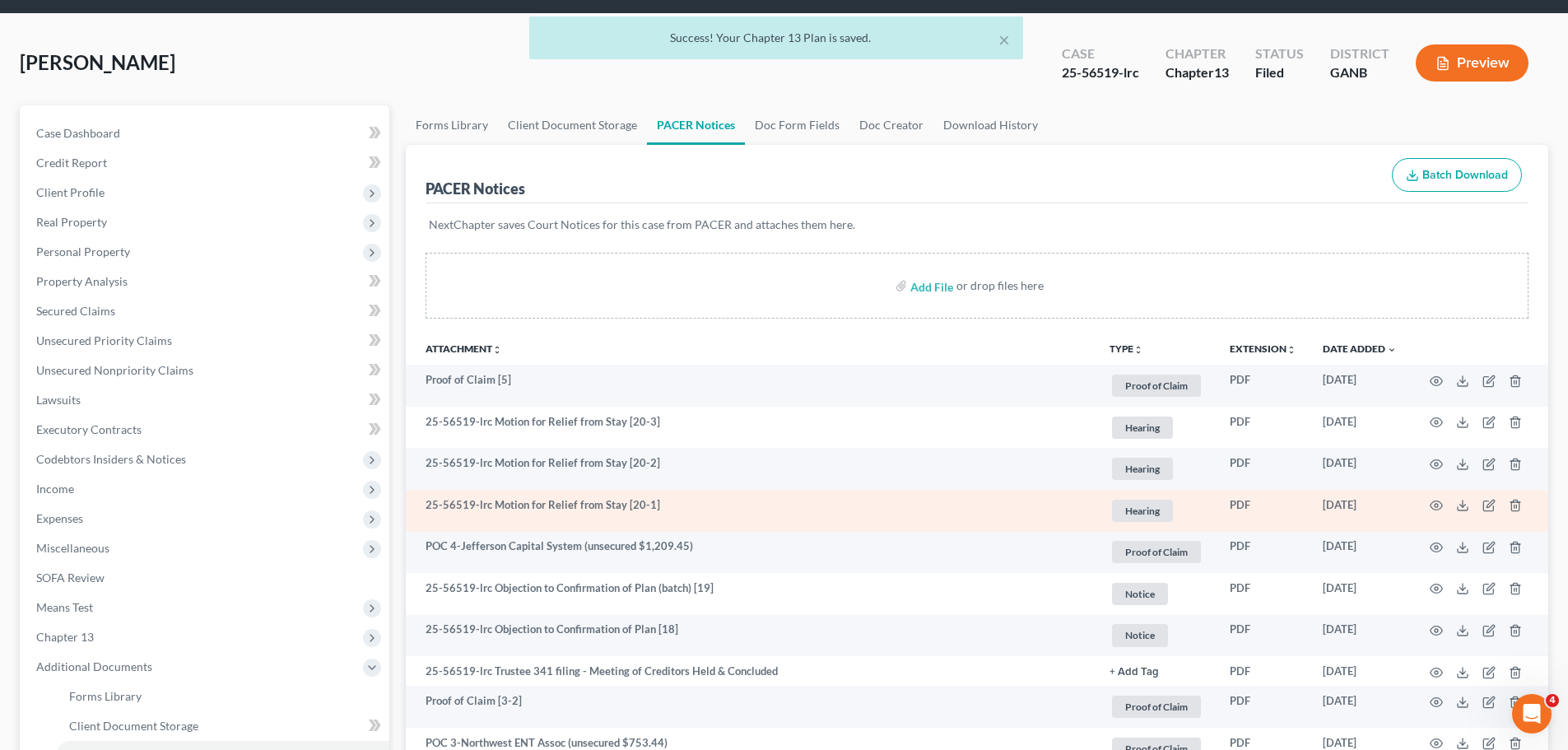
scroll to position [82, 0]
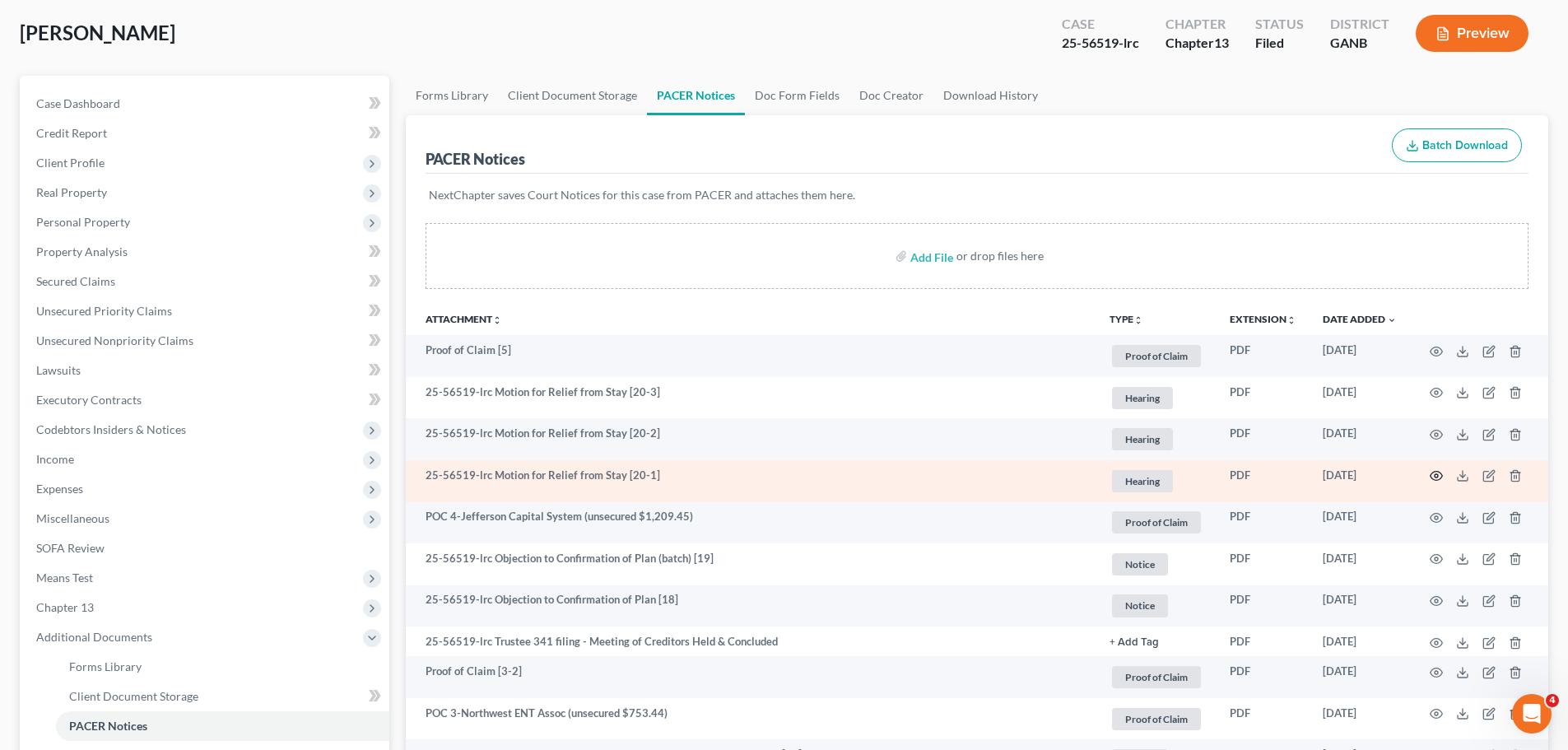
click at [1438, 473] on icon "button" at bounding box center [1436, 476] width 13 height 13
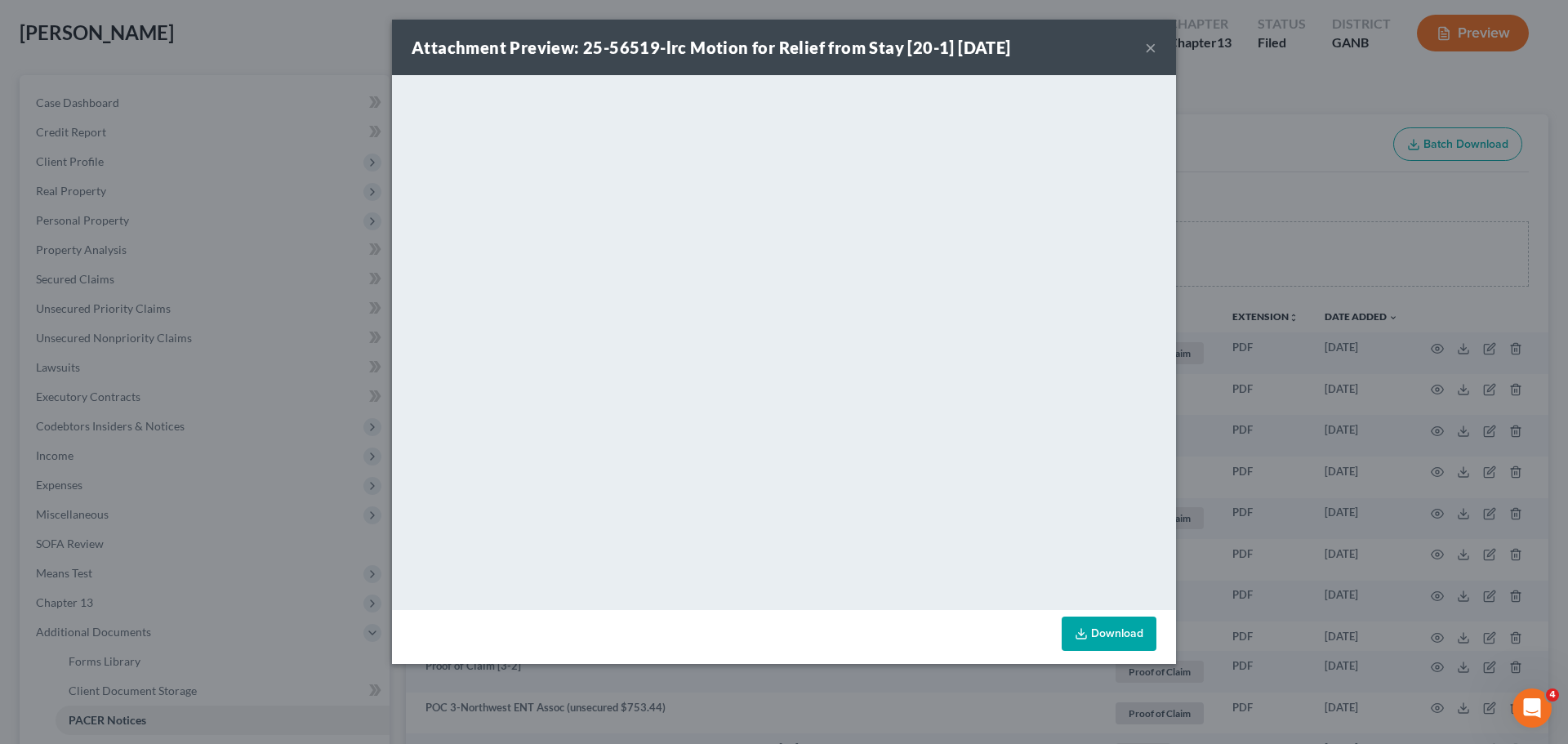
click at [1162, 50] on div "Attachment Preview: 25-56519-lrc Motion for Relief from Stay [20-1] [DATE] ×" at bounding box center [783, 47] width 784 height 56
click at [1153, 52] on button "×" at bounding box center [1151, 47] width 12 height 20
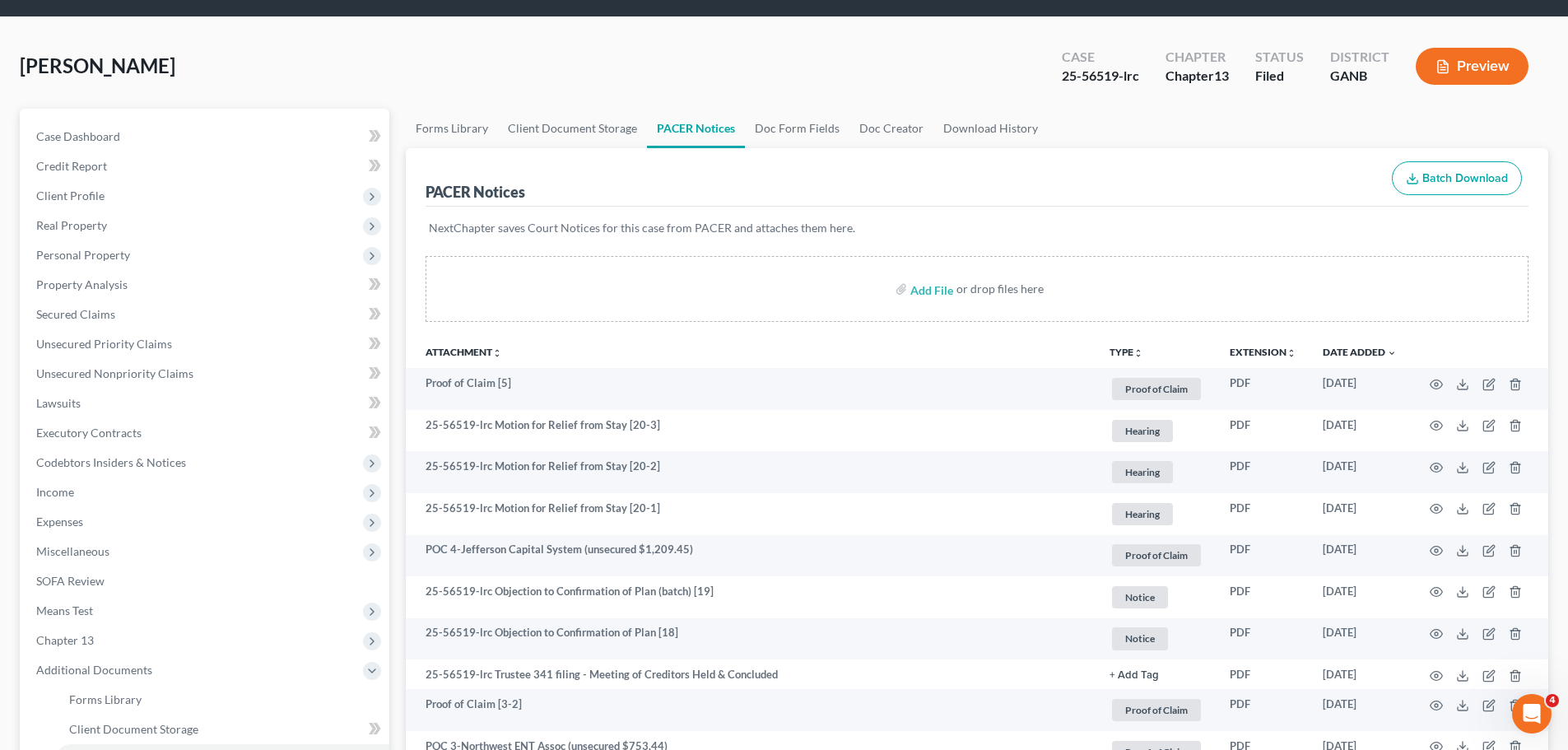
scroll to position [0, 0]
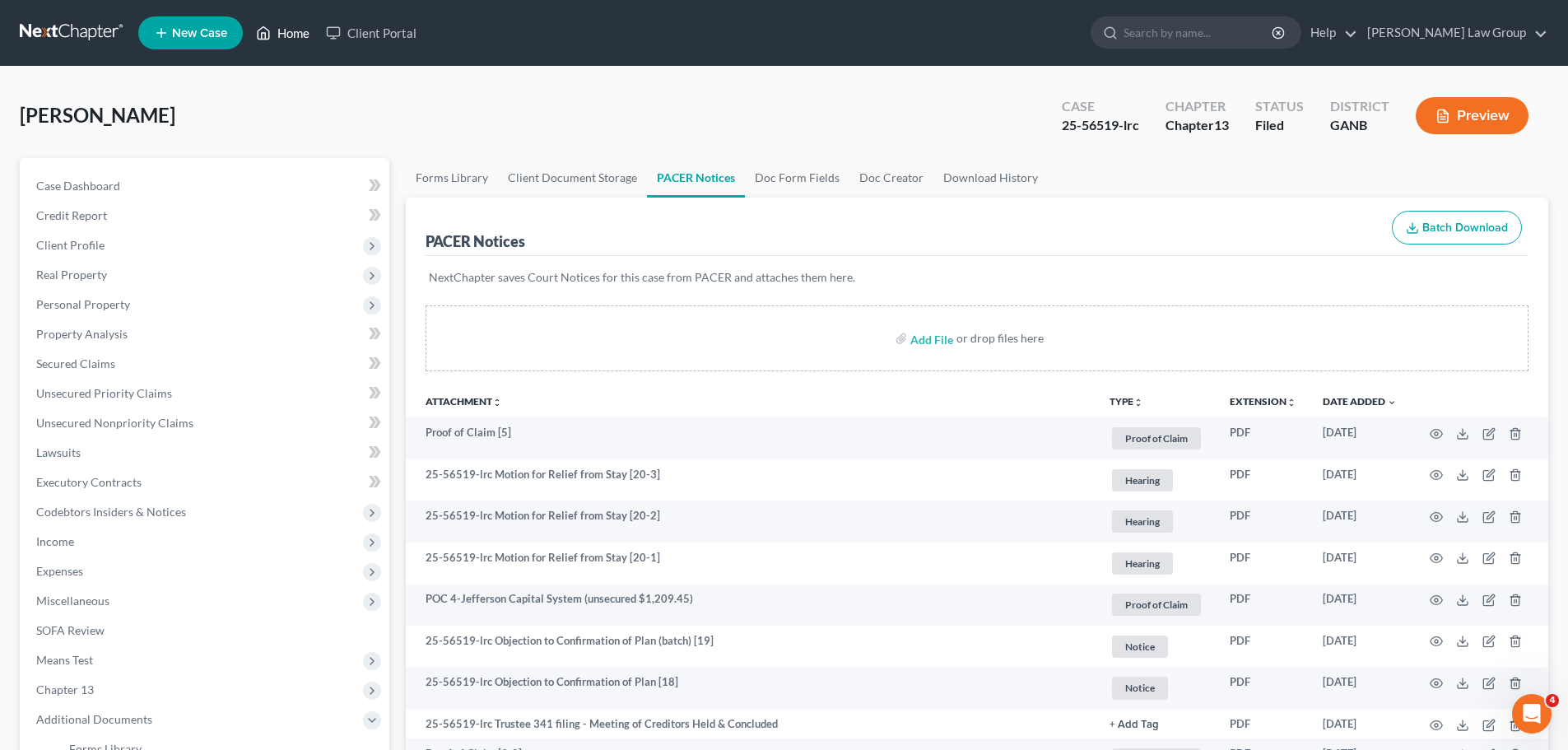
click at [291, 33] on link "Home" at bounding box center [282, 33] width 70 height 30
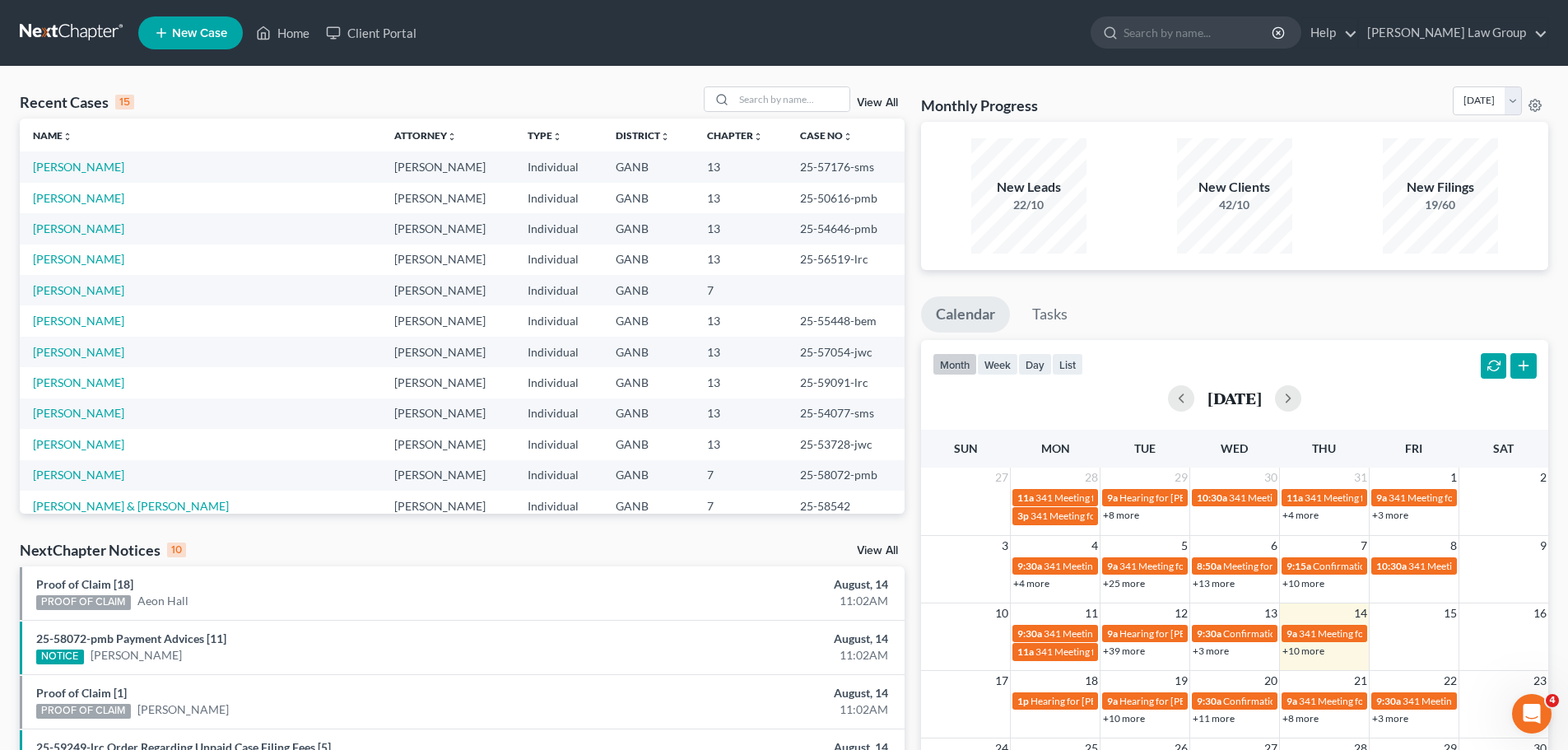
click at [203, 37] on span "New Case" at bounding box center [199, 34] width 55 height 13
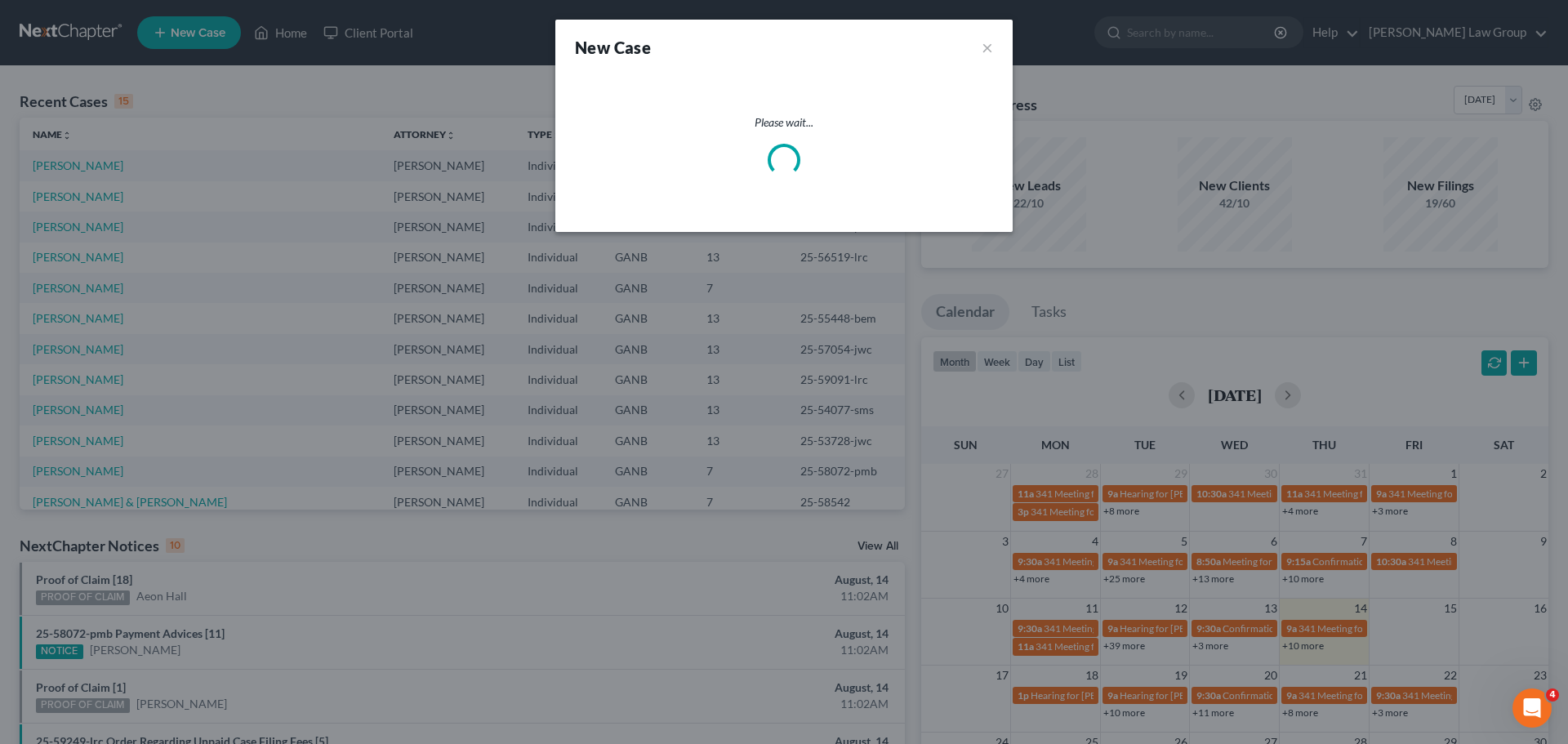
select select "19"
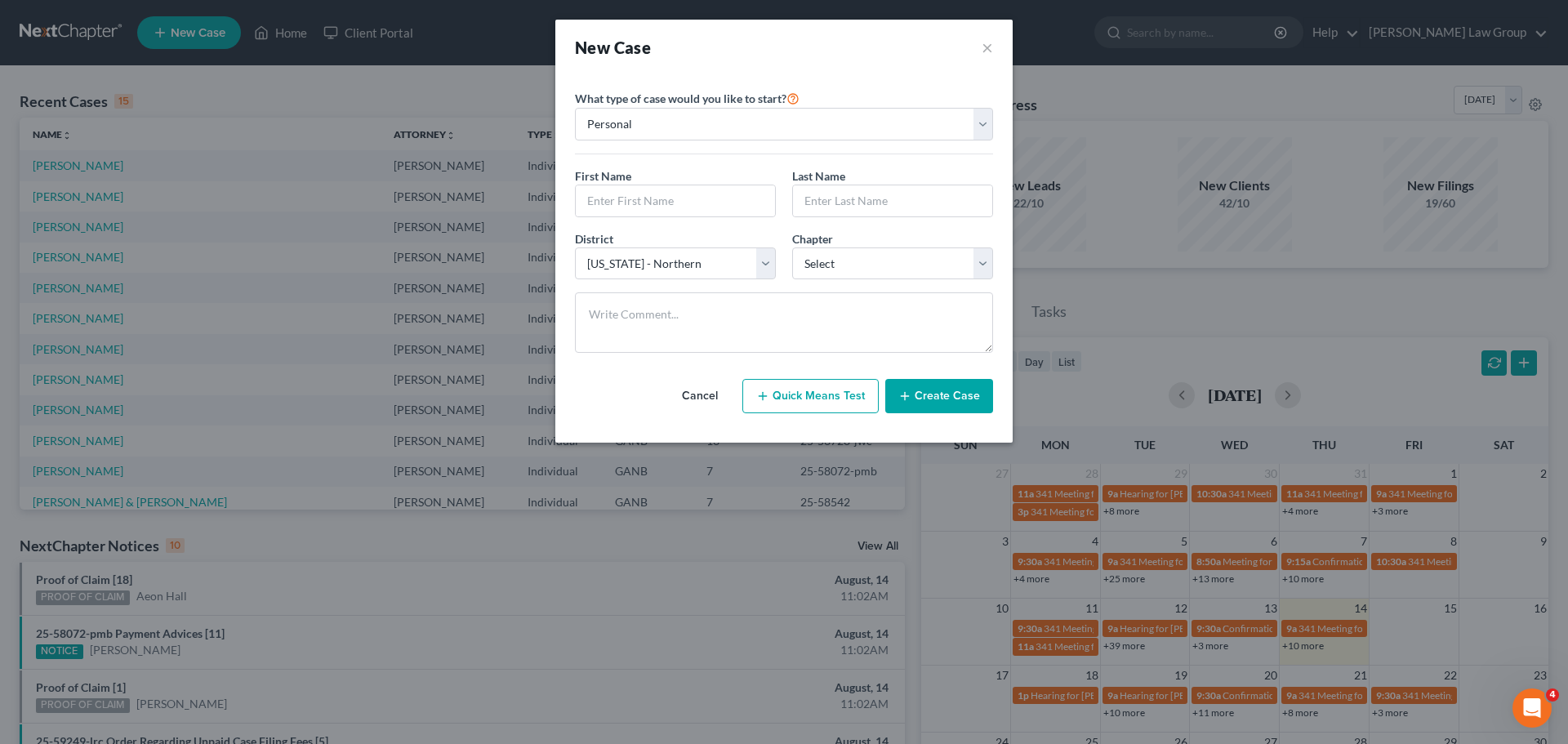
click at [815, 393] on button "Quick Means Test" at bounding box center [809, 395] width 136 height 34
select select "10"
select select "0"
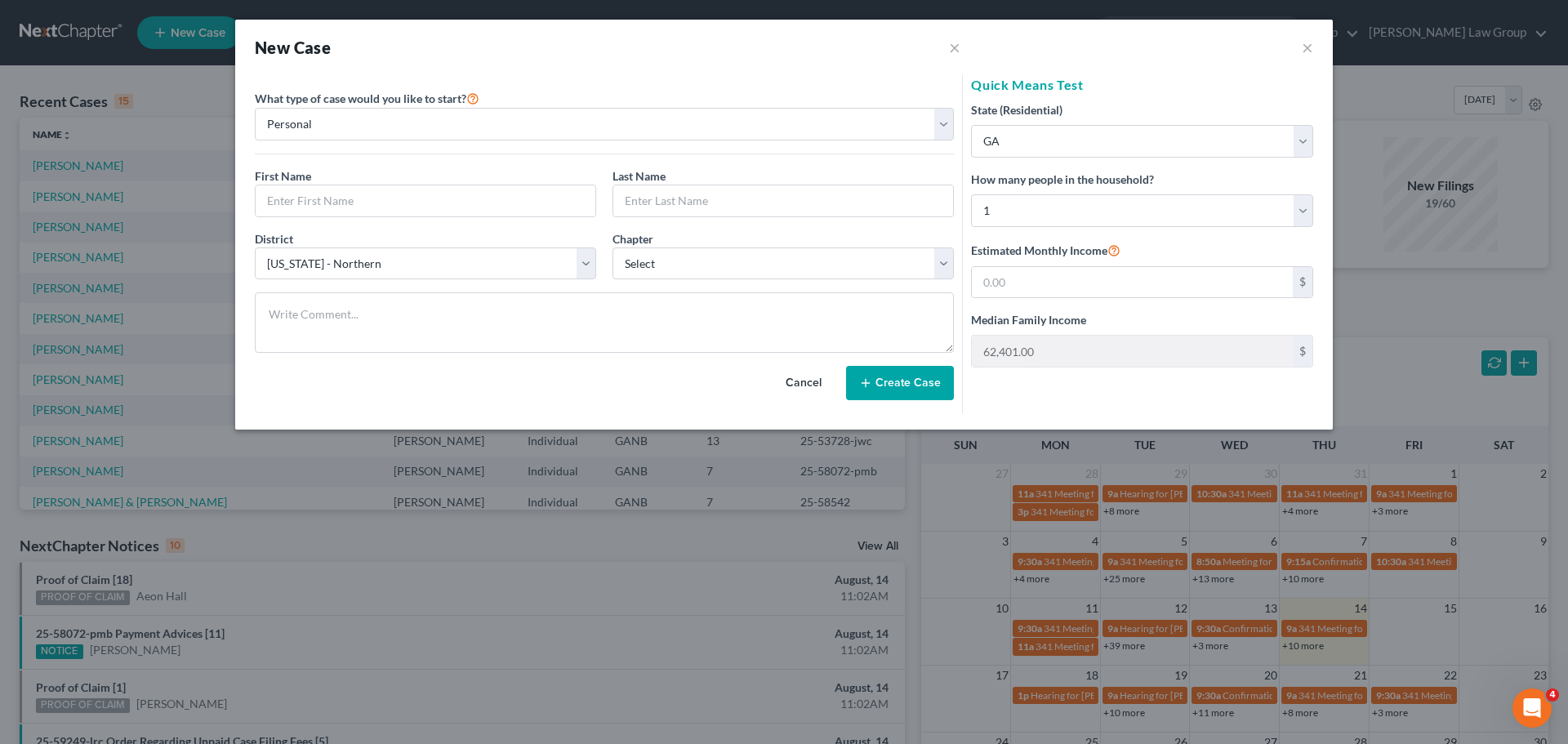
click at [1057, 190] on div "How many people in the household? Select 1 2 3 4 5 6 7 8 9 10 11 12 13 14 15 16…" at bounding box center [1142, 199] width 343 height 57
click at [1313, 43] on button "×" at bounding box center [1308, 47] width 12 height 20
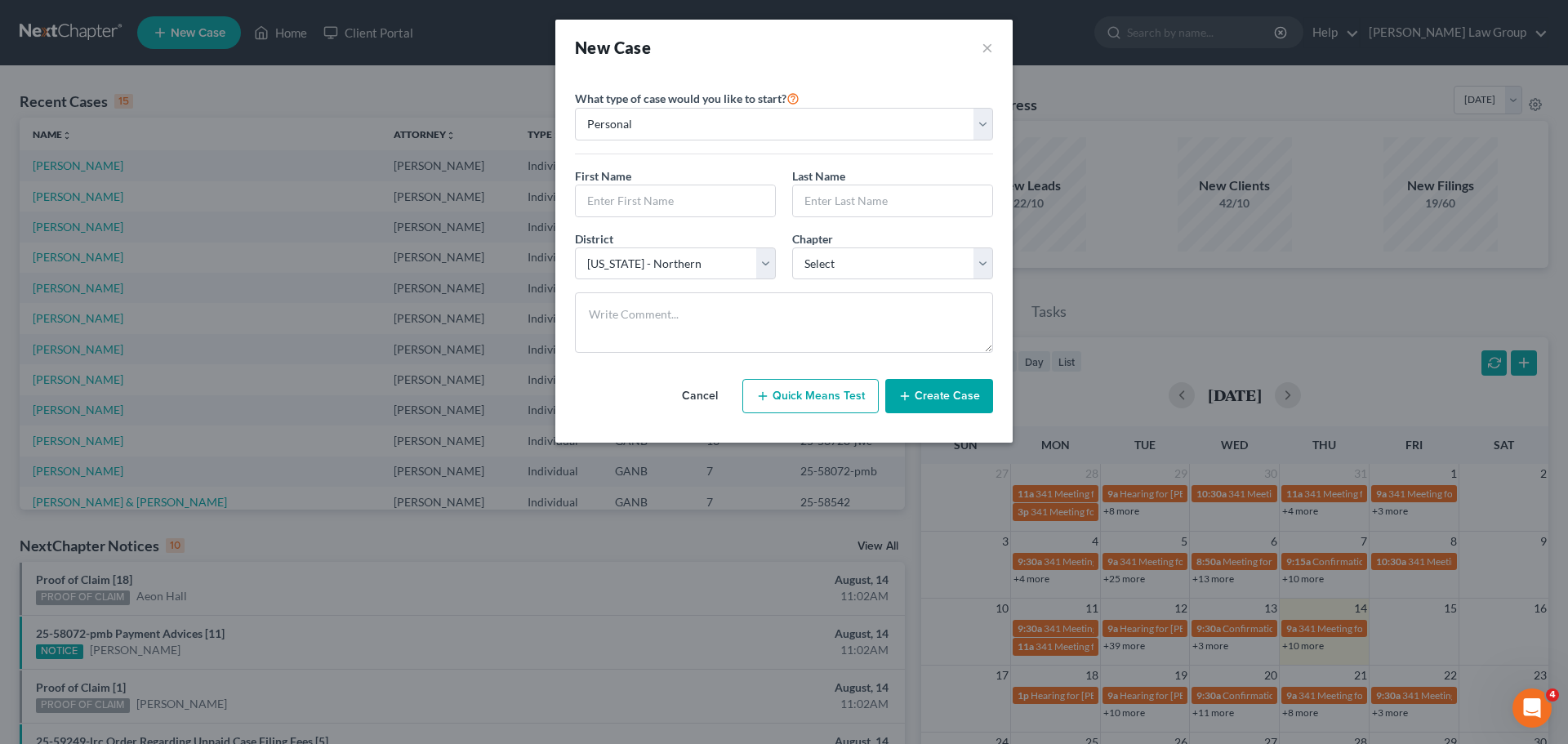
click at [998, 44] on div "New Case ×" at bounding box center [783, 47] width 457 height 56
click at [989, 48] on button "×" at bounding box center [988, 47] width 12 height 23
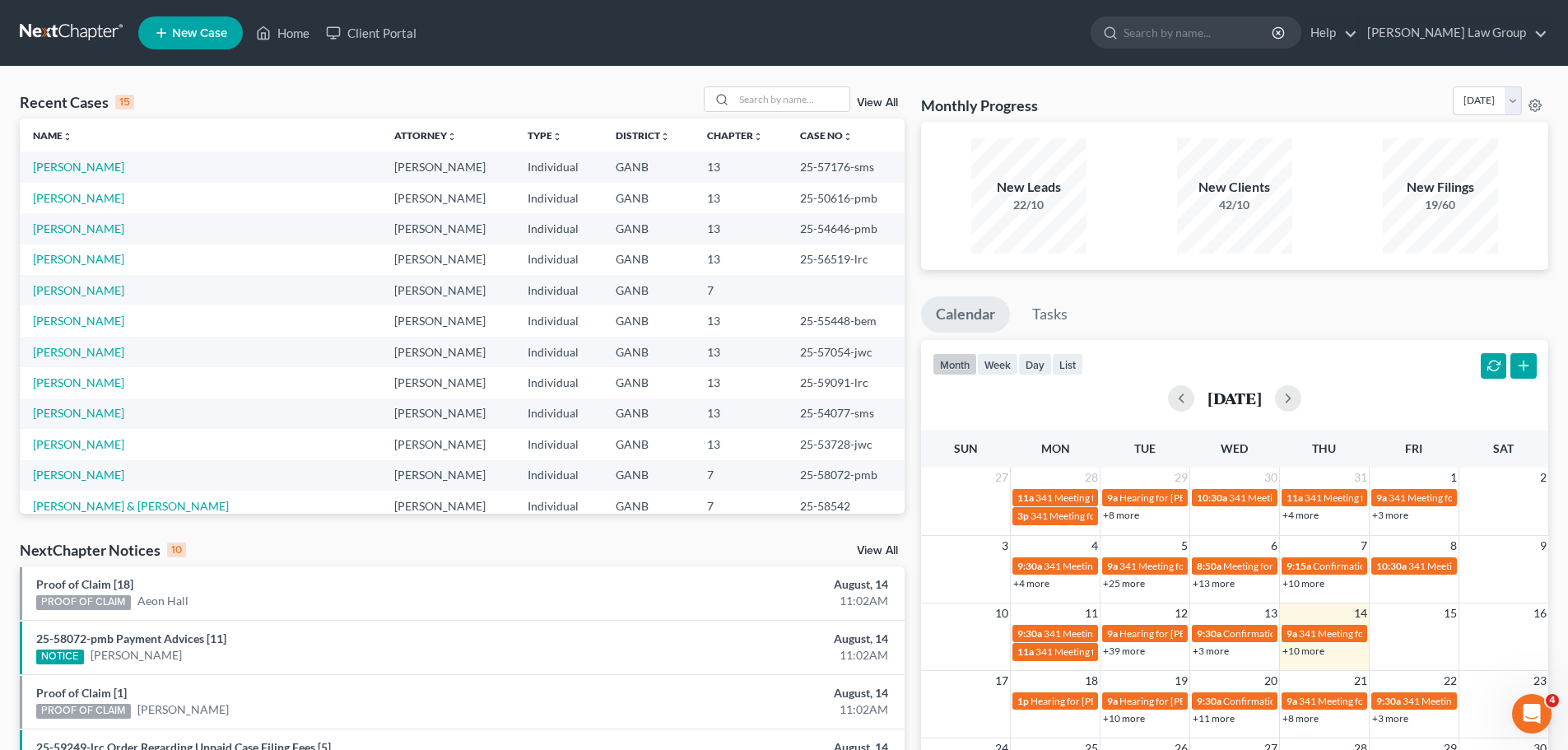
click at [207, 38] on span "New Case" at bounding box center [199, 34] width 55 height 13
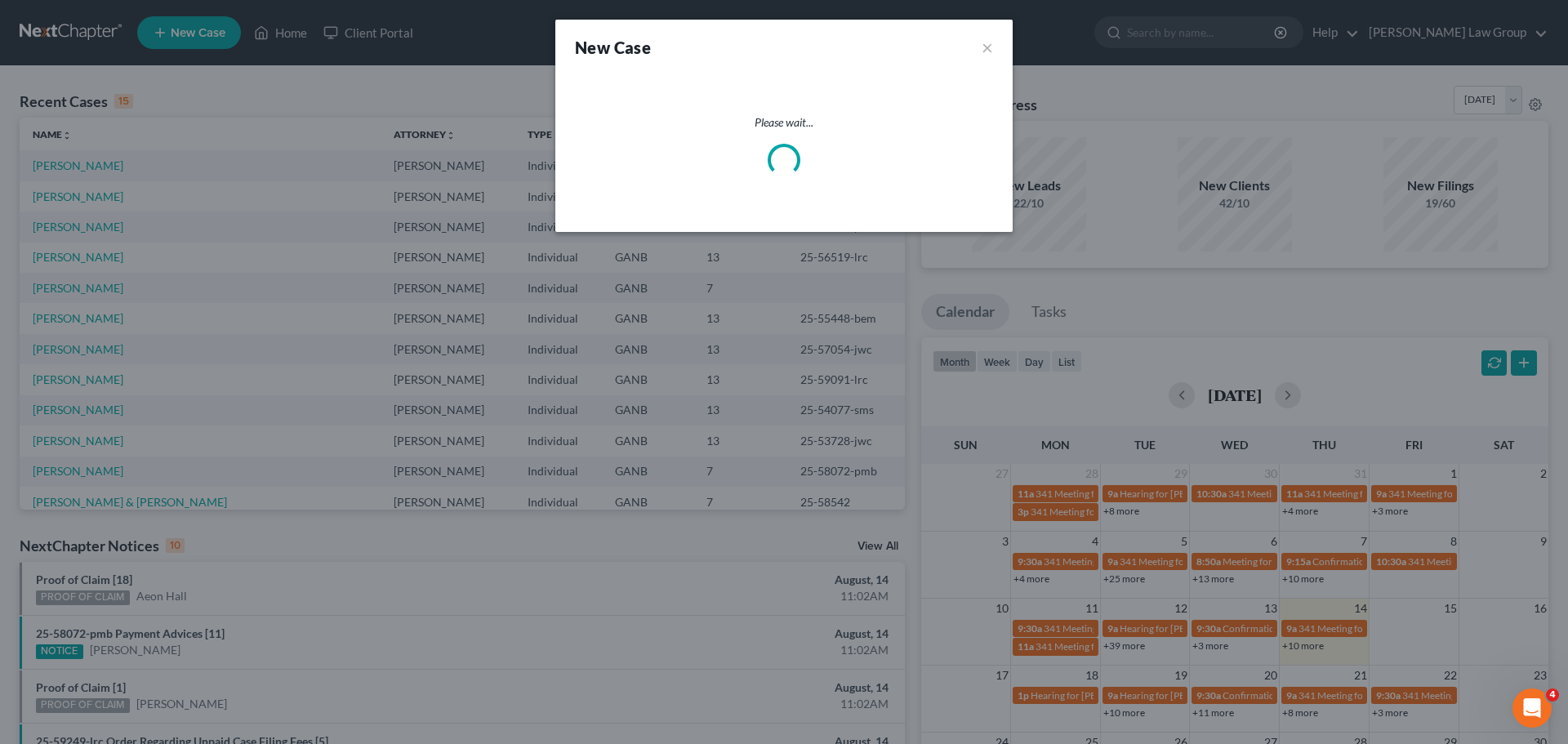
select select "19"
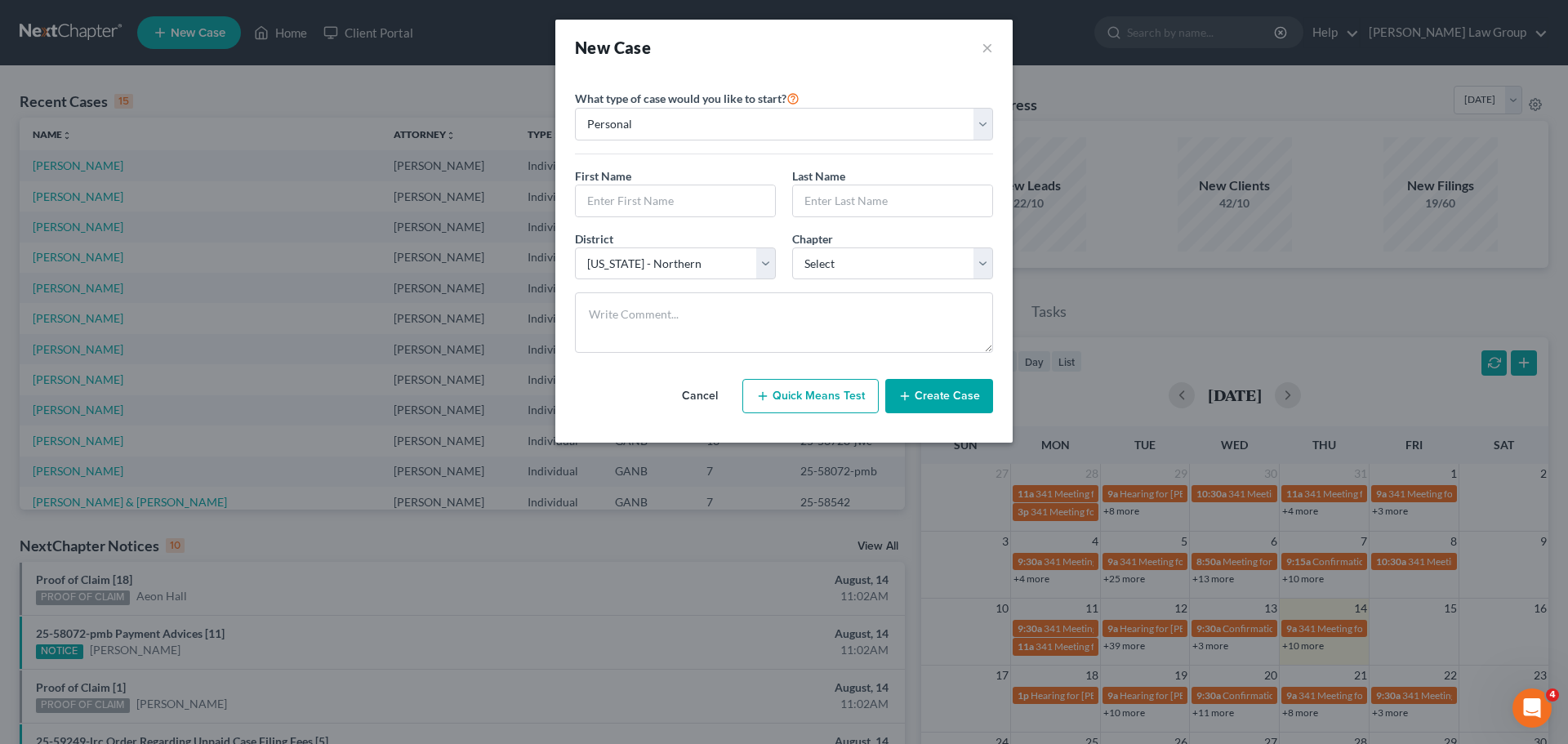
click at [780, 410] on button "Quick Means Test" at bounding box center [809, 395] width 136 height 34
select select "10"
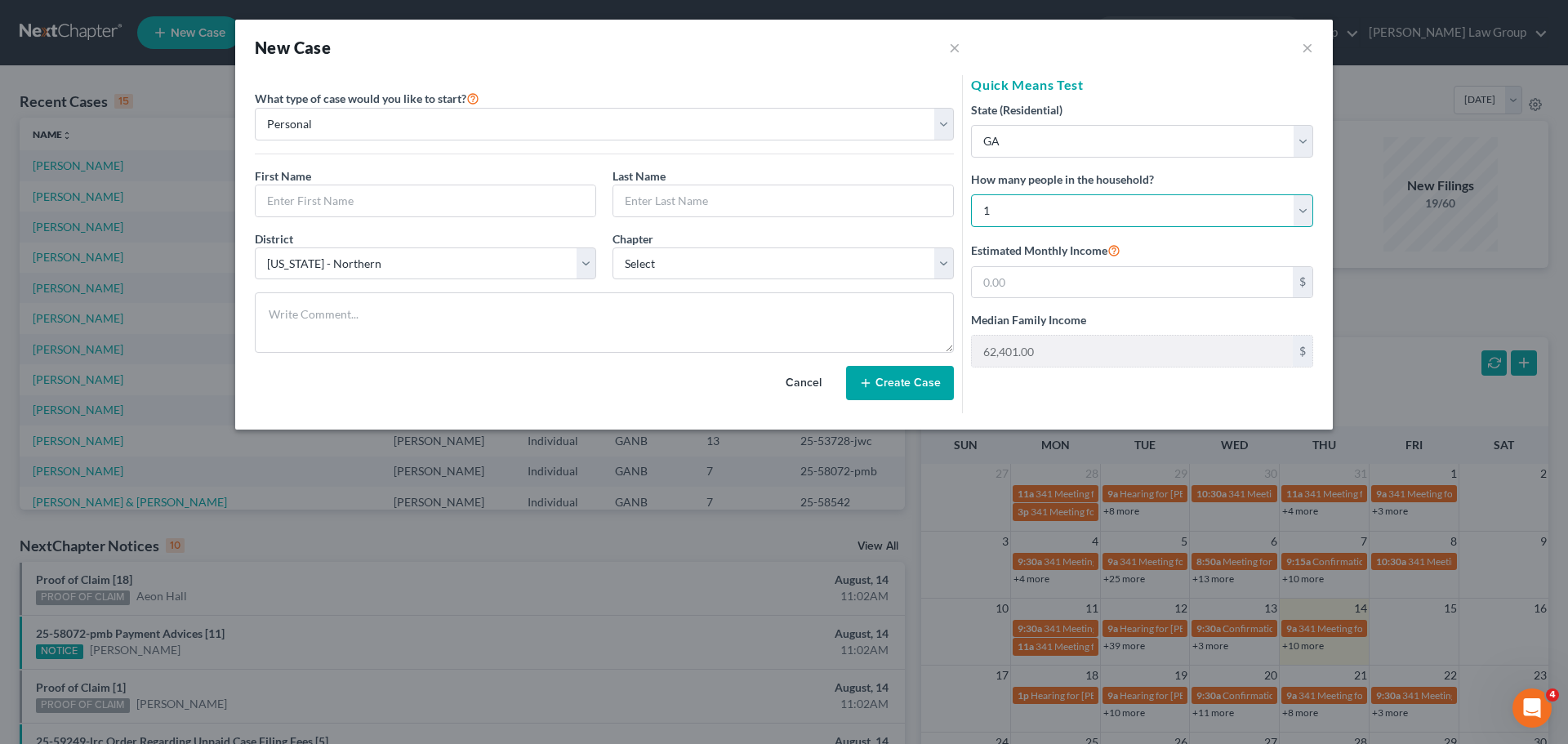
click at [1040, 209] on select "Select 1 2 3 4 5 6 7 8 9 10 11 12 13 14 15 16 17 18 19 20" at bounding box center [1142, 210] width 343 height 32
select select "3"
click at [971, 195] on select "Select 1 2 3 4 5 6 7 8 9 10 11 12 13 14 15 16 17 18 19 20" at bounding box center [1142, 210] width 343 height 32
type input "114,618.00"
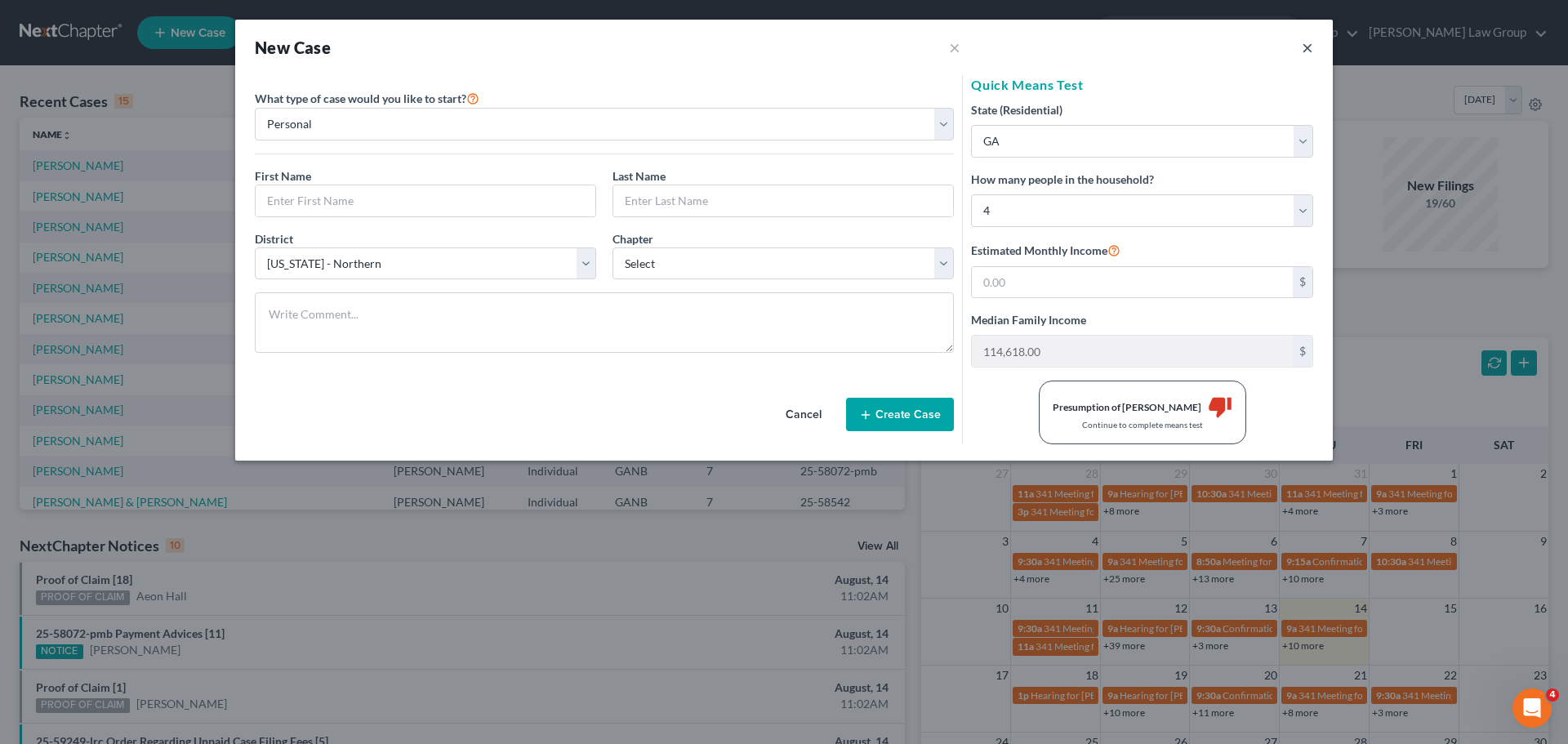
click at [1307, 49] on button "×" at bounding box center [1308, 47] width 12 height 20
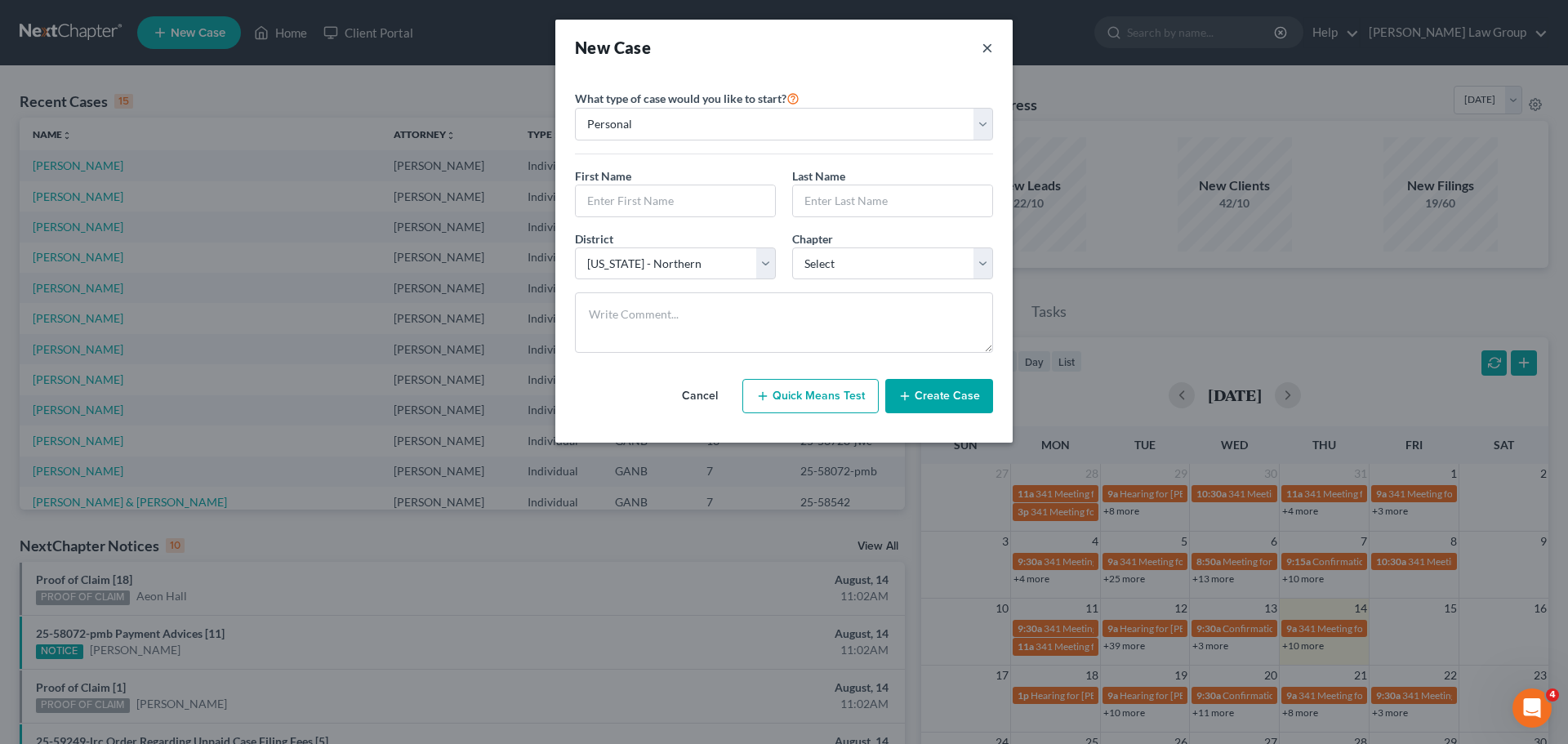
click at [989, 40] on button "×" at bounding box center [988, 47] width 12 height 23
